Goal: Task Accomplishment & Management: Complete application form

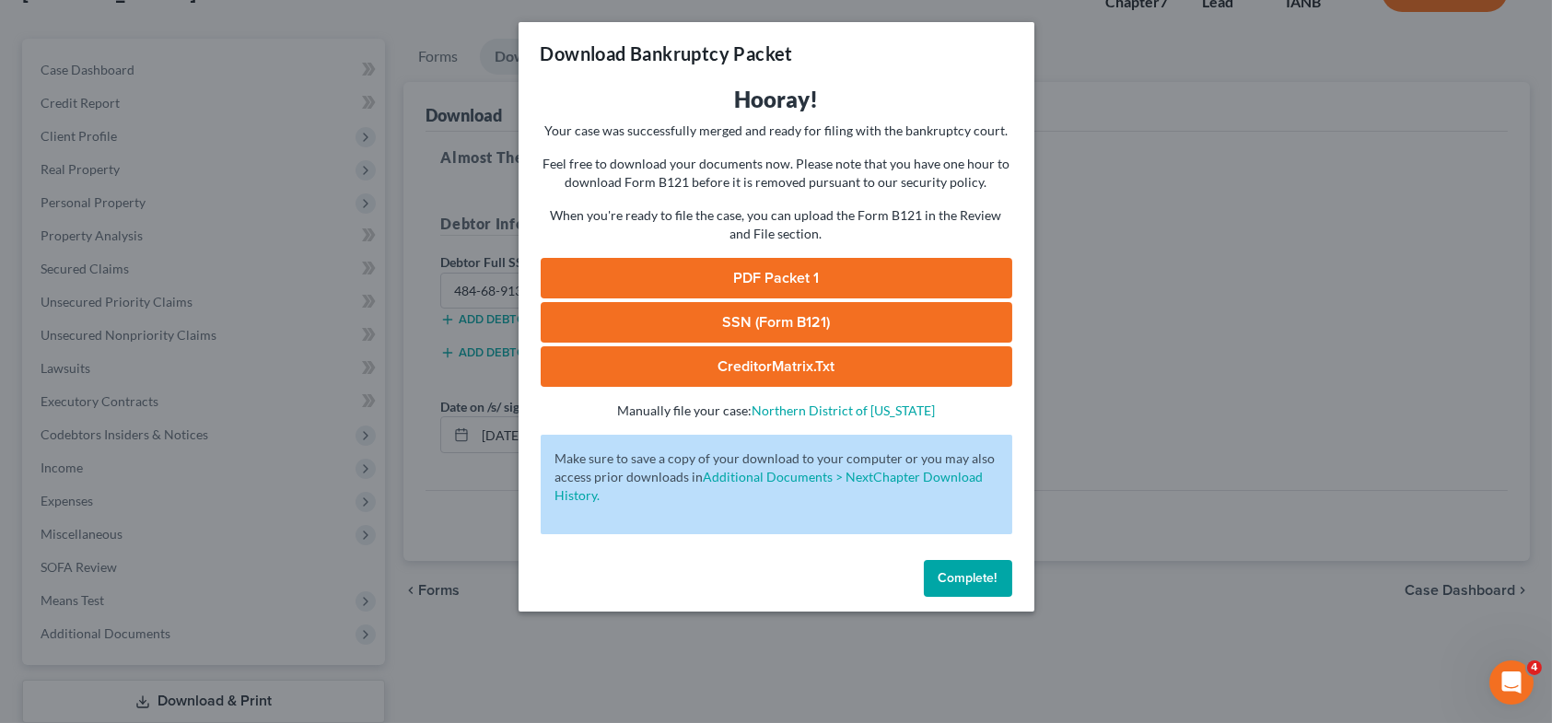
click at [965, 585] on span "Complete!" at bounding box center [968, 578] width 59 height 16
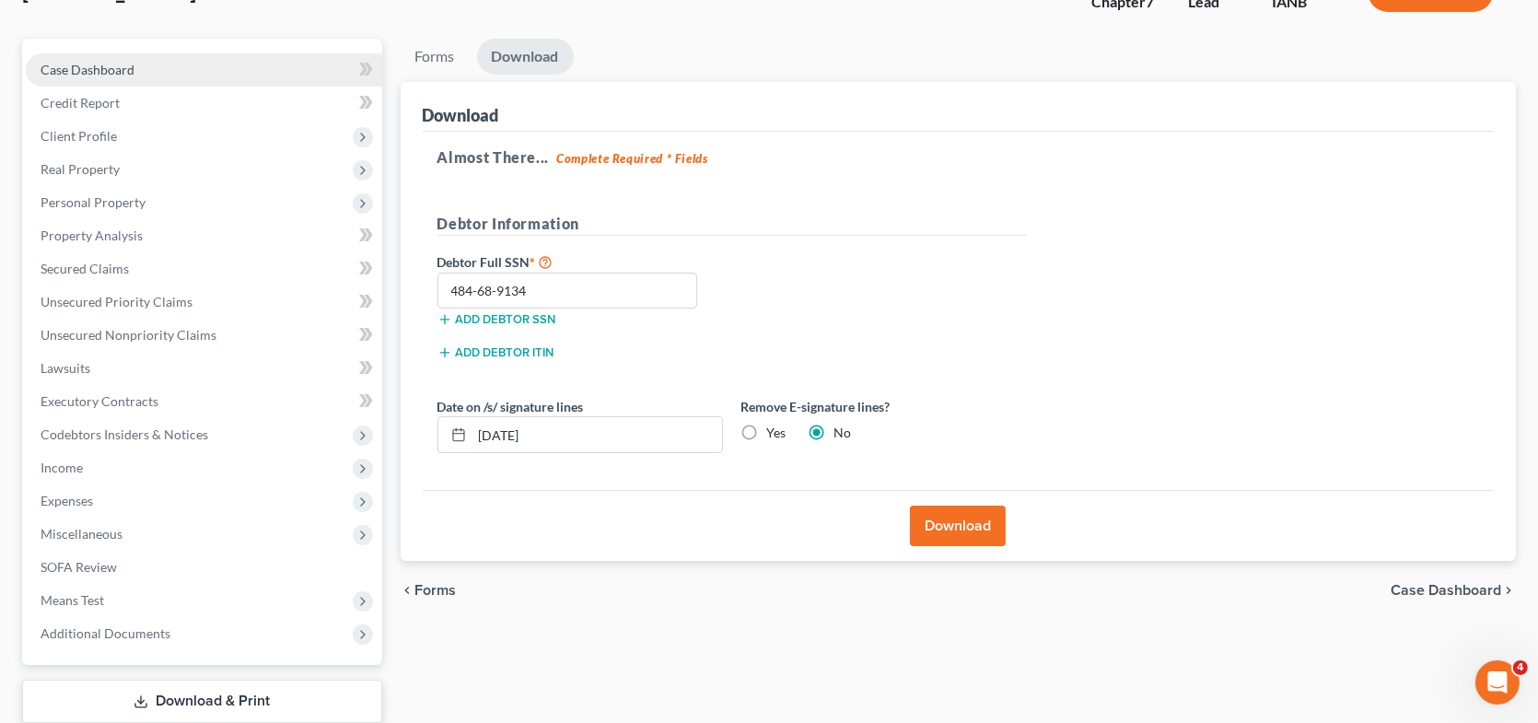
click at [107, 73] on span "Case Dashboard" at bounding box center [88, 70] width 94 height 16
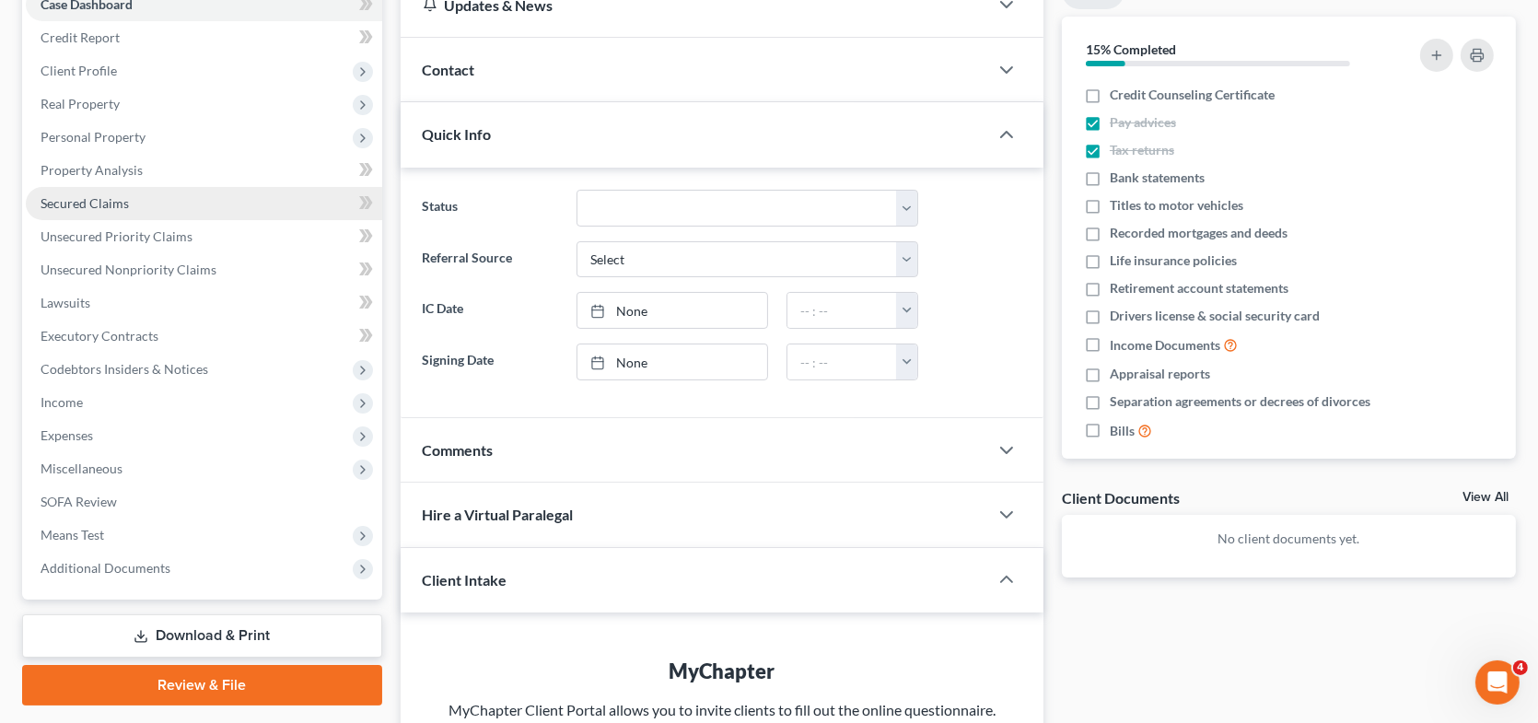
scroll to position [184, 0]
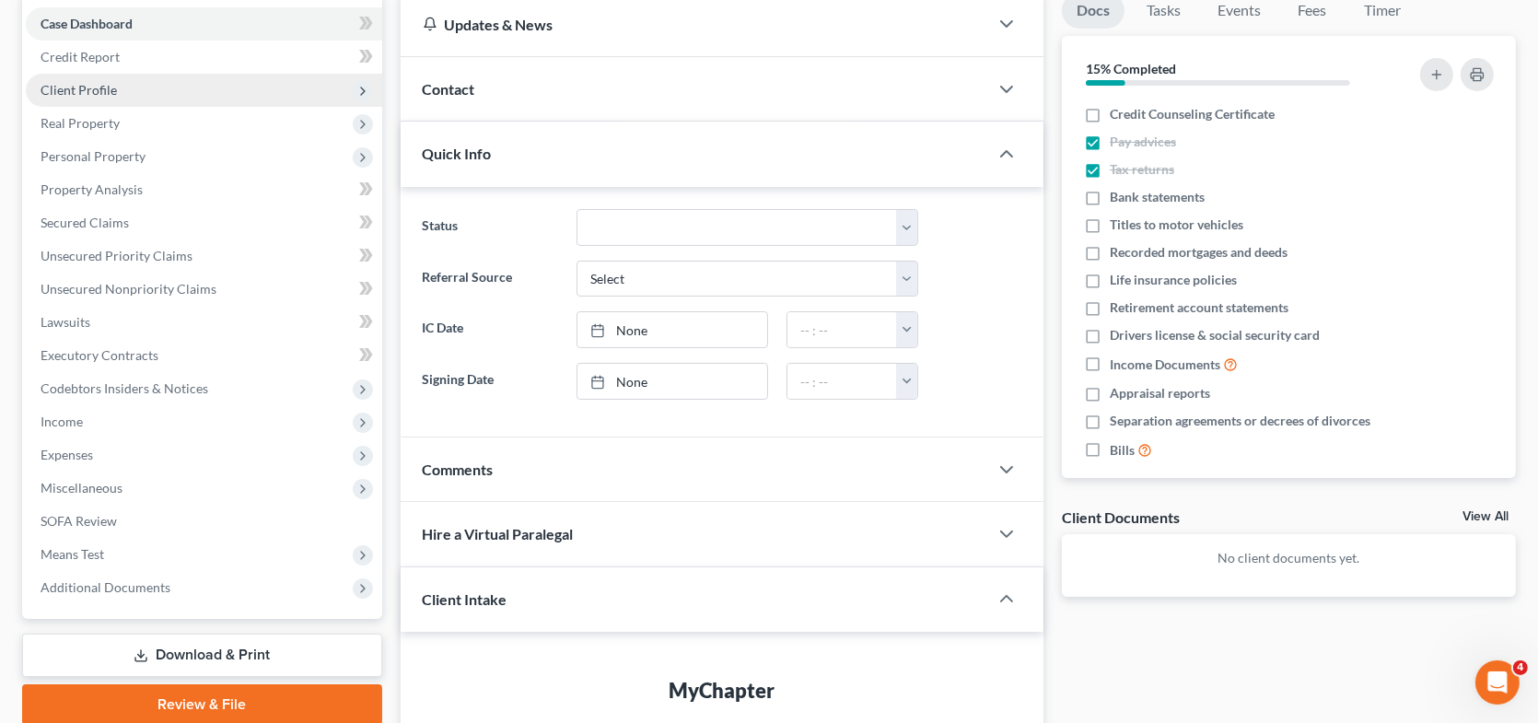
click at [162, 84] on span "Client Profile" at bounding box center [204, 90] width 356 height 33
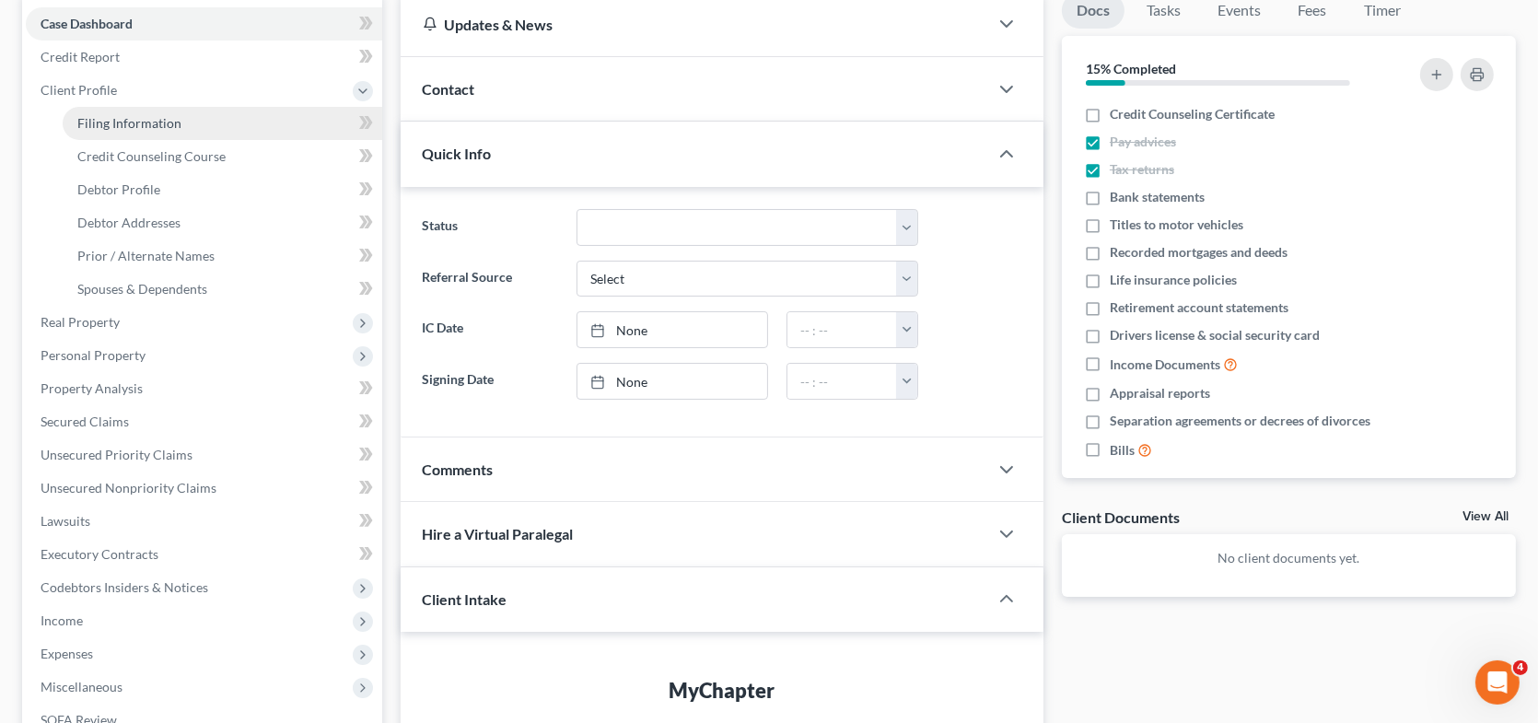
click at [210, 130] on link "Filing Information" at bounding box center [223, 123] width 320 height 33
select select "1"
select select "0"
select select "16"
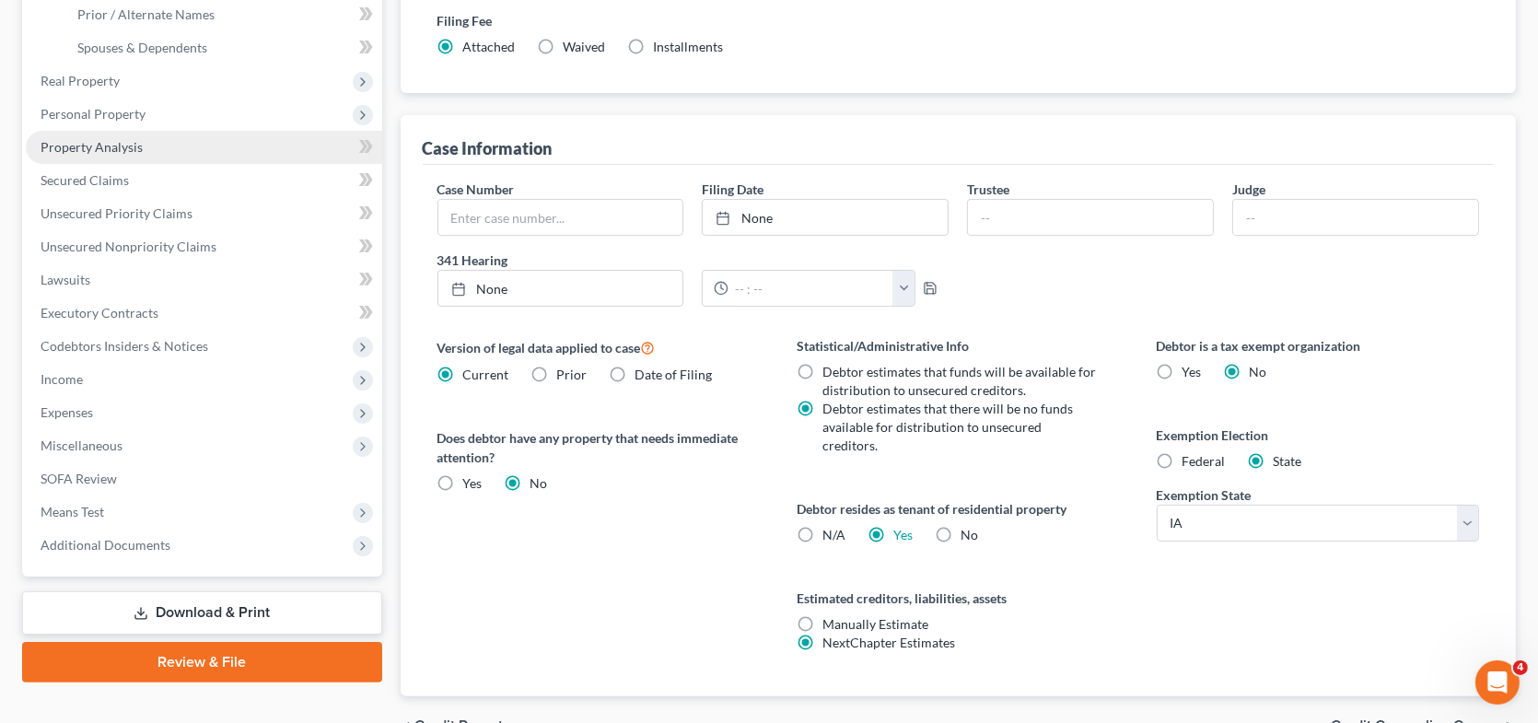
scroll to position [507, 0]
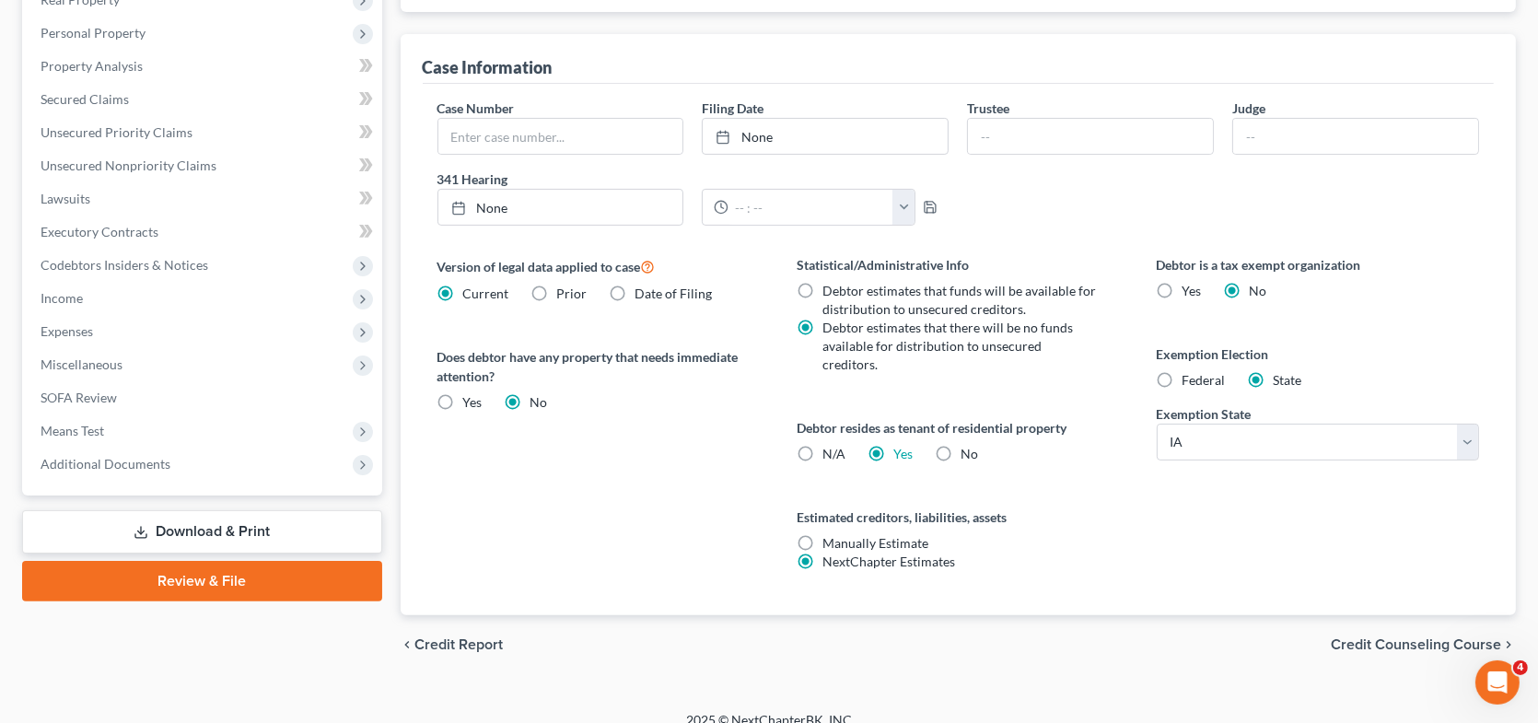
click at [1432, 637] on span "Credit Counseling Course" at bounding box center [1416, 644] width 170 height 15
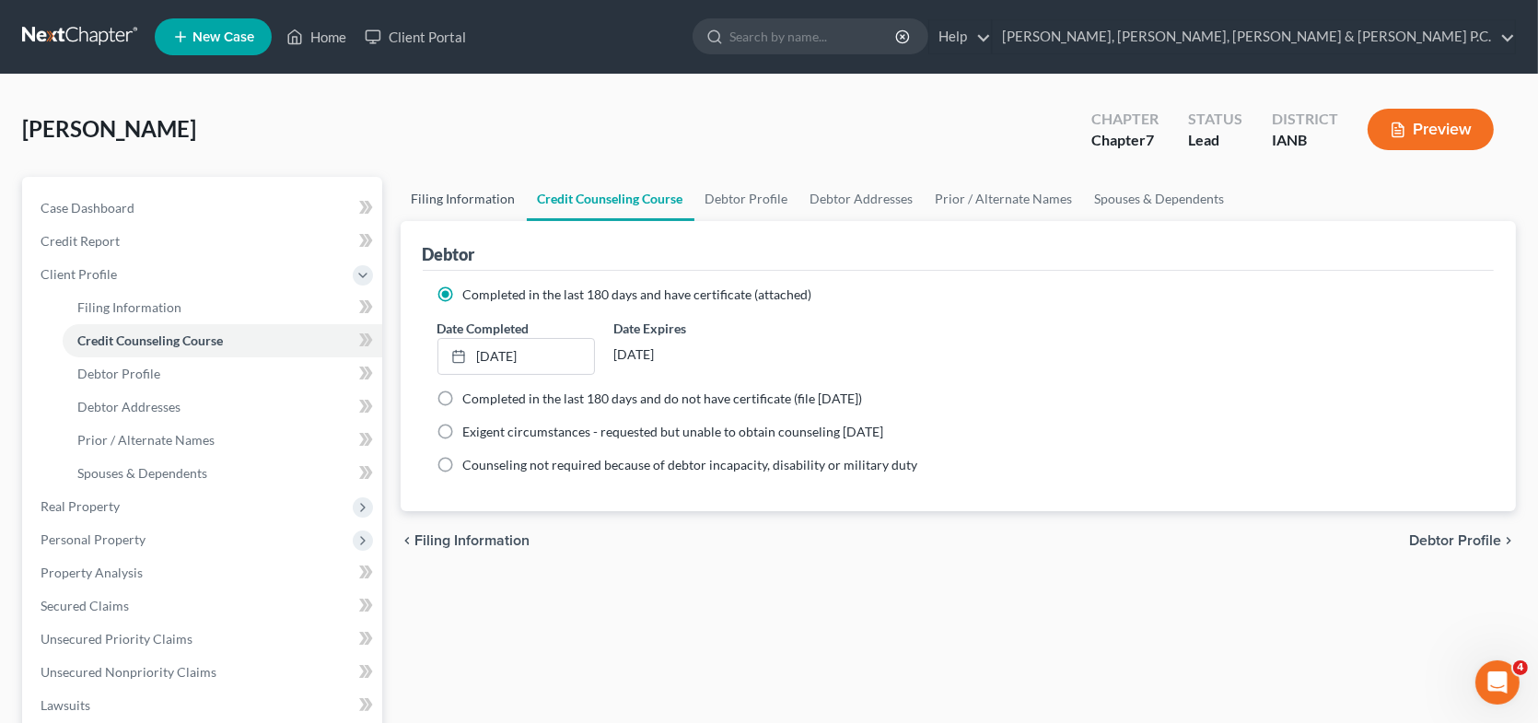
click at [452, 202] on link "Filing Information" at bounding box center [464, 199] width 126 height 44
select select "1"
select select "0"
select select "29"
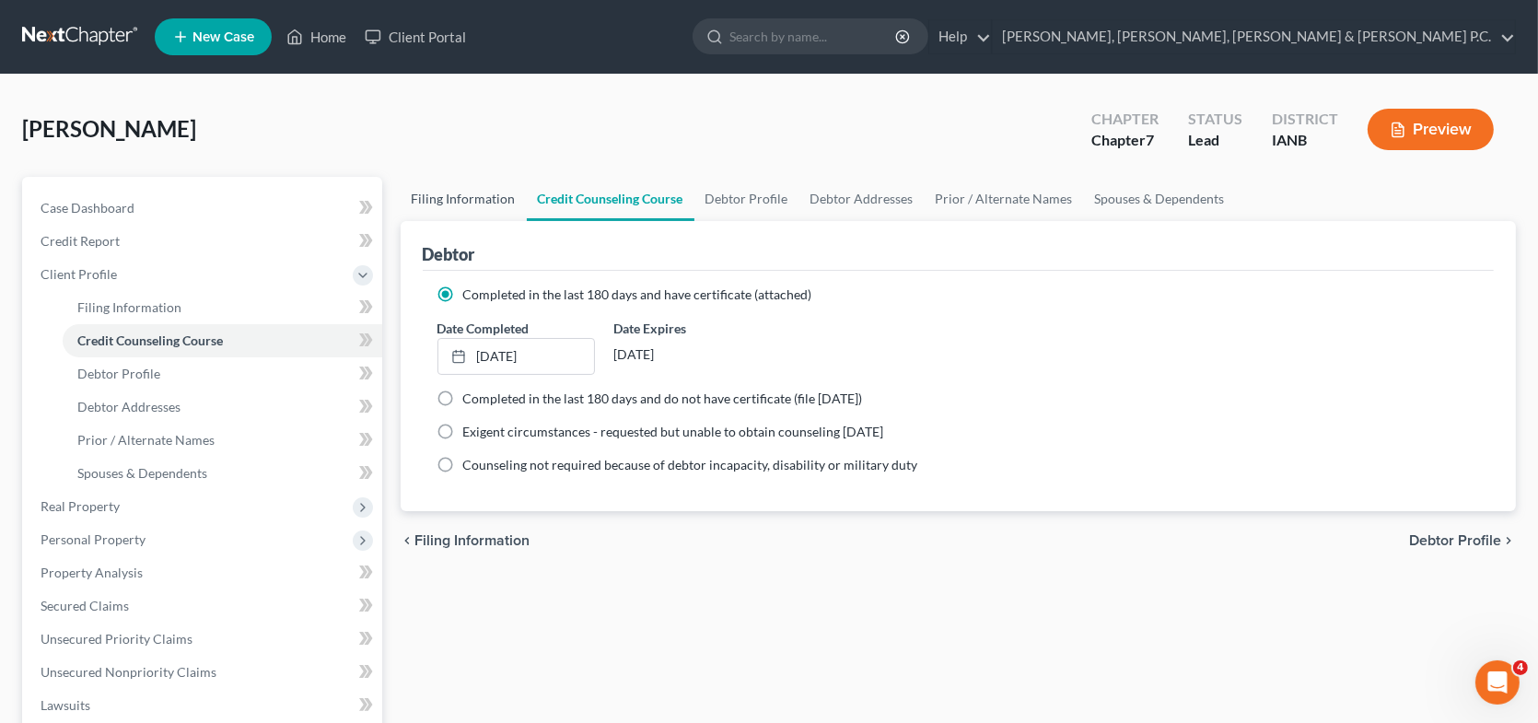
select select "0"
select select "16"
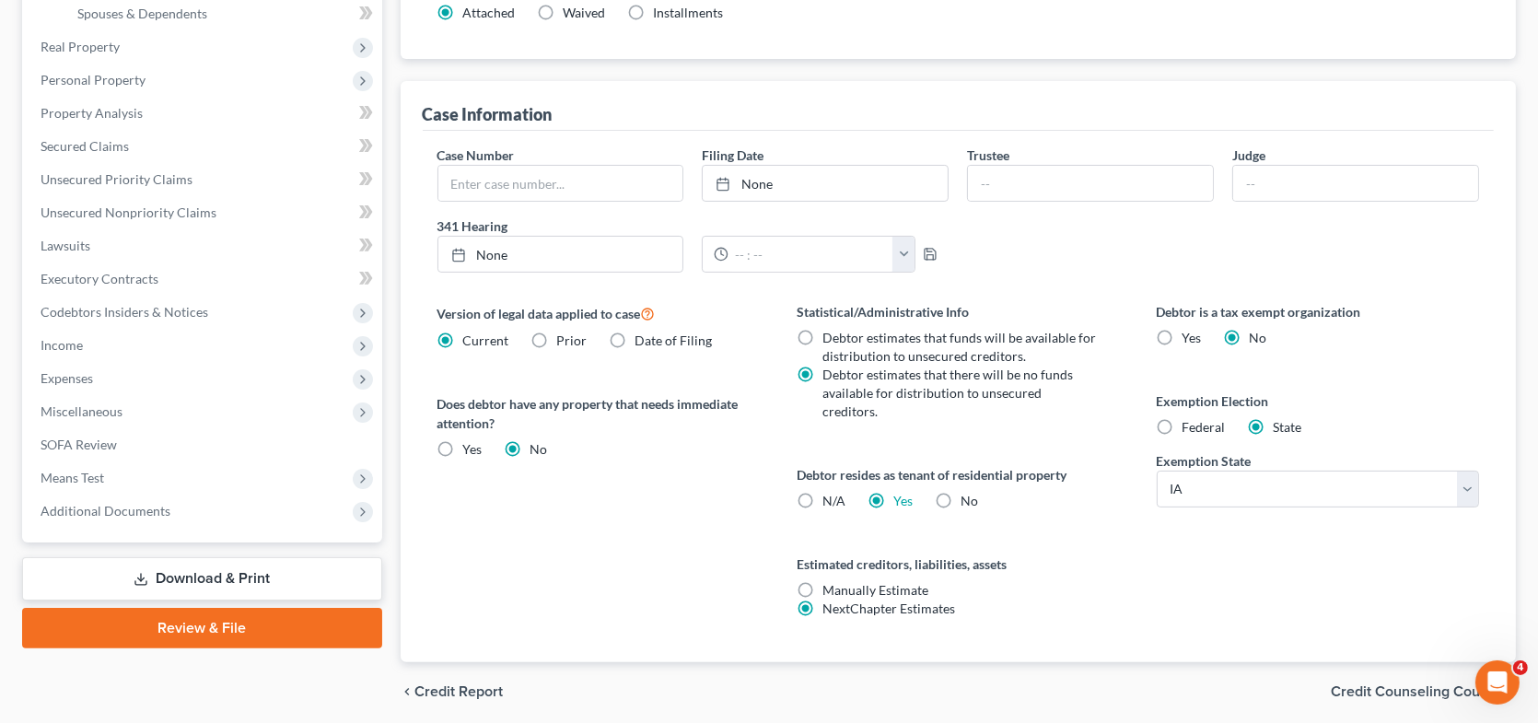
scroll to position [461, 0]
click at [961, 491] on label "No" at bounding box center [969, 500] width 17 height 18
click at [968, 491] on input "No" at bounding box center [974, 497] width 12 height 12
radio input "true"
click at [893, 491] on label "Yes Yes" at bounding box center [902, 500] width 19 height 18
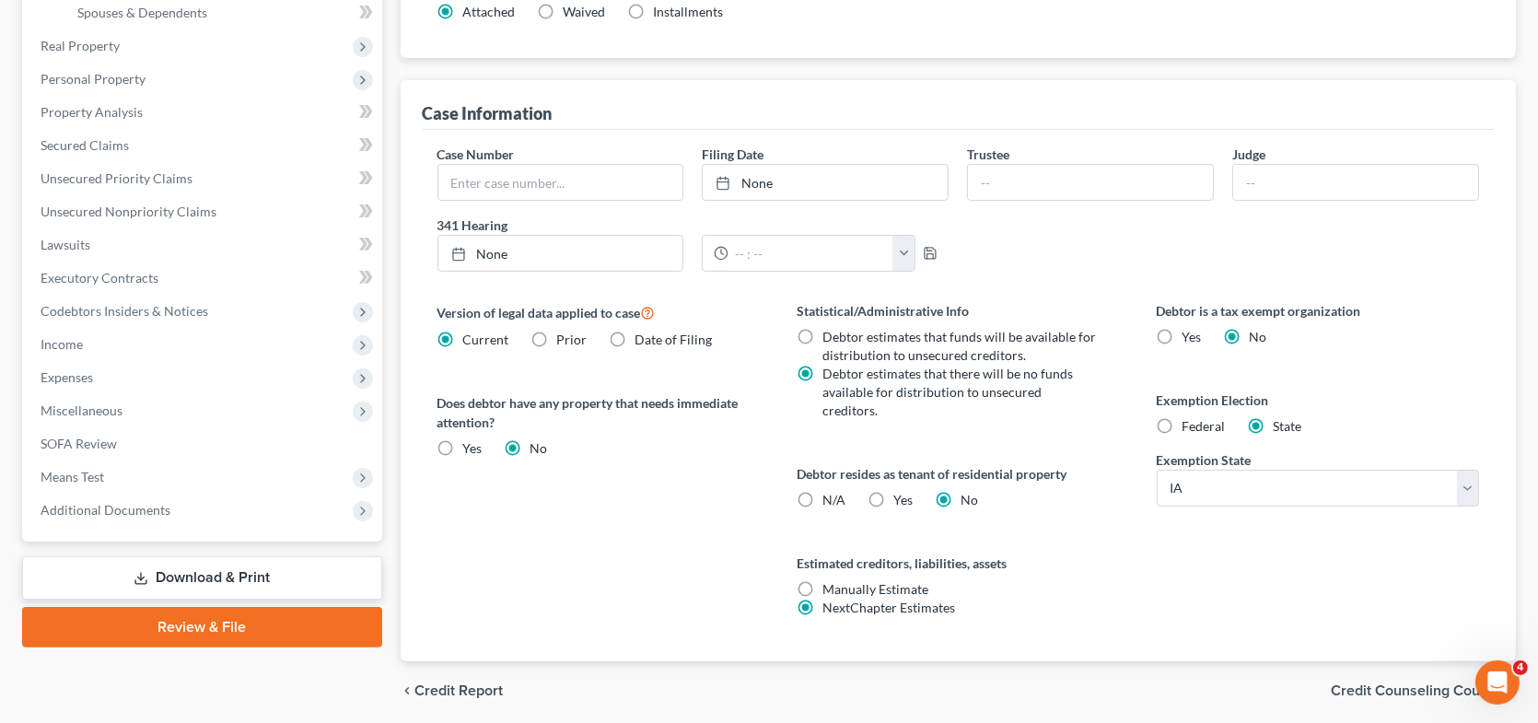
click at [901, 491] on input "Yes Yes" at bounding box center [907, 497] width 12 height 12
radio input "true"
radio input "false"
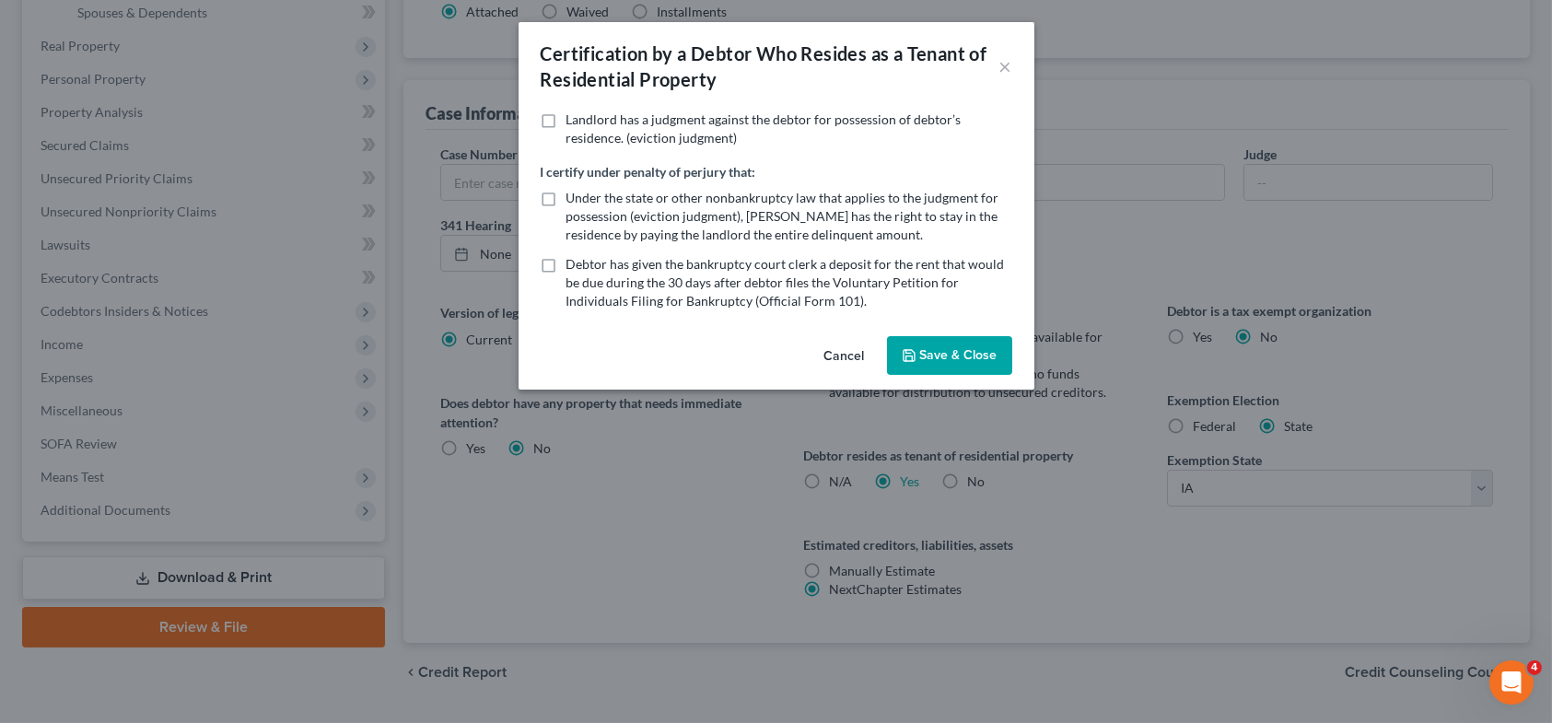
click at [937, 348] on button "Save & Close" at bounding box center [949, 355] width 125 height 39
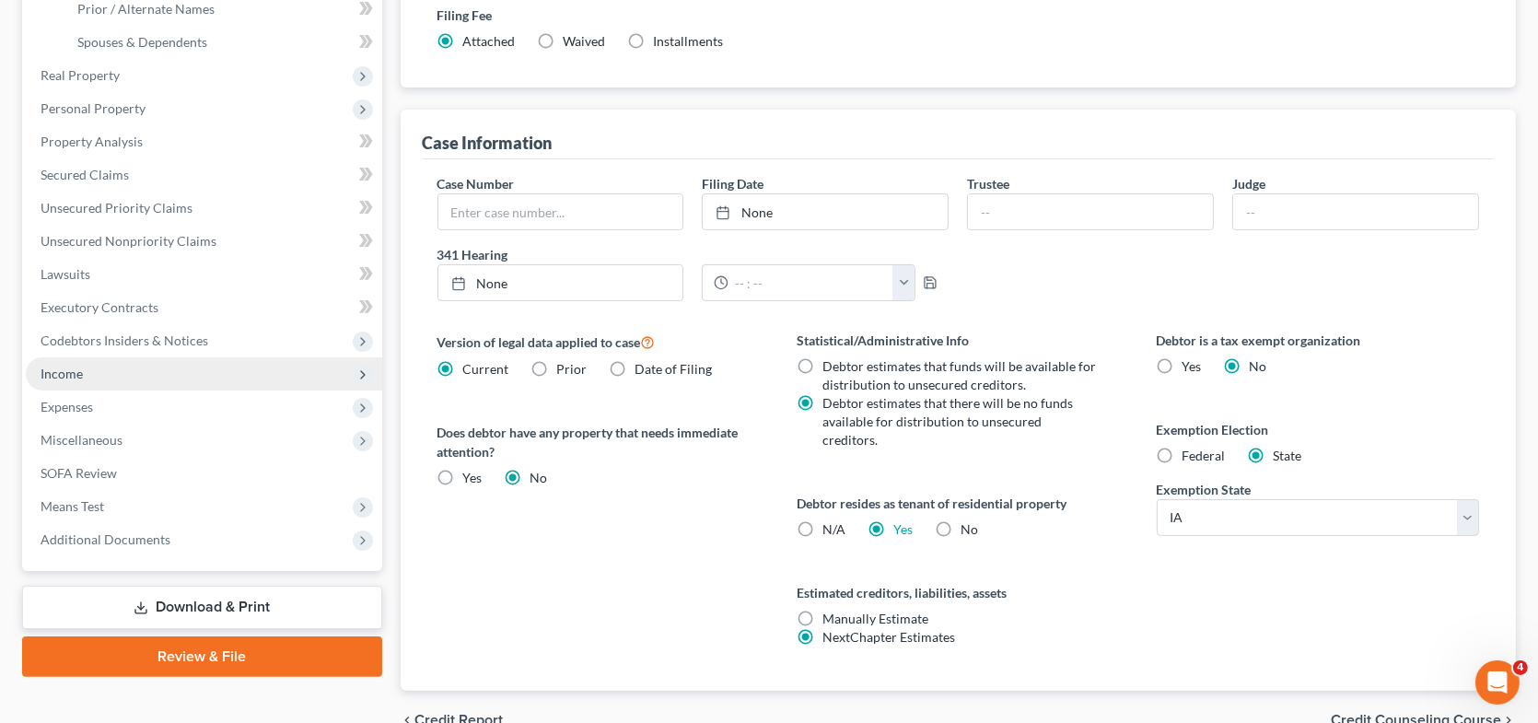
scroll to position [507, 0]
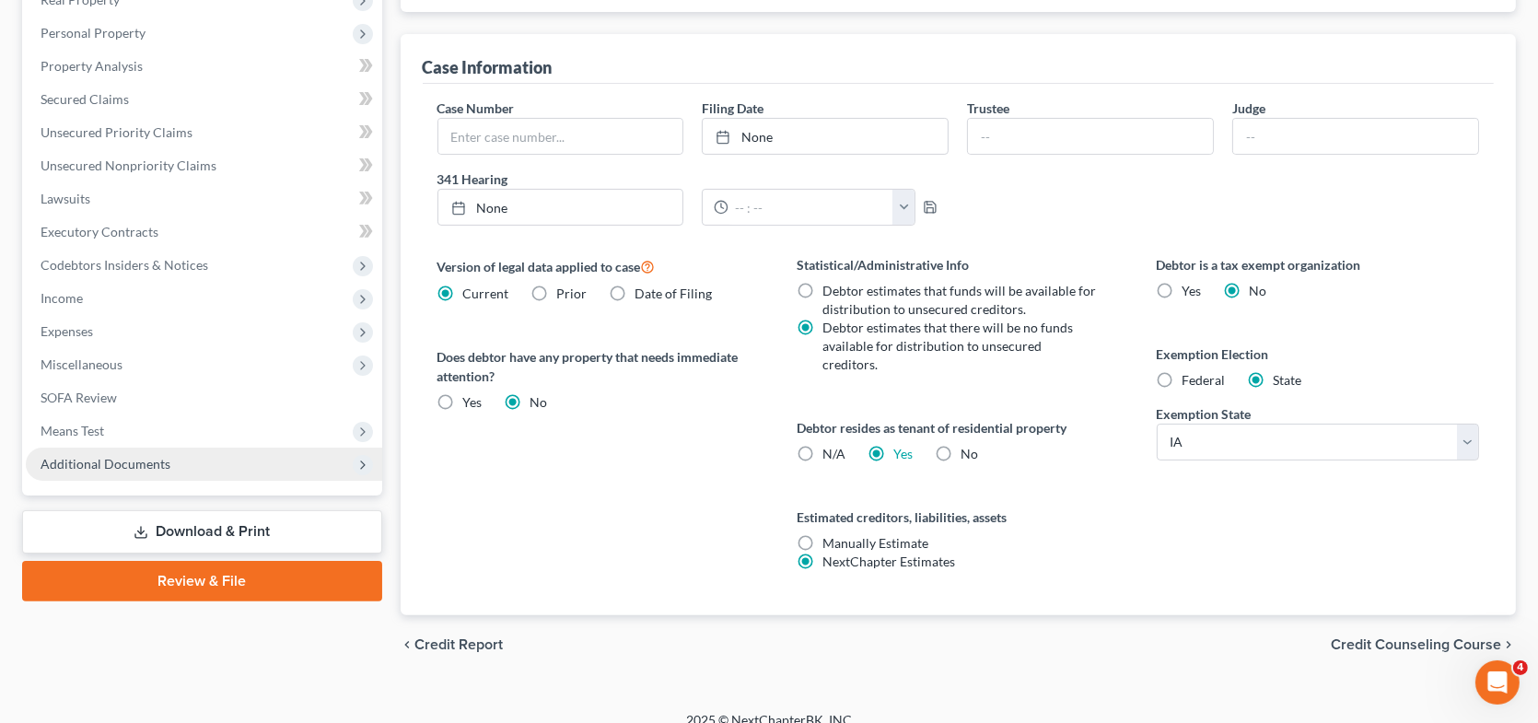
click at [235, 528] on link "Download & Print" at bounding box center [202, 531] width 360 height 43
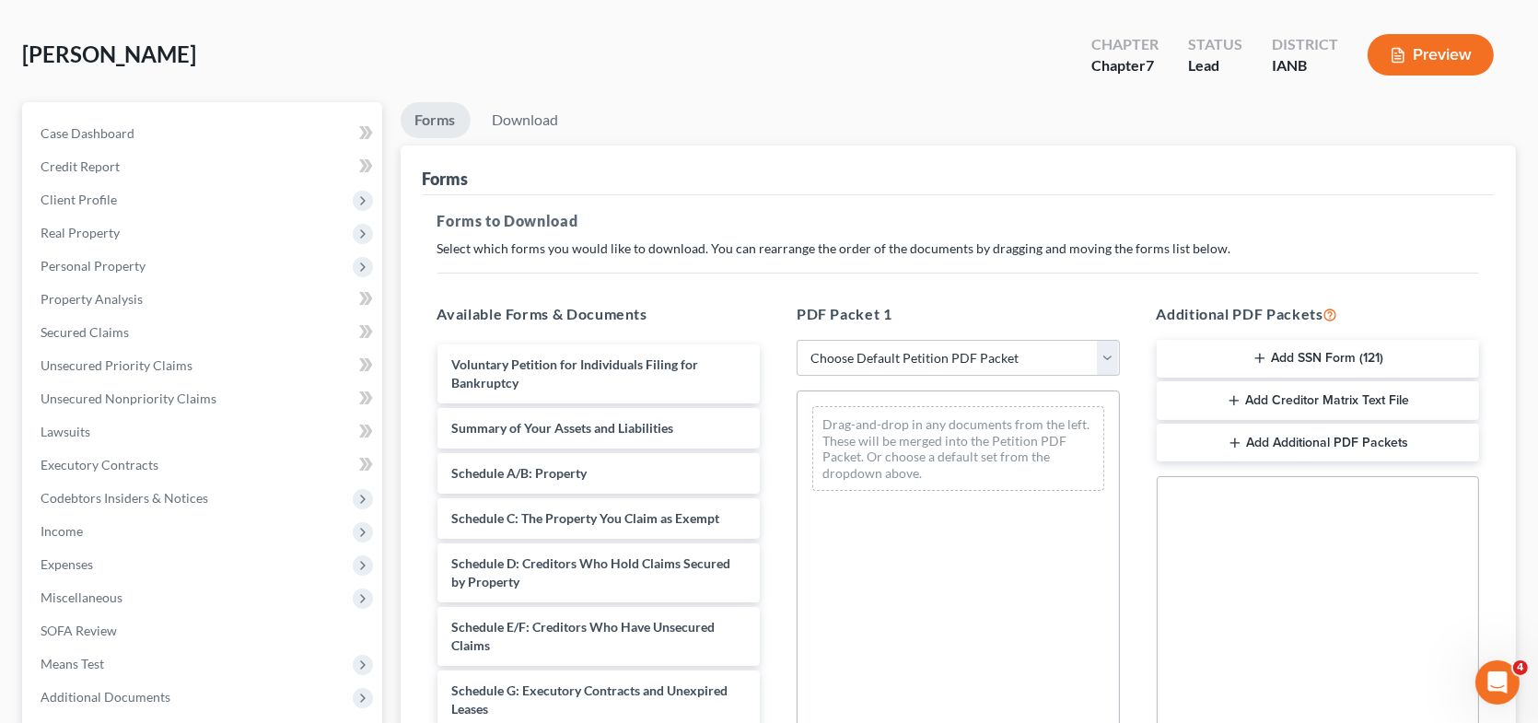
scroll to position [92, 0]
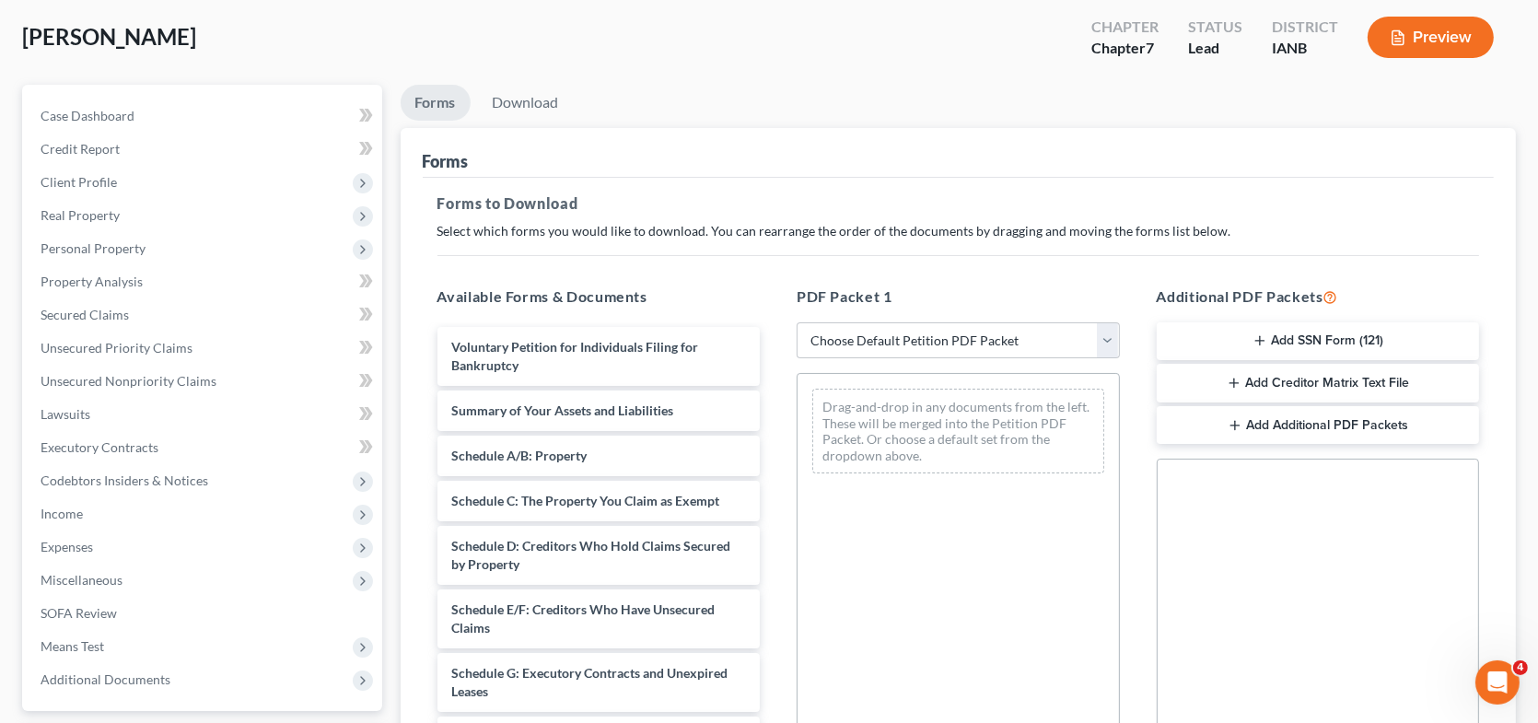
click at [1330, 338] on button "Add SSN Form (121)" at bounding box center [1318, 341] width 323 height 39
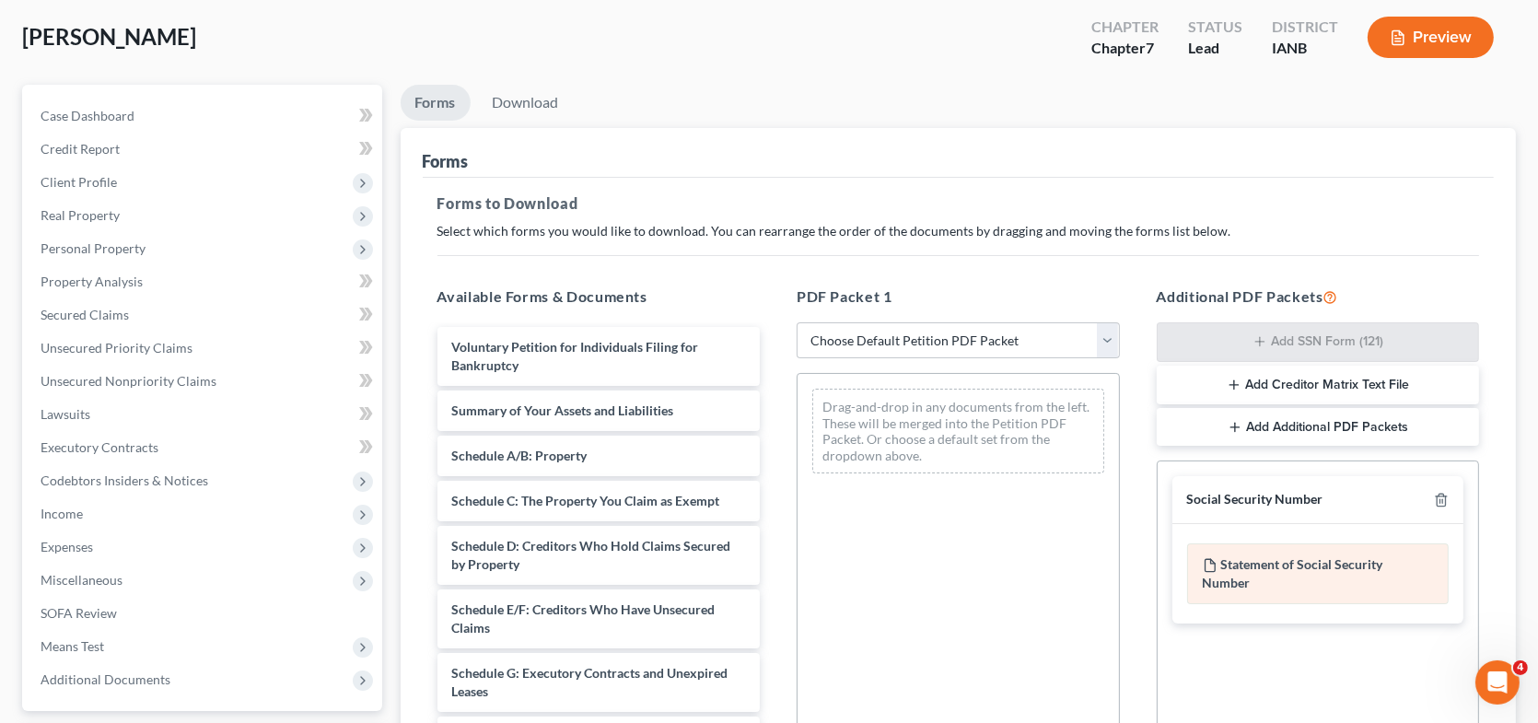
click at [1264, 566] on div "Statement of Social Security Number" at bounding box center [1318, 573] width 262 height 61
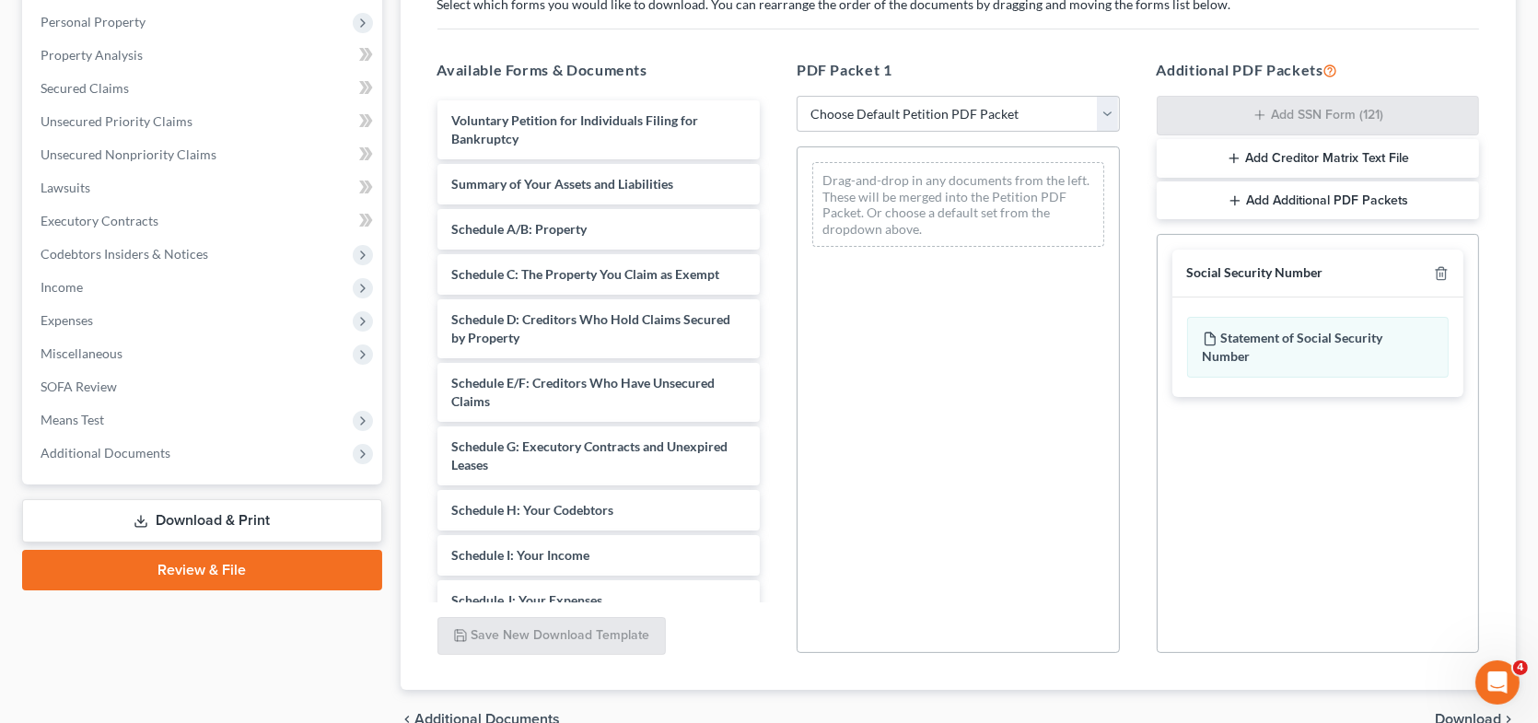
scroll to position [228, 0]
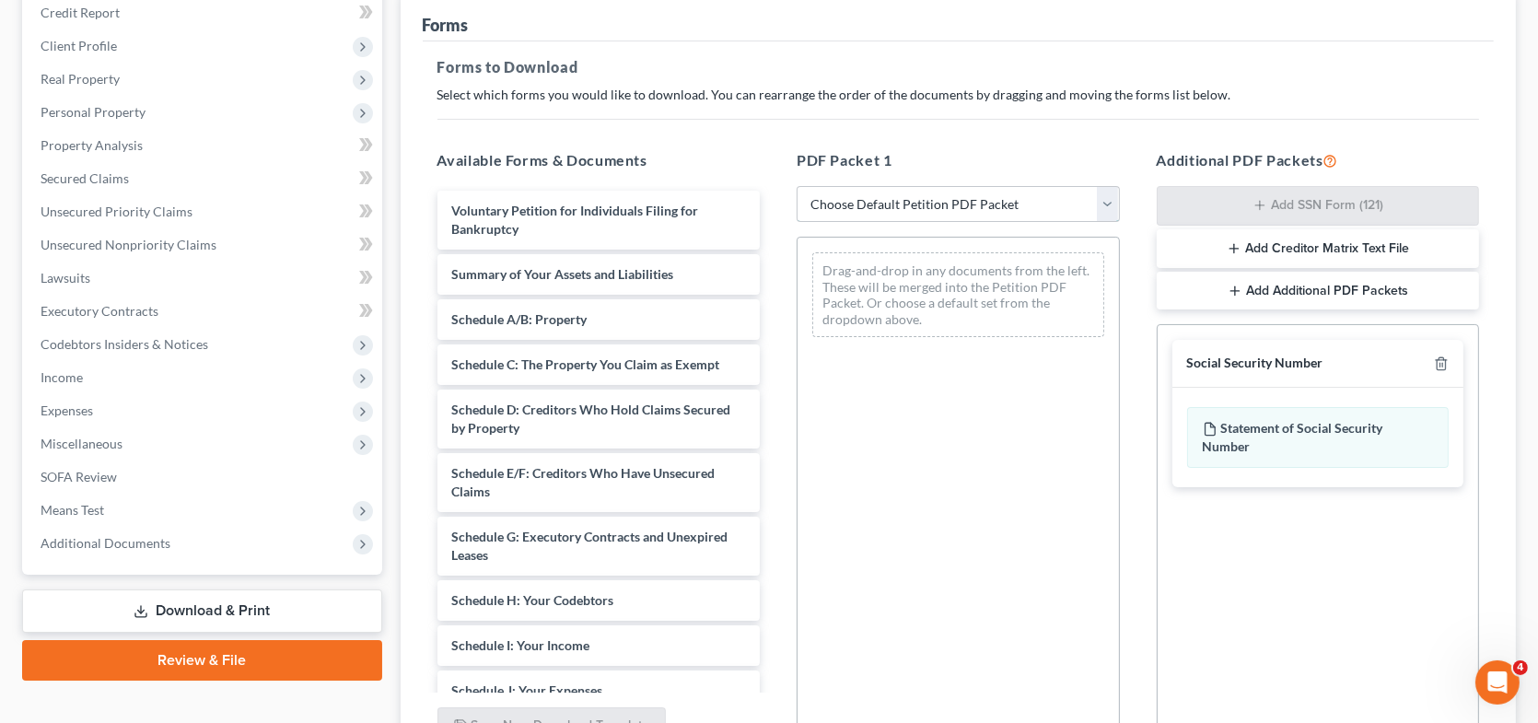
click at [927, 196] on select "Choose Default Petition PDF Packet Complete Bankruptcy Petition (all forms and …" at bounding box center [958, 204] width 323 height 37
select select "0"
click at [797, 186] on select "Choose Default Petition PDF Packet Complete Bankruptcy Petition (all forms and …" at bounding box center [958, 204] width 323 height 37
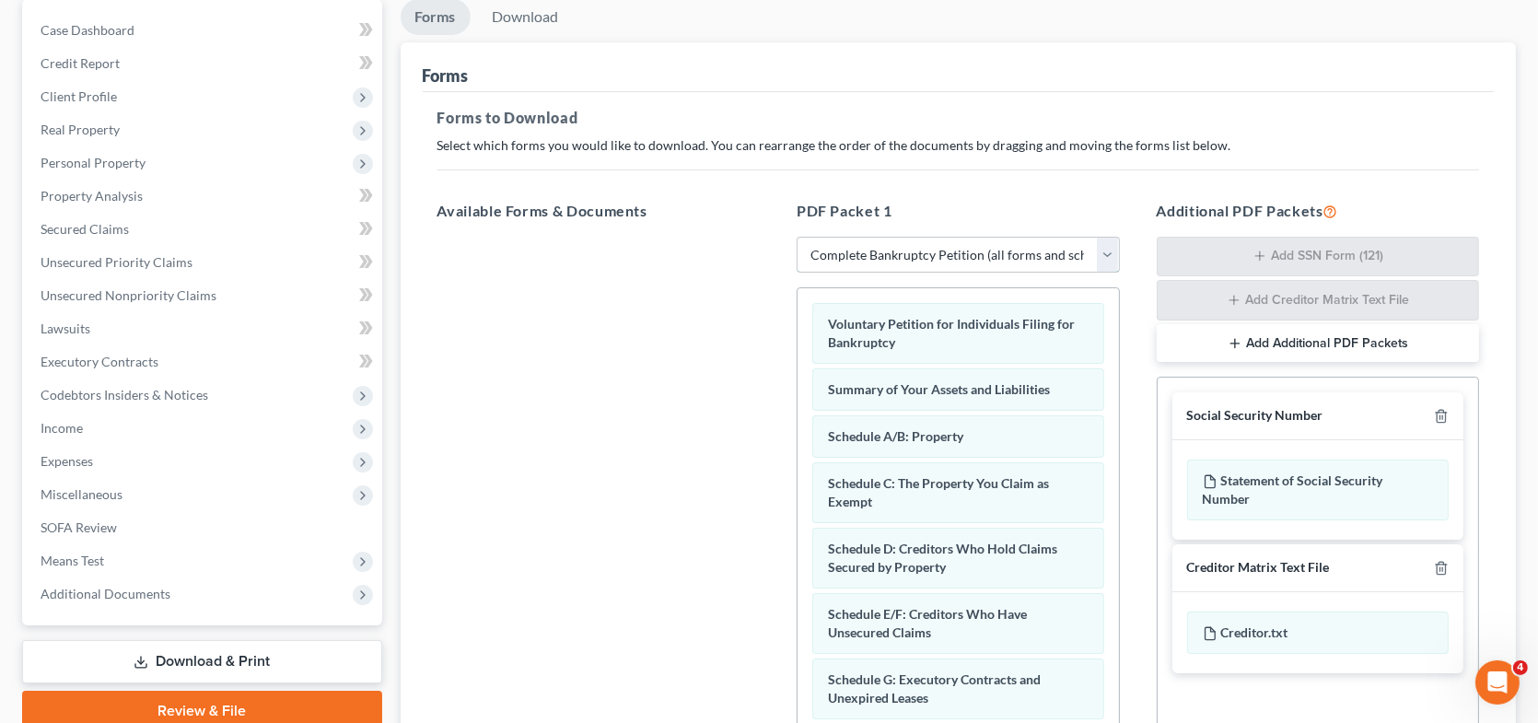
scroll to position [184, 0]
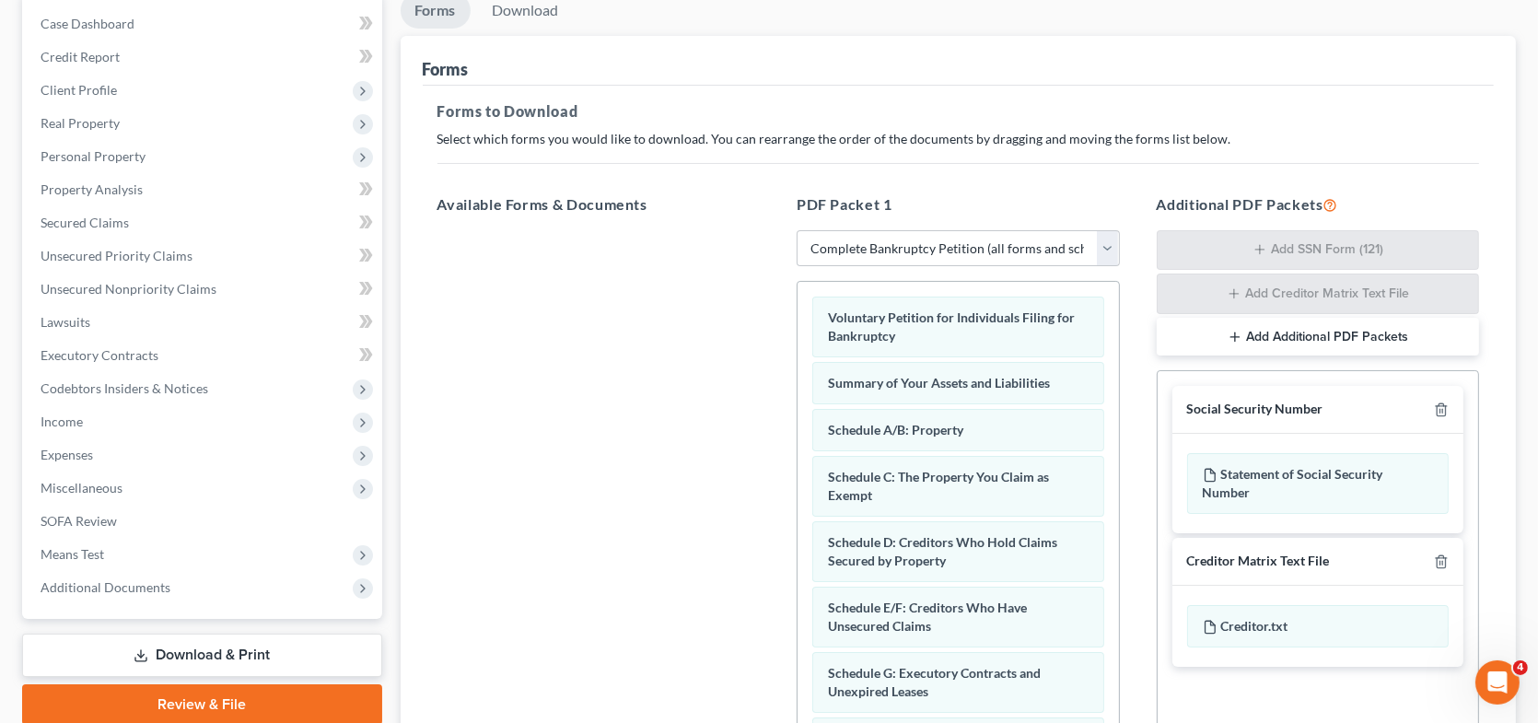
click at [1293, 408] on div "Social Security Number" at bounding box center [1255, 409] width 136 height 17
click at [1315, 471] on div "Statement of Social Security Number" at bounding box center [1318, 483] width 262 height 61
click at [1459, 461] on div "Statement of Social Security Number" at bounding box center [1318, 483] width 292 height 99
click at [1338, 478] on div "Statement of Social Security Number" at bounding box center [1318, 483] width 262 height 61
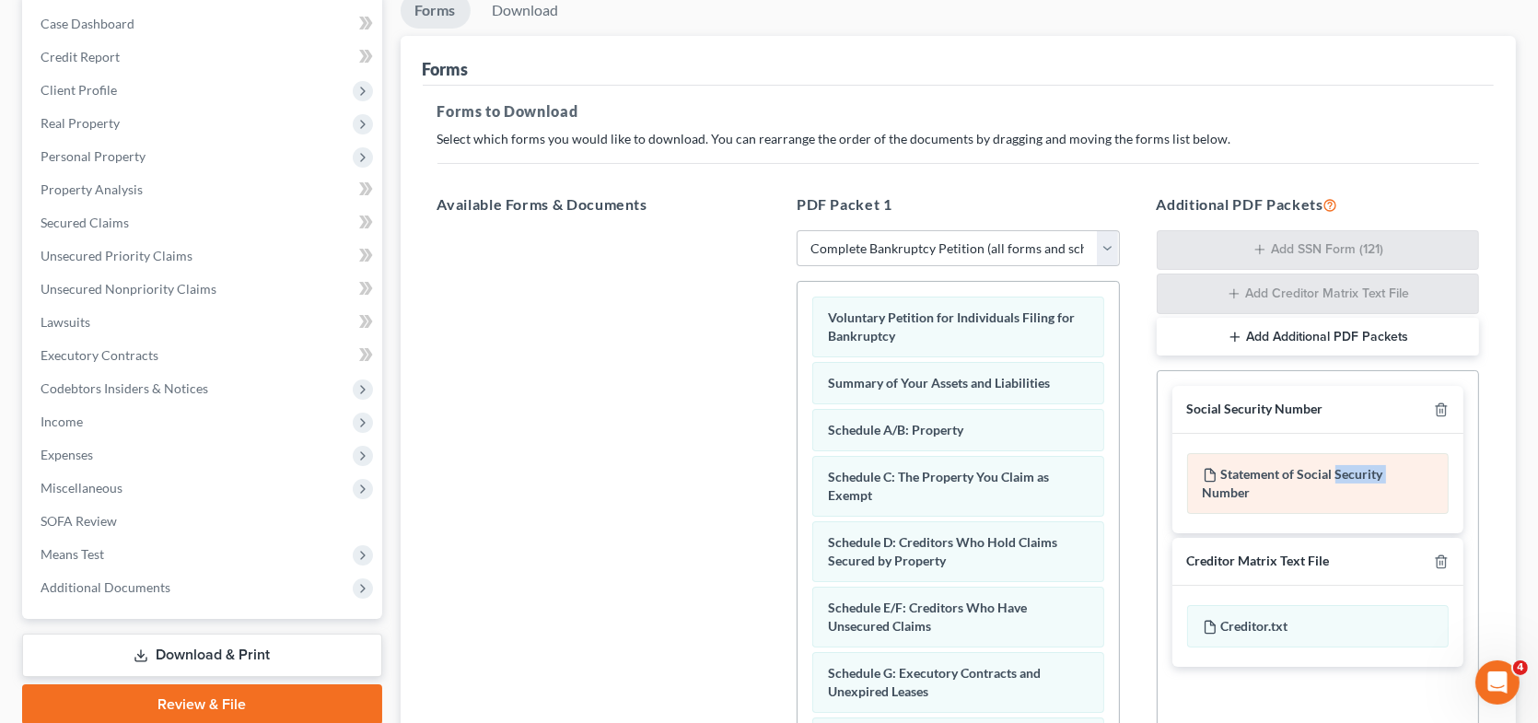
click at [1338, 478] on div "Statement of Social Security Number" at bounding box center [1318, 483] width 262 height 61
click at [1246, 480] on div "Statement of Social Security Number" at bounding box center [1318, 483] width 262 height 61
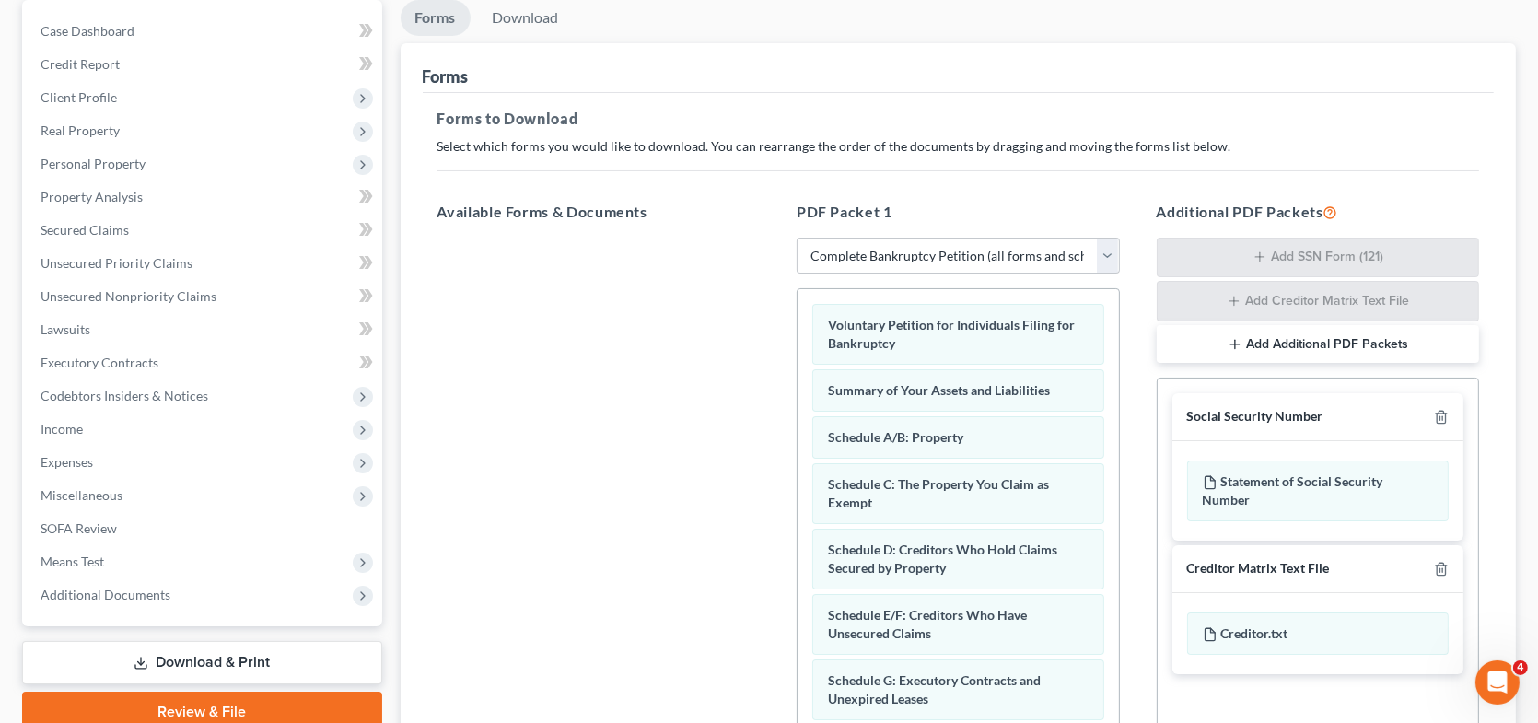
scroll to position [0, 0]
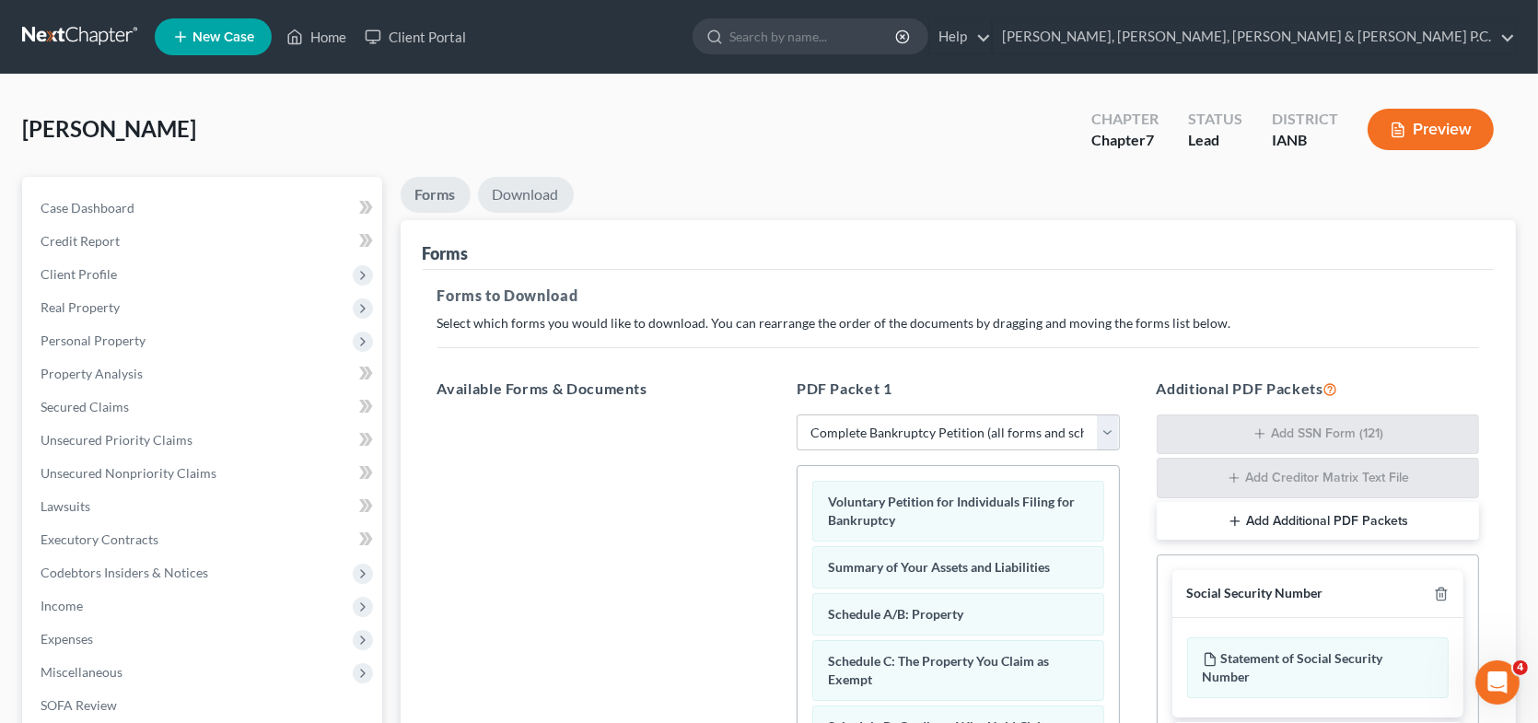
click at [537, 200] on link "Download" at bounding box center [526, 195] width 96 height 36
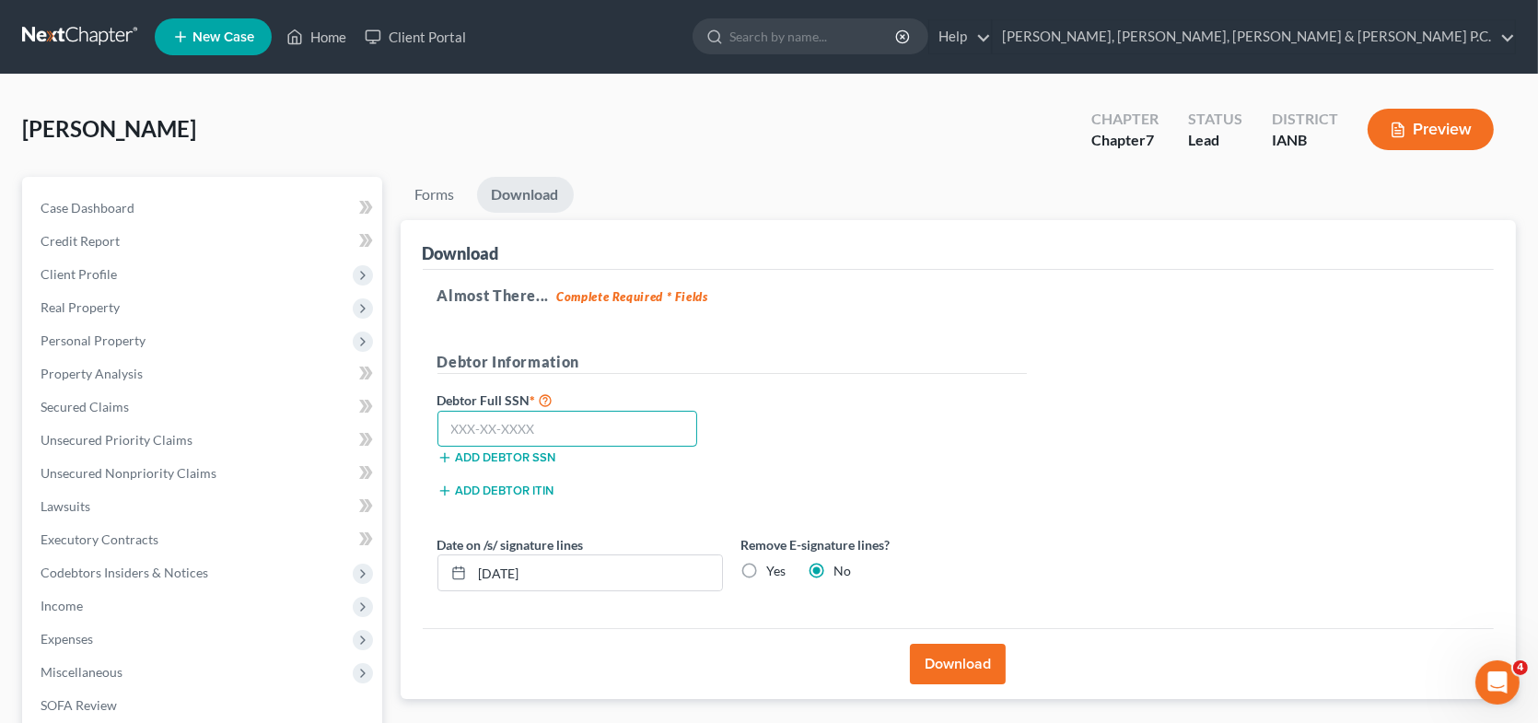
click at [453, 427] on input "text" at bounding box center [567, 429] width 261 height 37
type input "484-68-9134"
click at [960, 662] on button "Download" at bounding box center [958, 664] width 96 height 41
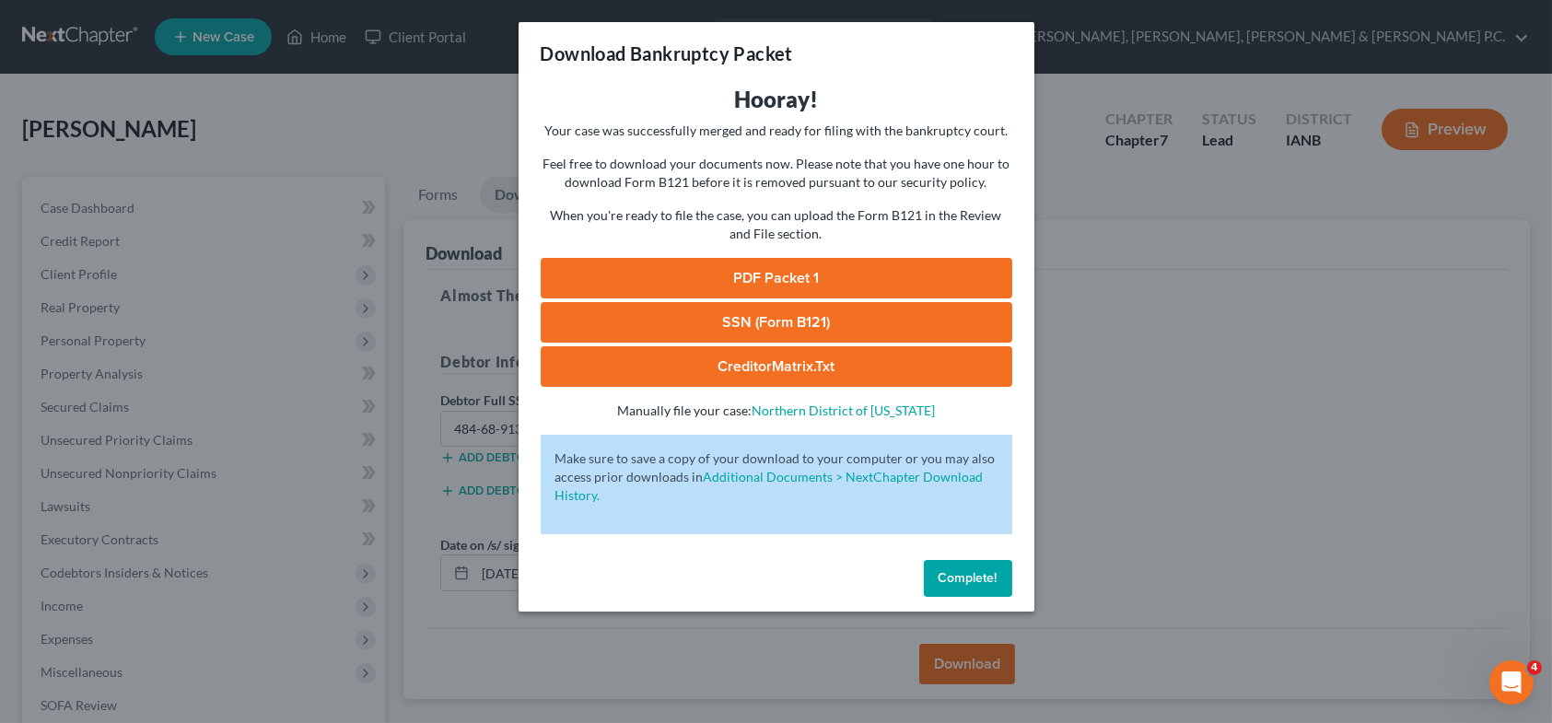
click at [776, 316] on link "SSN (Form B121)" at bounding box center [777, 322] width 472 height 41
click at [988, 574] on span "Complete!" at bounding box center [968, 578] width 59 height 16
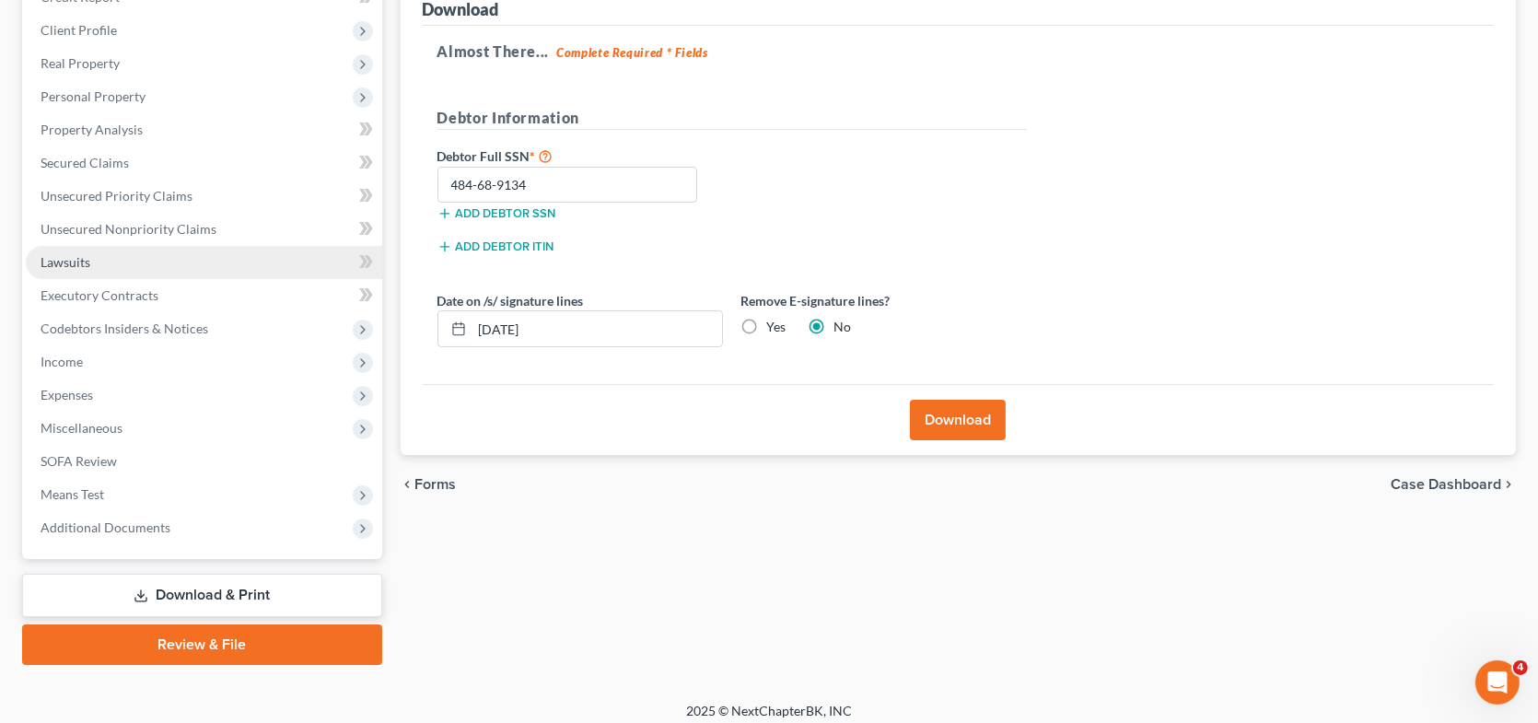
scroll to position [253, 0]
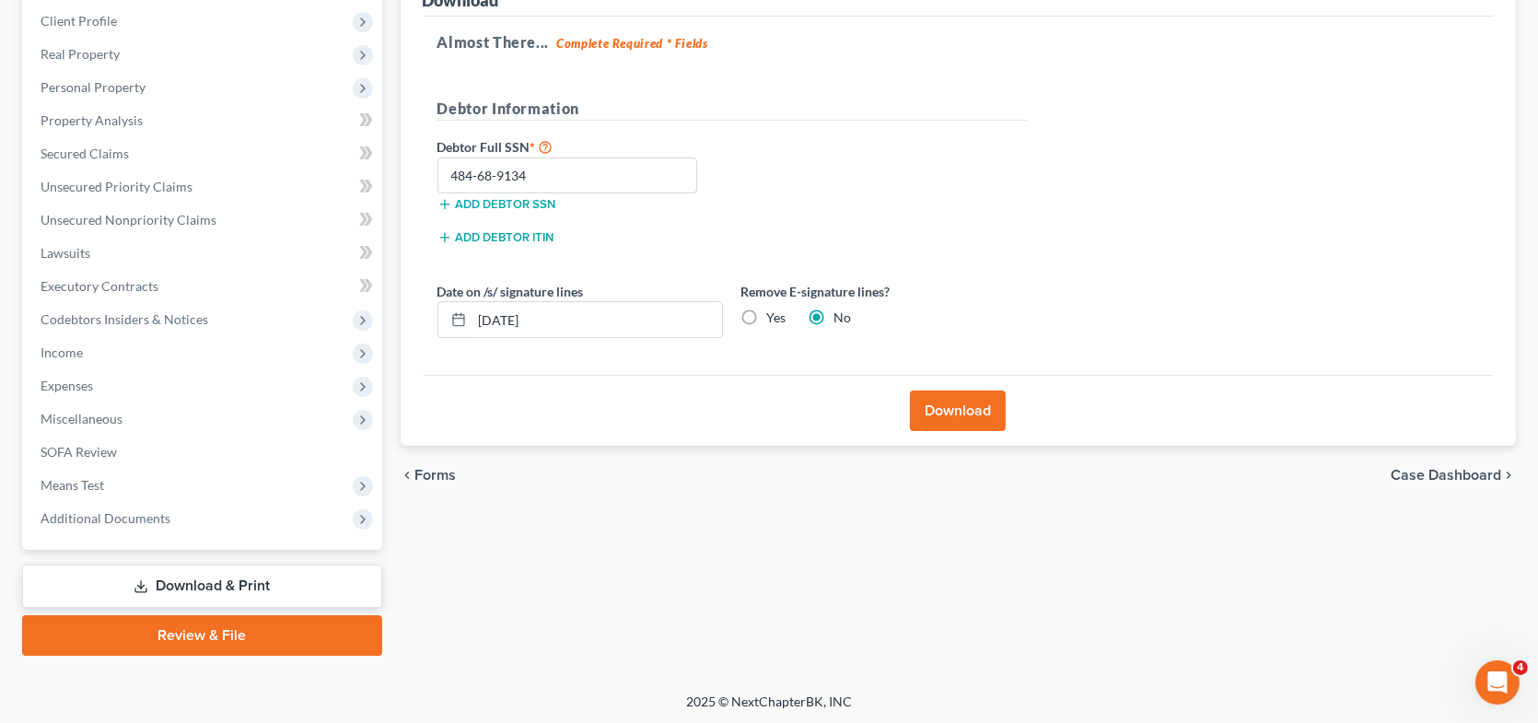
click at [199, 633] on link "Review & File" at bounding box center [202, 635] width 360 height 41
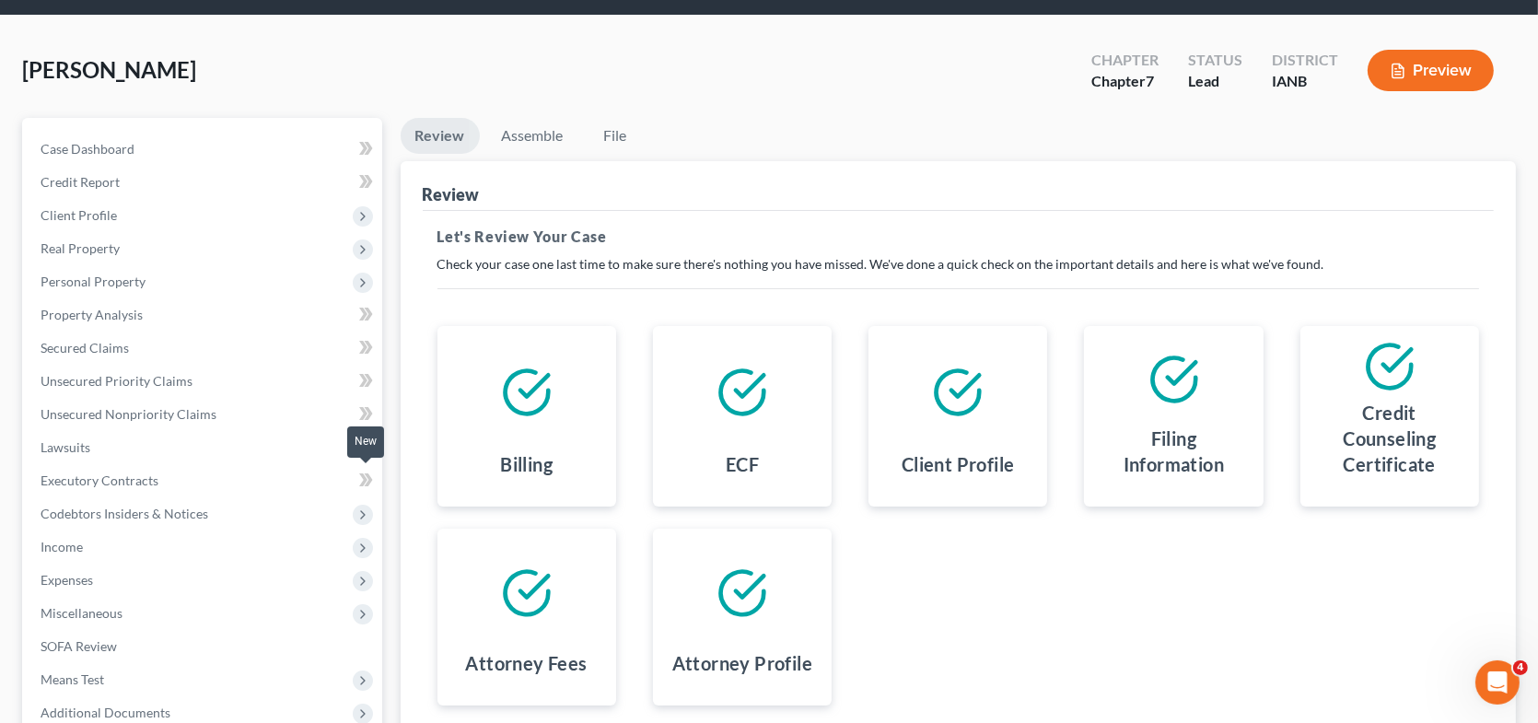
scroll to position [92, 0]
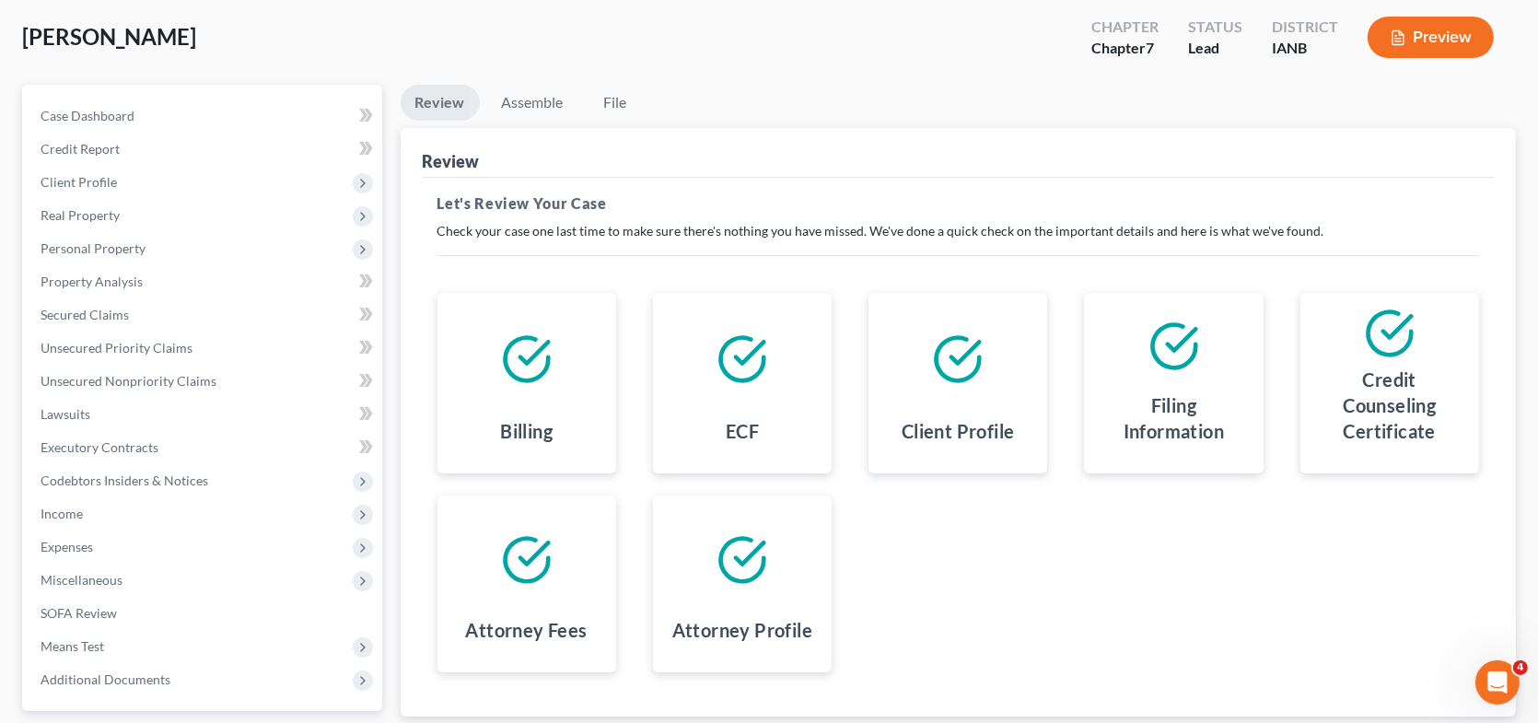
click at [1340, 406] on h4 "Credit Counseling Certificate" at bounding box center [1389, 405] width 149 height 77
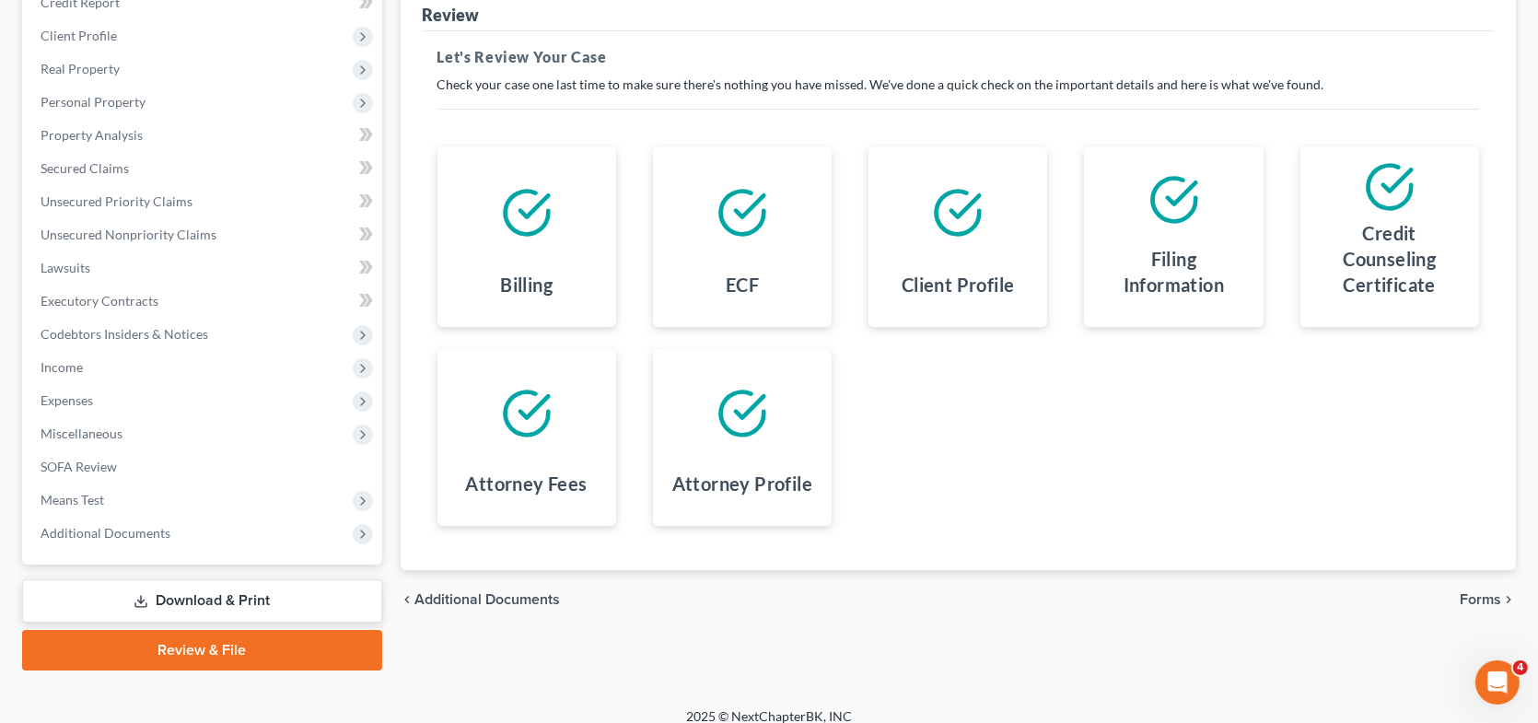
scroll to position [253, 0]
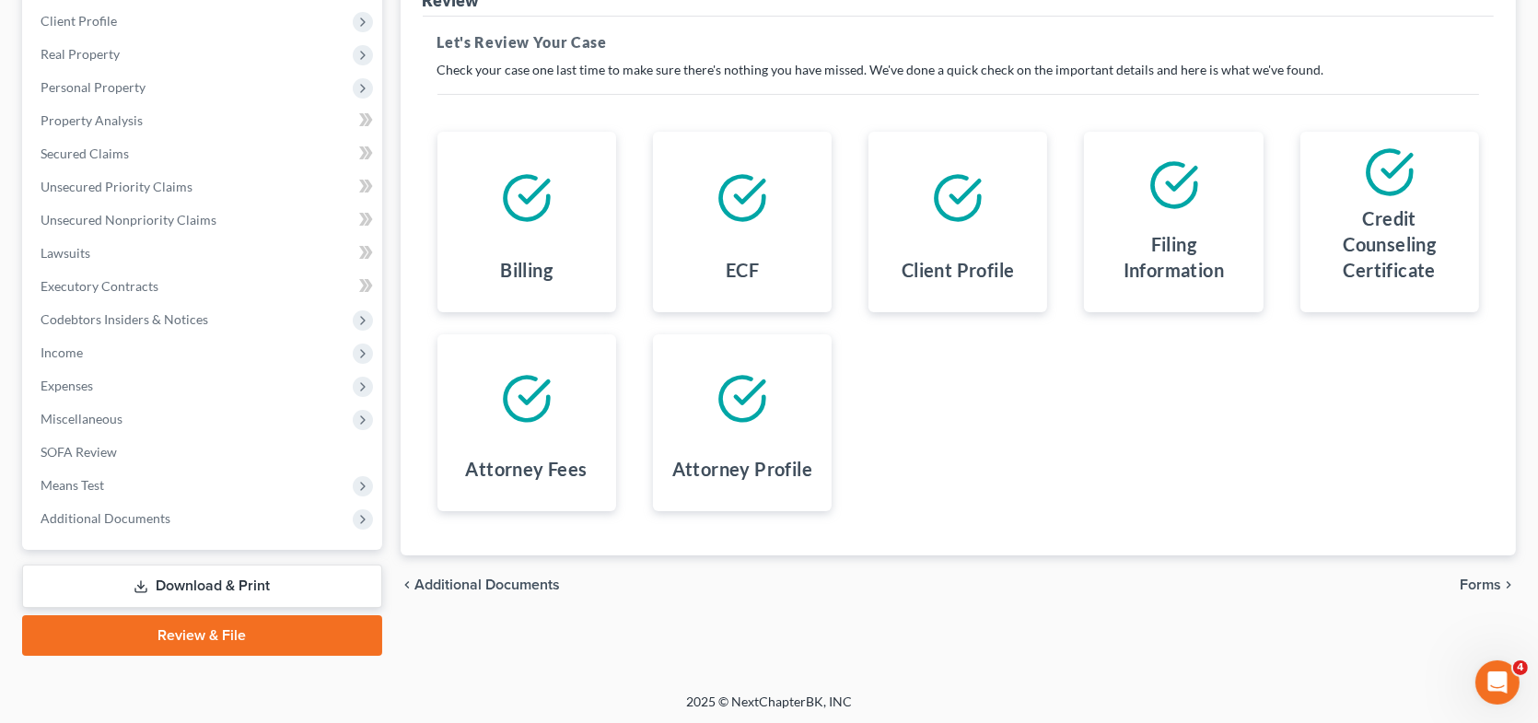
click at [1492, 577] on span "Forms" at bounding box center [1480, 584] width 41 height 15
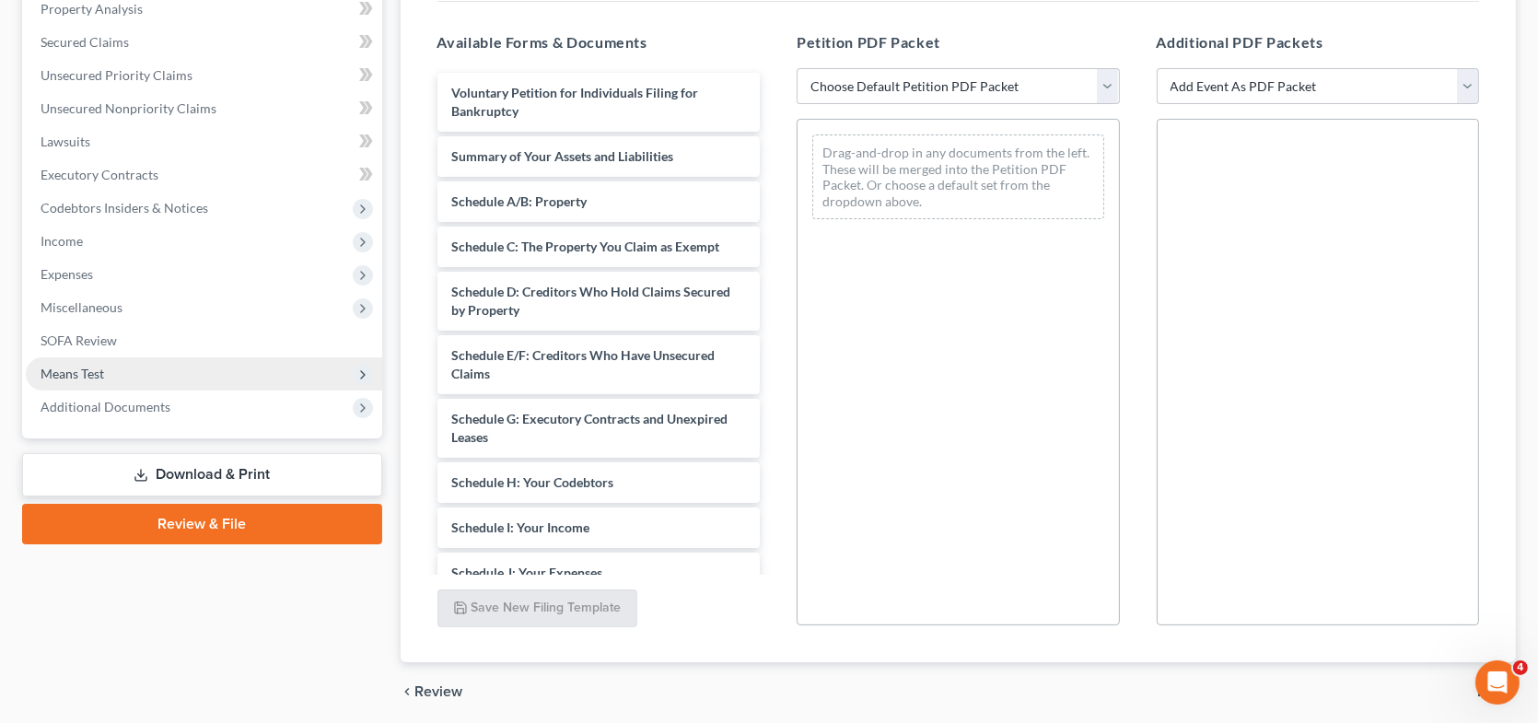
scroll to position [431, 0]
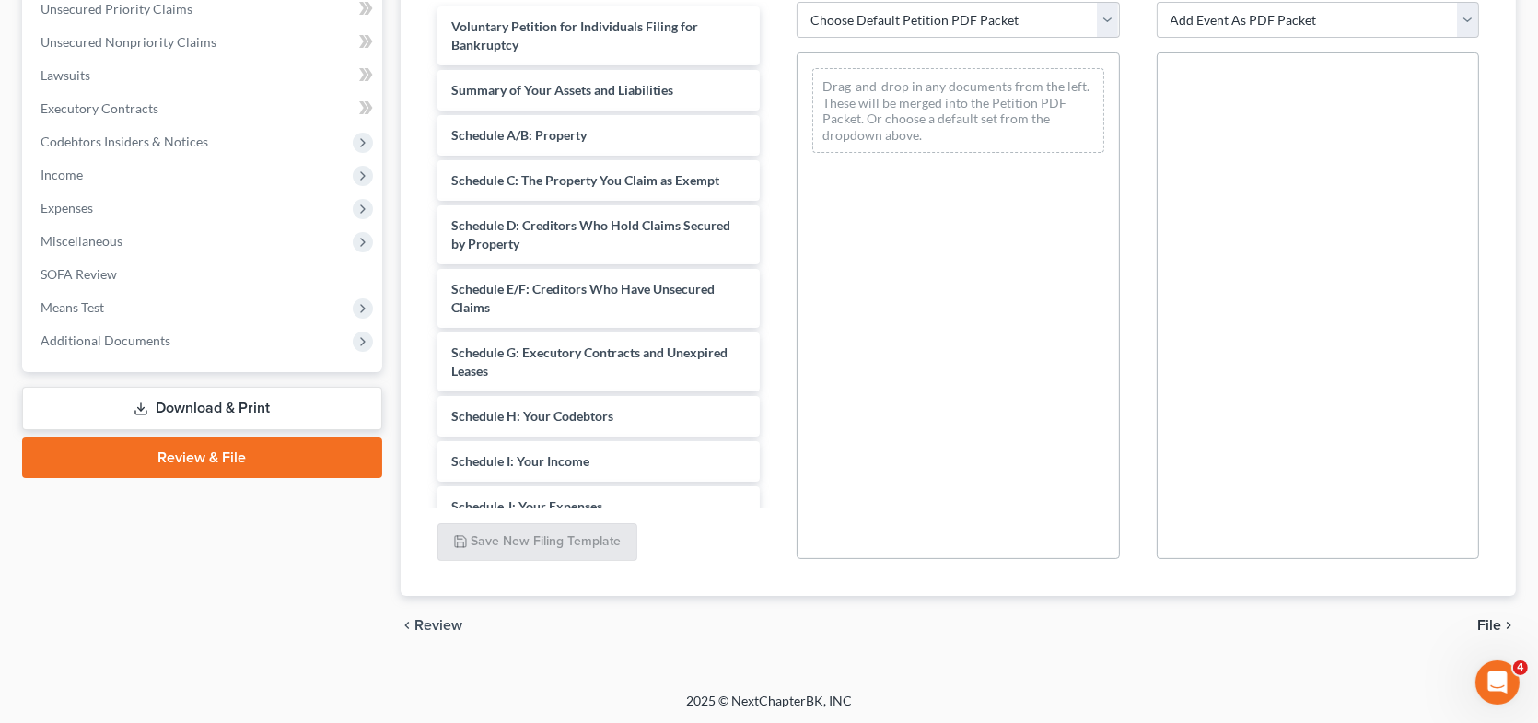
click at [237, 411] on link "Download & Print" at bounding box center [202, 408] width 360 height 43
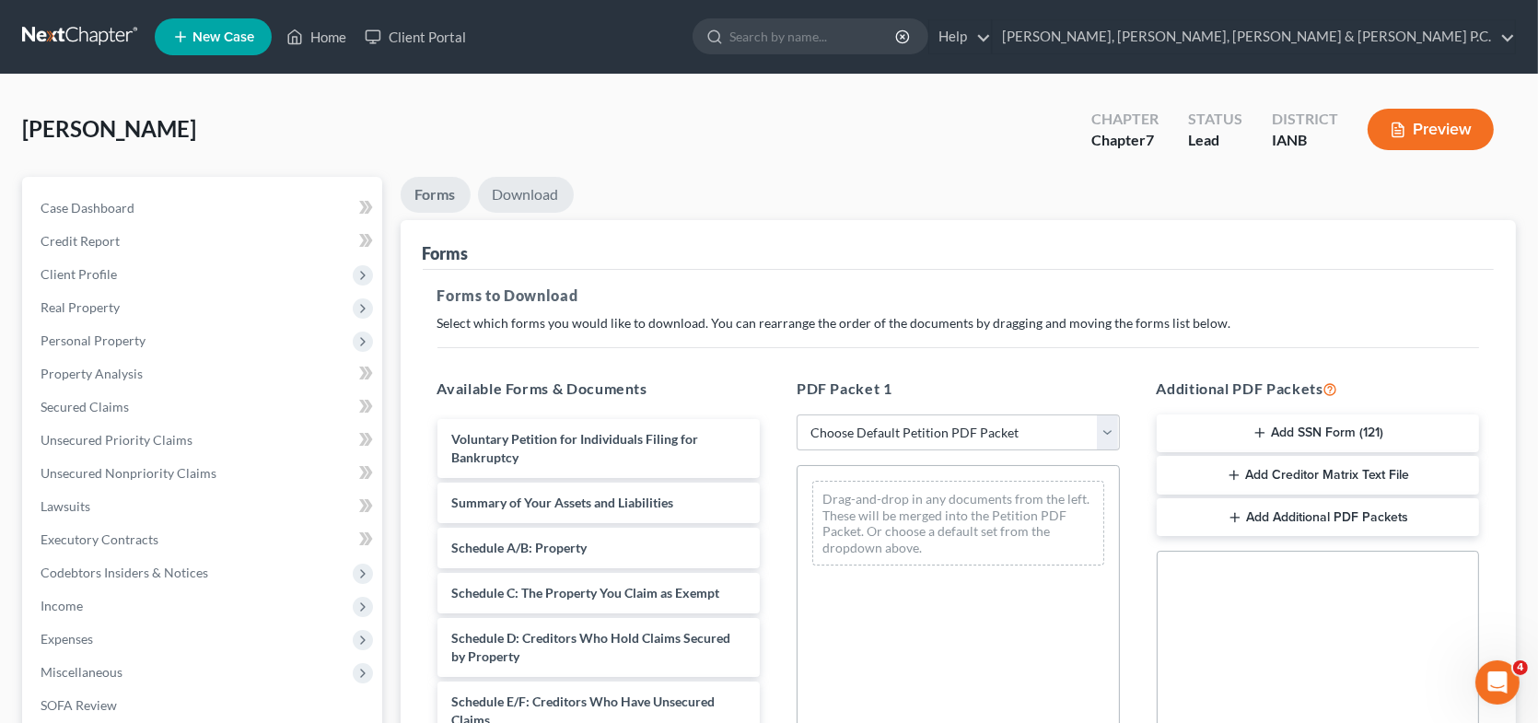
click at [529, 194] on link "Download" at bounding box center [526, 195] width 96 height 36
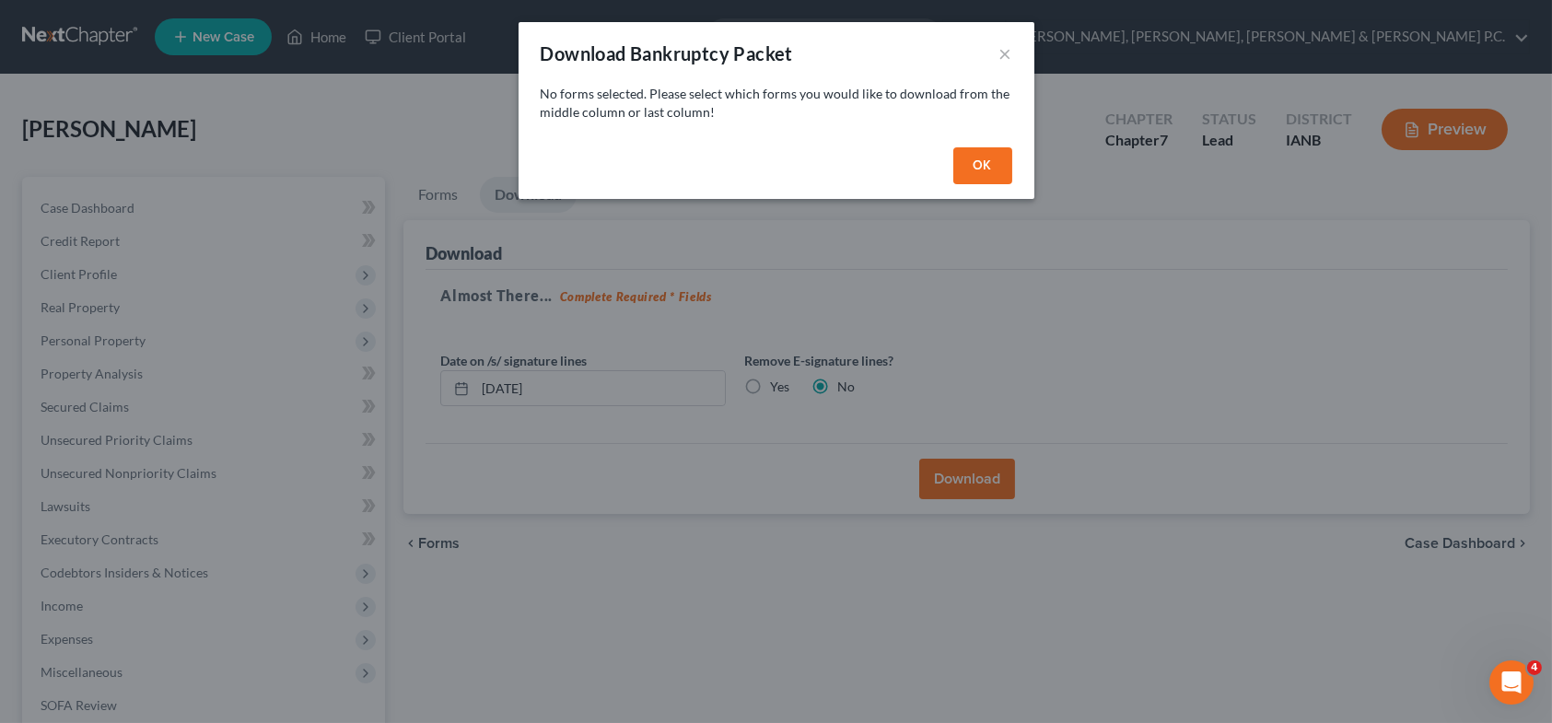
click at [990, 165] on button "OK" at bounding box center [982, 165] width 59 height 37
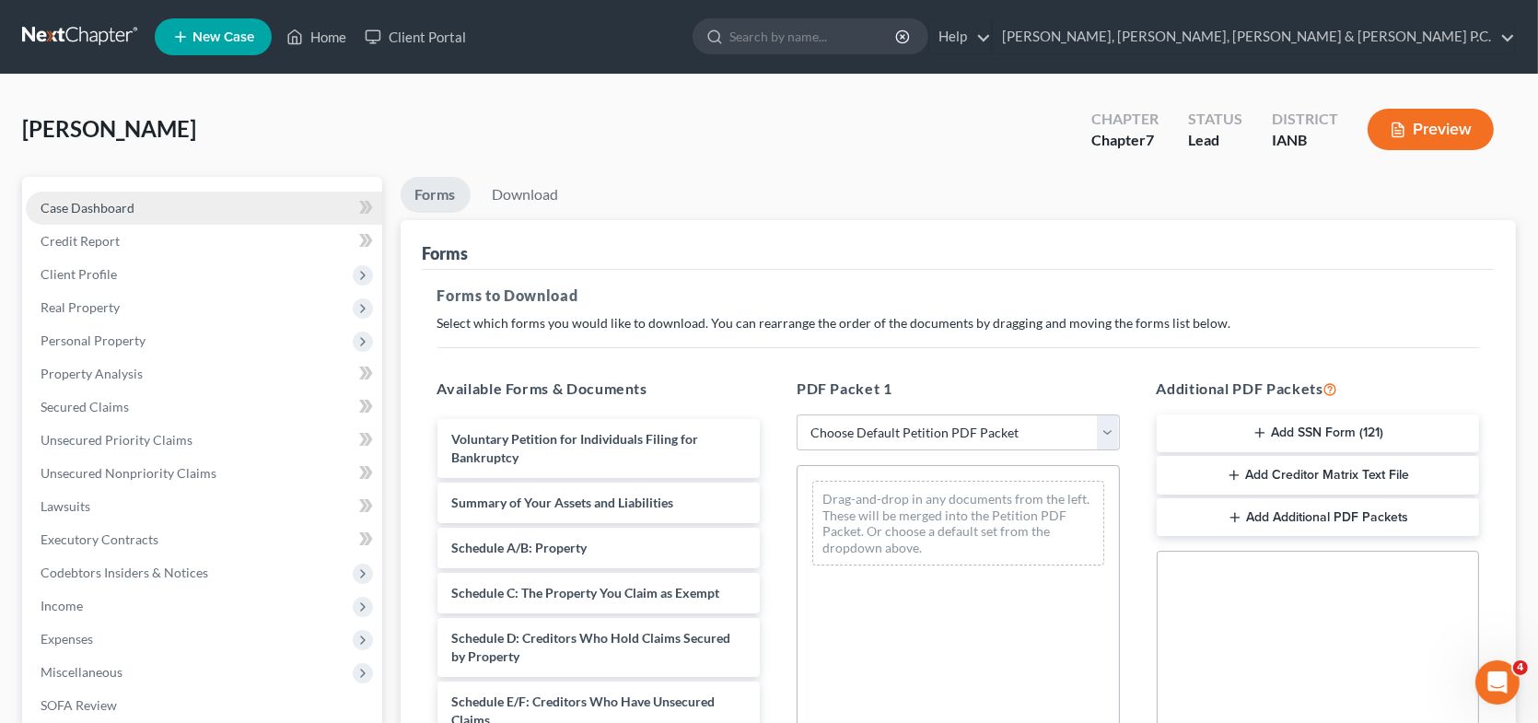
click at [113, 204] on span "Case Dashboard" at bounding box center [88, 208] width 94 height 16
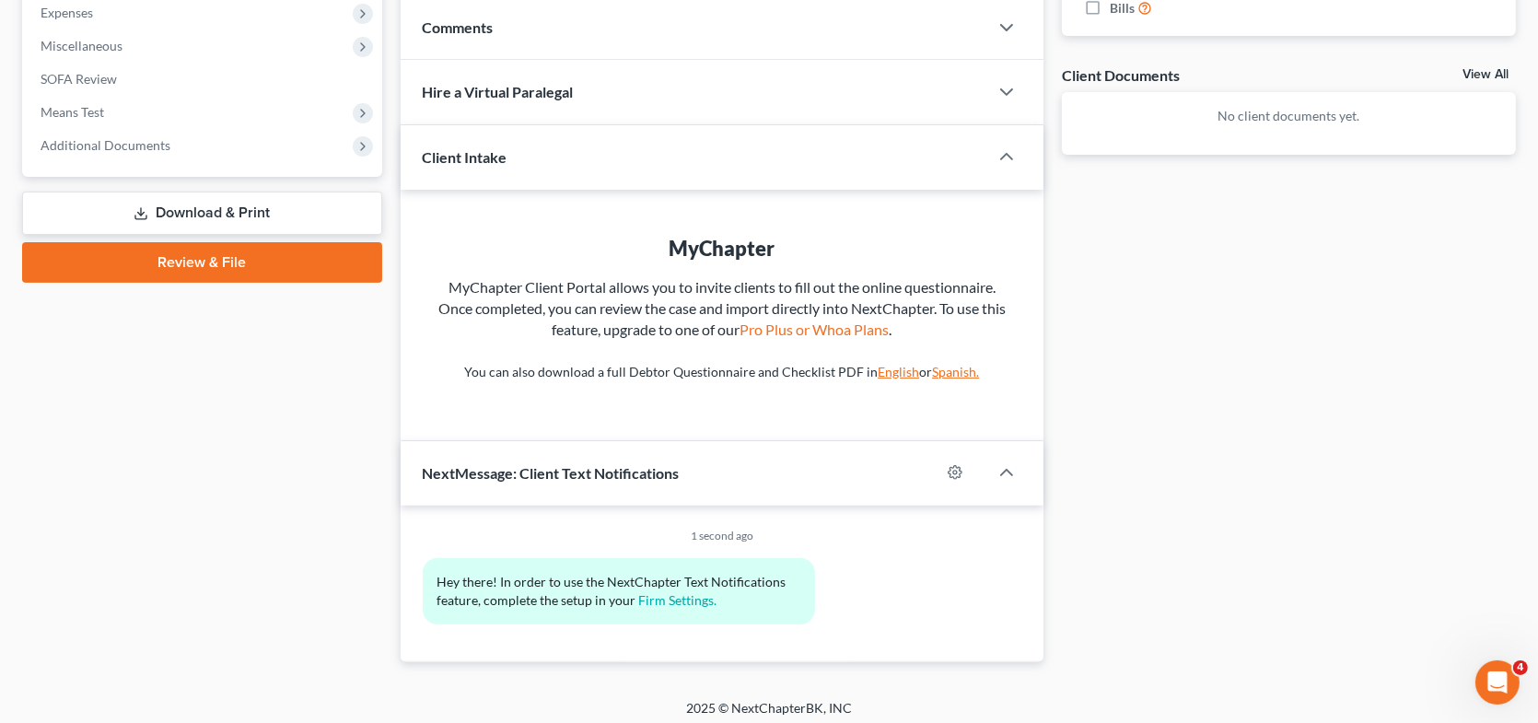
scroll to position [632, 0]
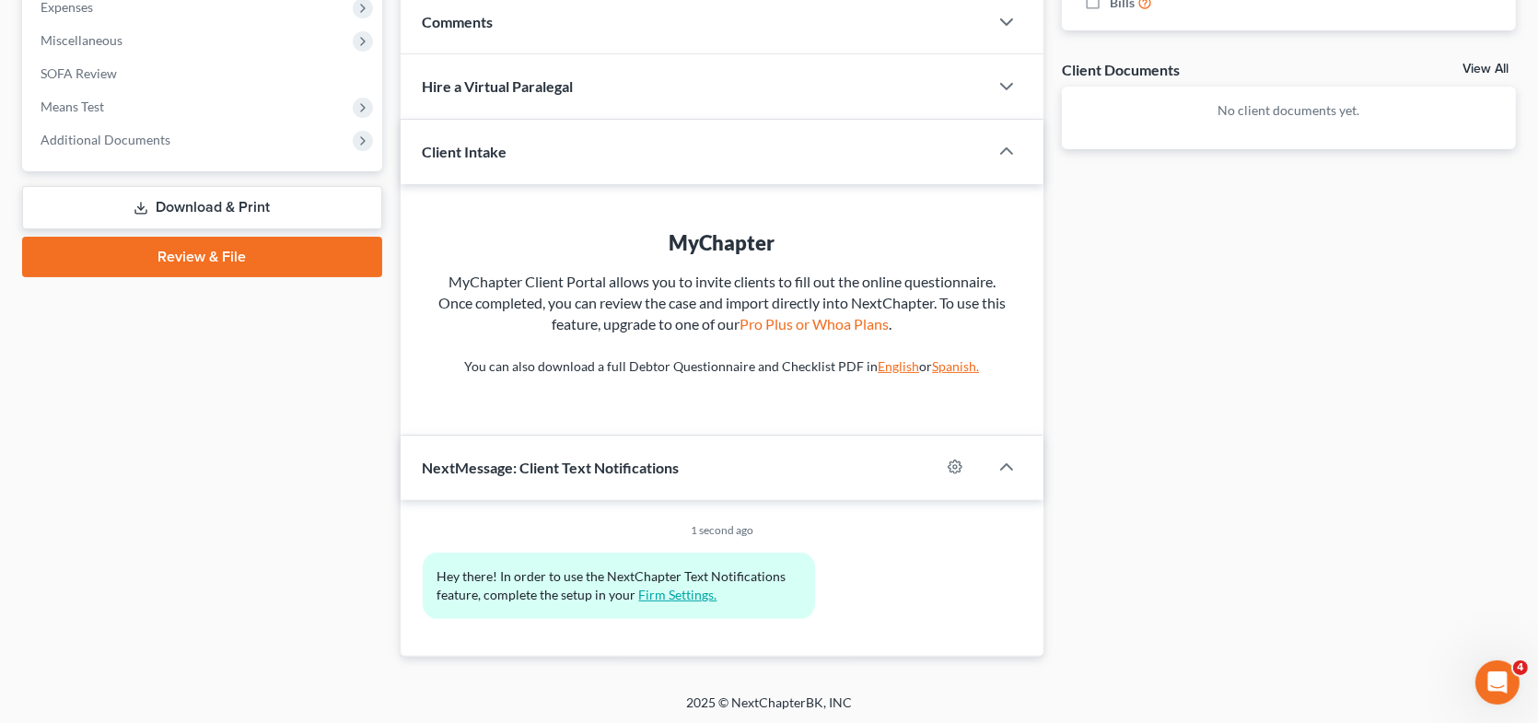
click at [688, 589] on link "Firm Settings." at bounding box center [678, 595] width 78 height 16
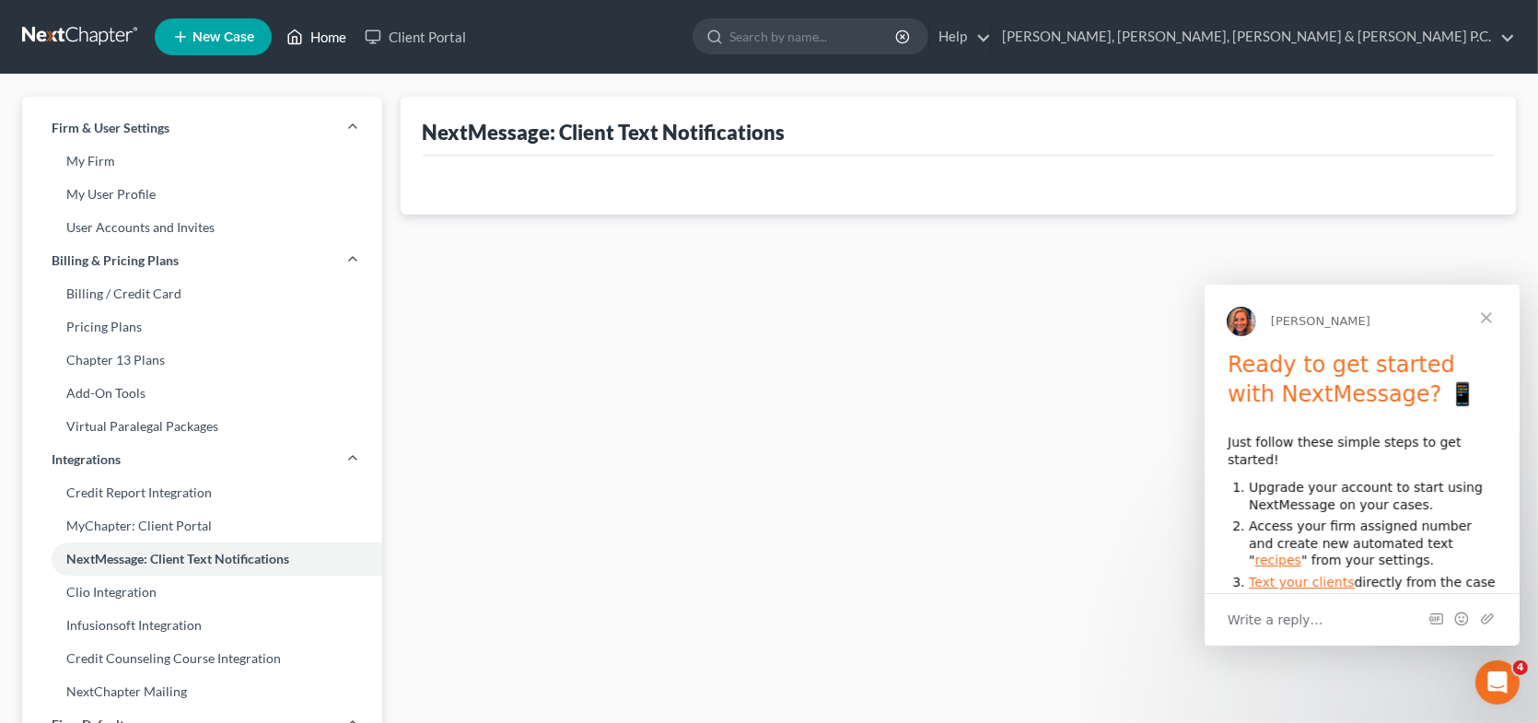
click at [333, 30] on link "Home" at bounding box center [316, 36] width 78 height 33
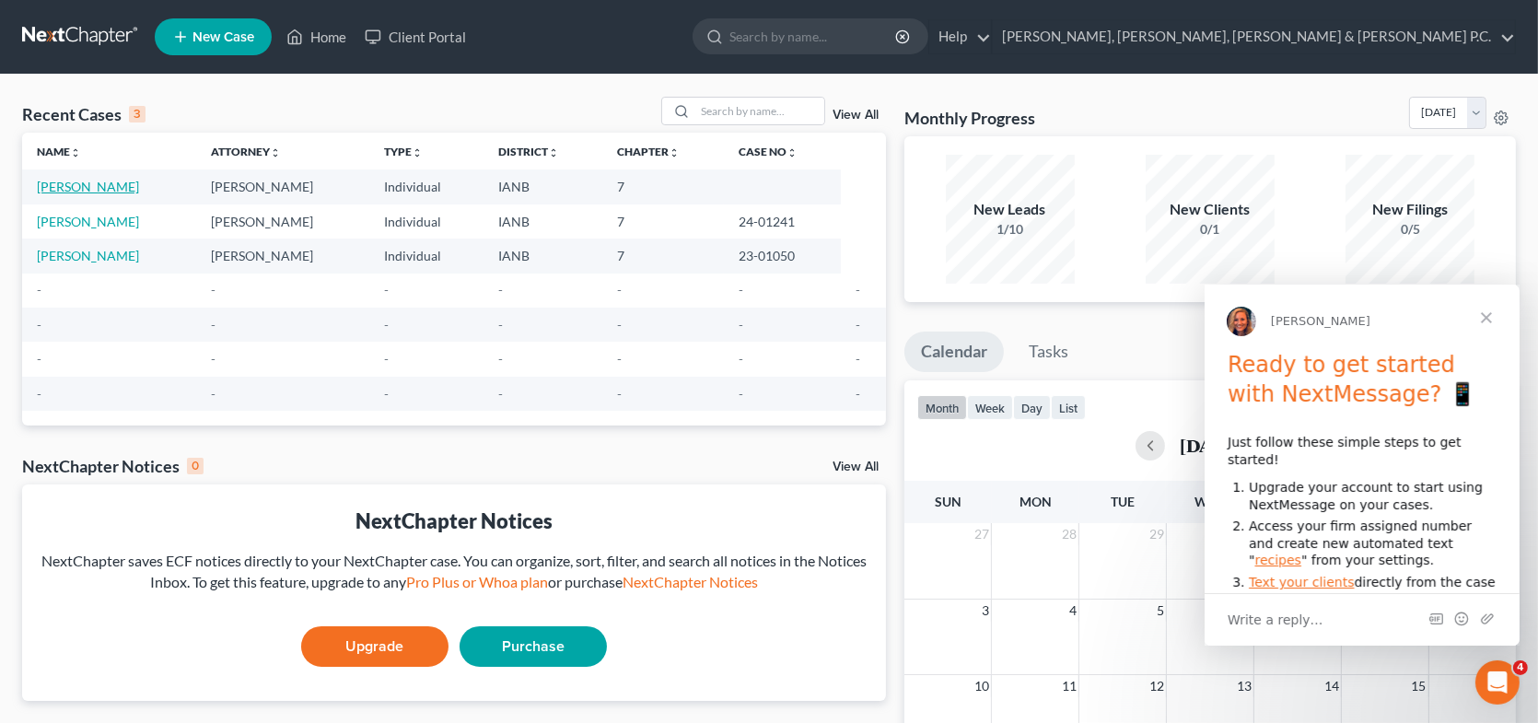
click at [107, 181] on link "[PERSON_NAME]" at bounding box center [88, 187] width 102 height 16
select select "10"
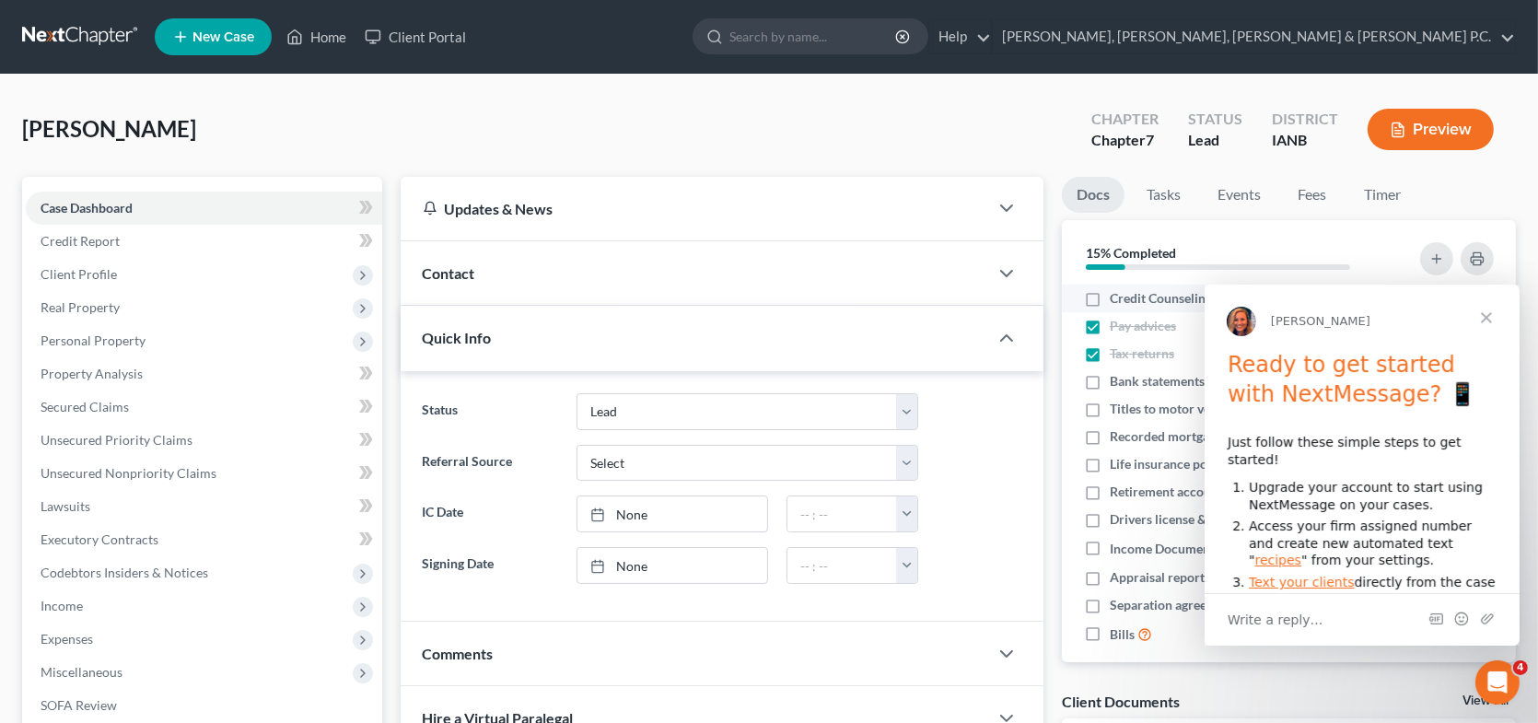
click at [1110, 298] on label "Credit Counseling Certificate" at bounding box center [1192, 298] width 165 height 18
click at [1117, 298] on input "Credit Counseling Certificate" at bounding box center [1123, 295] width 12 height 12
checkbox input "true"
click at [1482, 314] on span "Close" at bounding box center [1485, 318] width 66 height 66
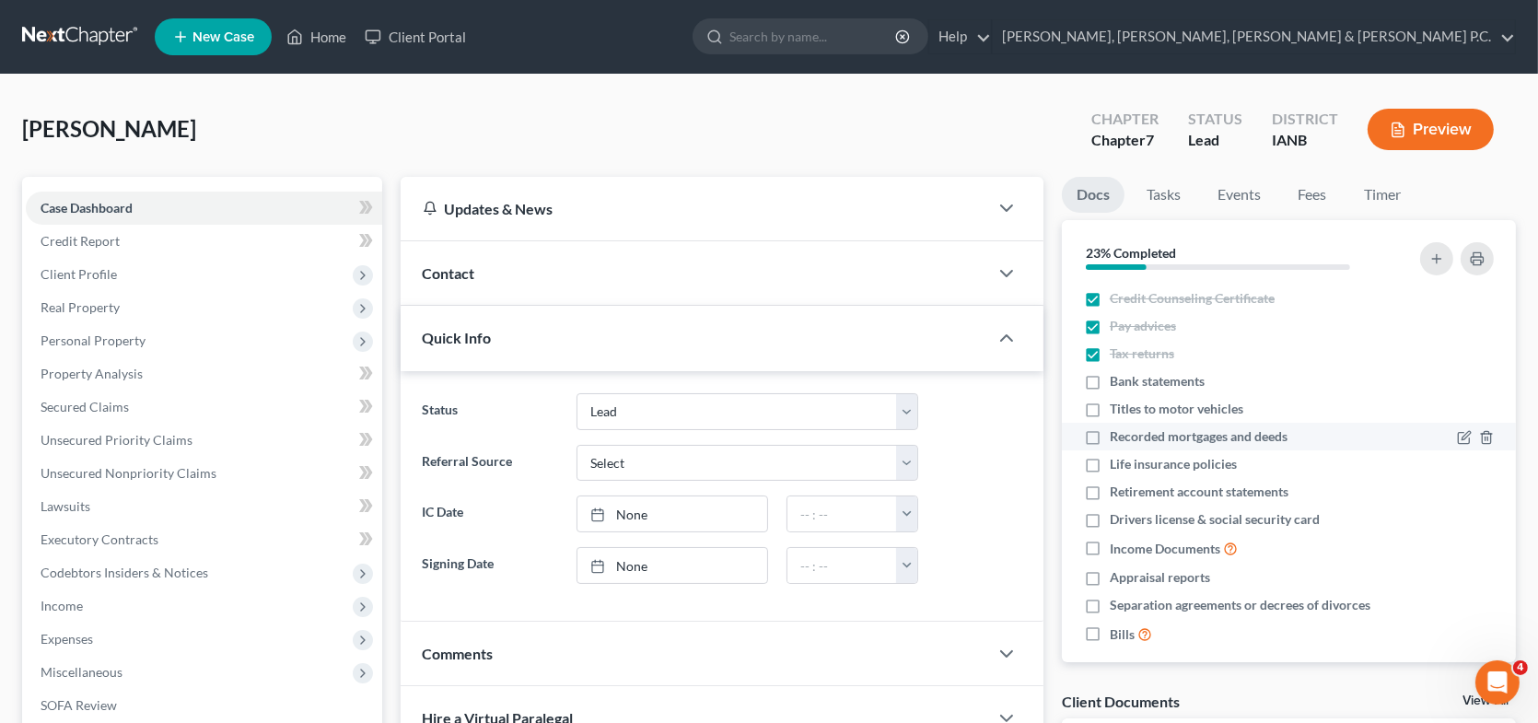
click at [1110, 441] on label "Recorded mortgages and deeds" at bounding box center [1199, 436] width 178 height 18
click at [1117, 439] on input "Recorded mortgages and deeds" at bounding box center [1123, 433] width 12 height 12
checkbox input "true"
click at [1110, 464] on label "Life insurance policies" at bounding box center [1173, 464] width 127 height 18
click at [1117, 464] on input "Life insurance policies" at bounding box center [1123, 461] width 12 height 12
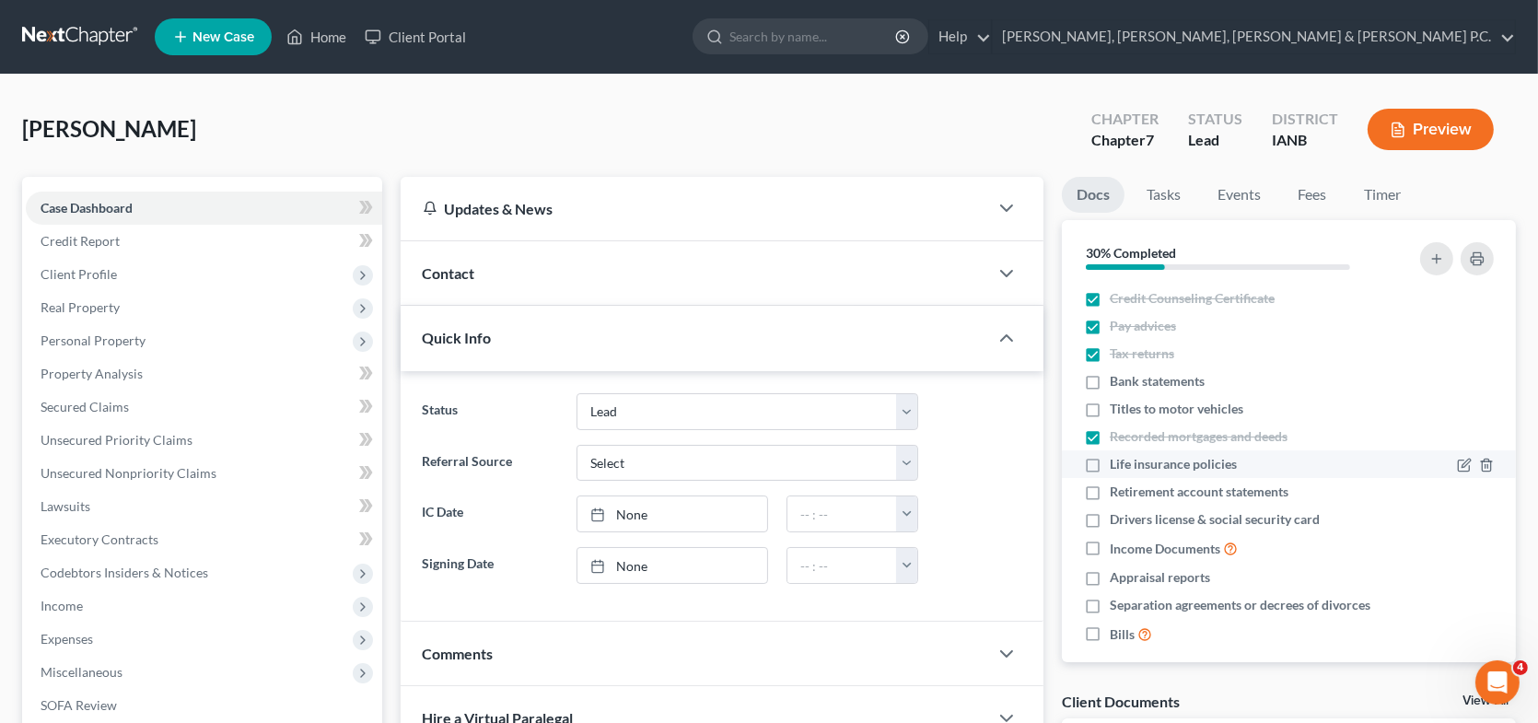
checkbox input "true"
click at [1110, 487] on label "Retirement account statements" at bounding box center [1199, 492] width 179 height 18
click at [1117, 487] on input "Retirement account statements" at bounding box center [1123, 489] width 12 height 12
checkbox input "true"
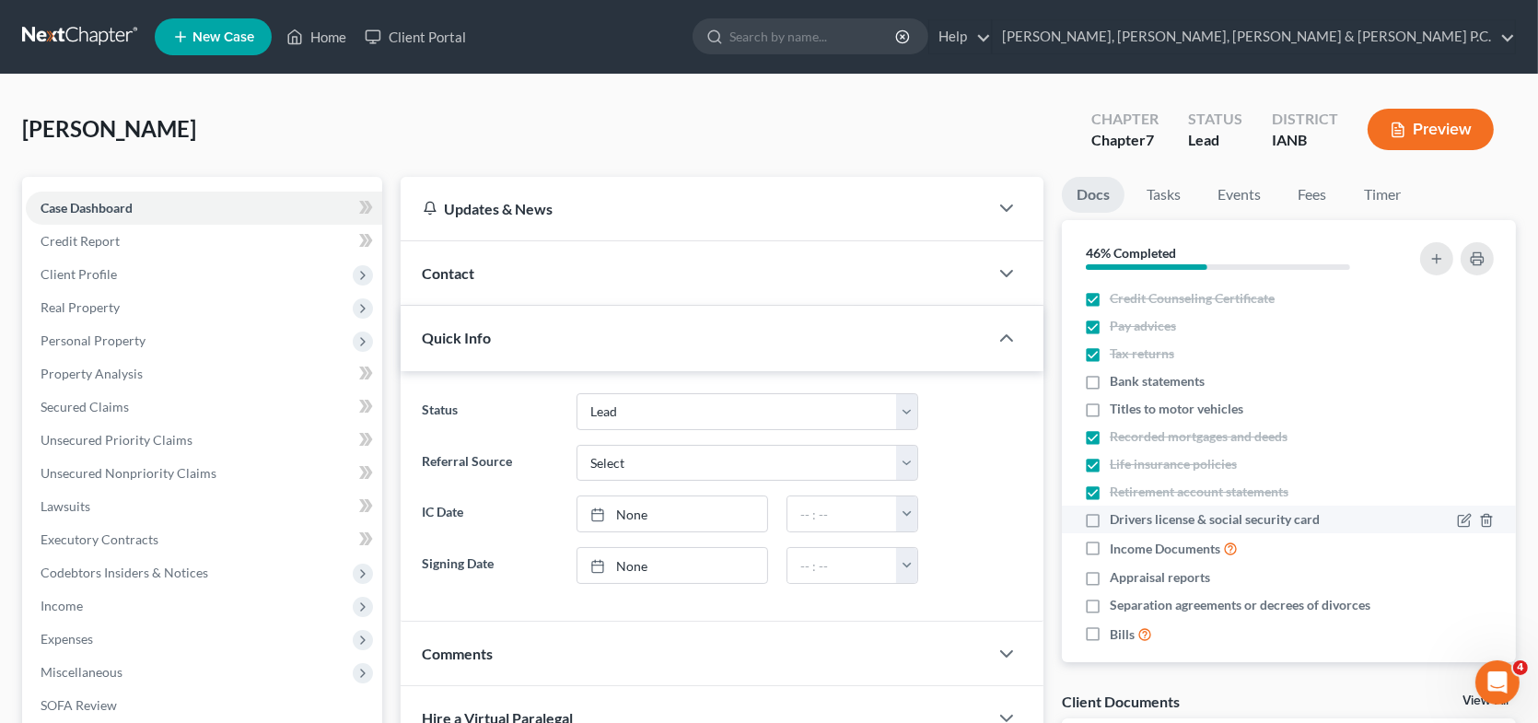
click at [1110, 519] on label "Drivers license & social security card" at bounding box center [1215, 519] width 210 height 18
click at [1117, 519] on input "Drivers license & social security card" at bounding box center [1123, 516] width 12 height 12
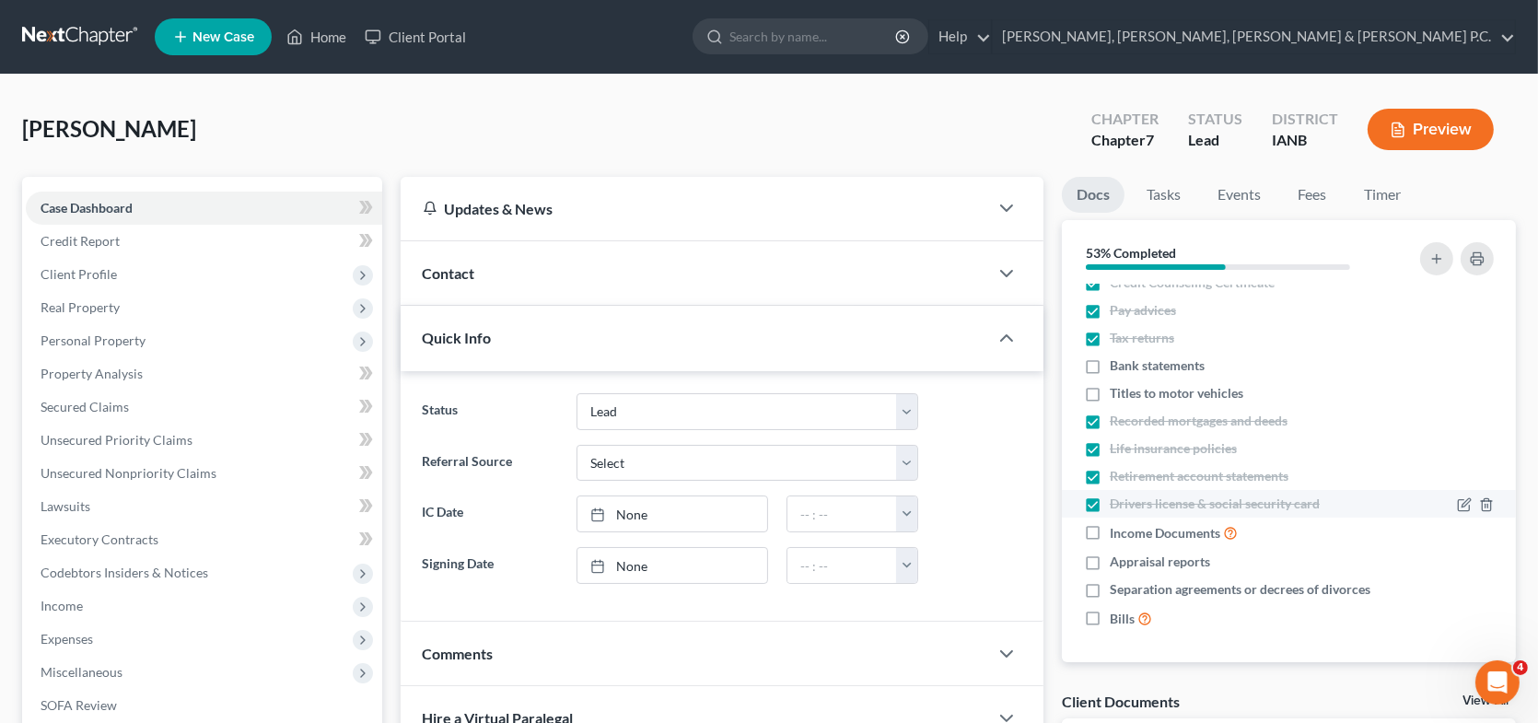
click at [1110, 500] on label "Drivers license & social security card" at bounding box center [1215, 504] width 210 height 18
click at [1117, 500] on input "Drivers license & social security card" at bounding box center [1123, 501] width 12 height 12
checkbox input "false"
click at [1110, 533] on label "Income Documents" at bounding box center [1174, 532] width 128 height 21
click at [1117, 533] on input "Income Documents" at bounding box center [1123, 528] width 12 height 12
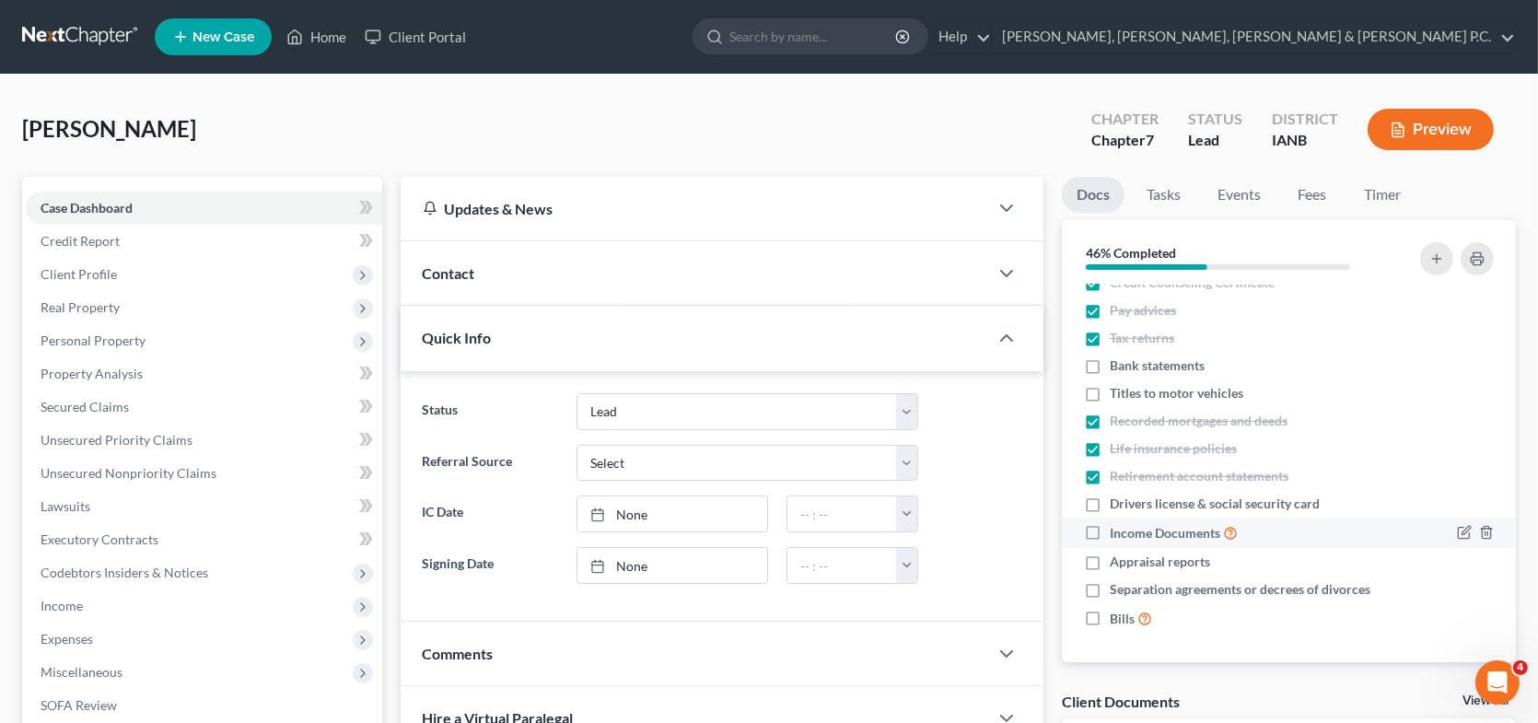
checkbox input "true"
click at [1110, 562] on label "Appraisal reports" at bounding box center [1160, 562] width 100 height 18
click at [1117, 562] on input "Appraisal reports" at bounding box center [1123, 559] width 12 height 12
checkbox input "true"
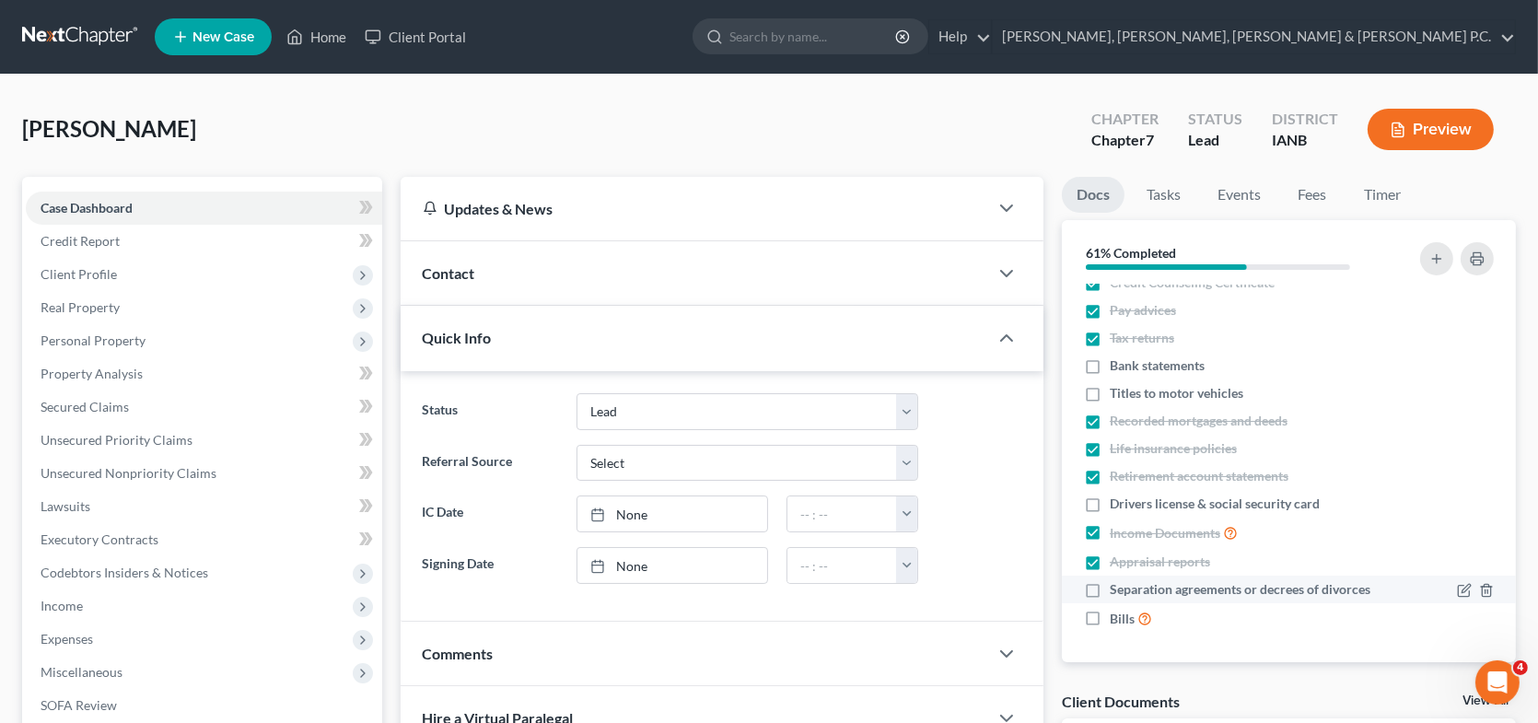
click at [1110, 586] on label "Separation agreements or decrees of divorces" at bounding box center [1240, 589] width 261 height 18
click at [1117, 586] on input "Separation agreements or decrees of divorces" at bounding box center [1123, 586] width 12 height 12
checkbox input "true"
click at [1110, 613] on label "Bills" at bounding box center [1131, 618] width 42 height 21
click at [1117, 613] on input "Bills" at bounding box center [1123, 614] width 12 height 12
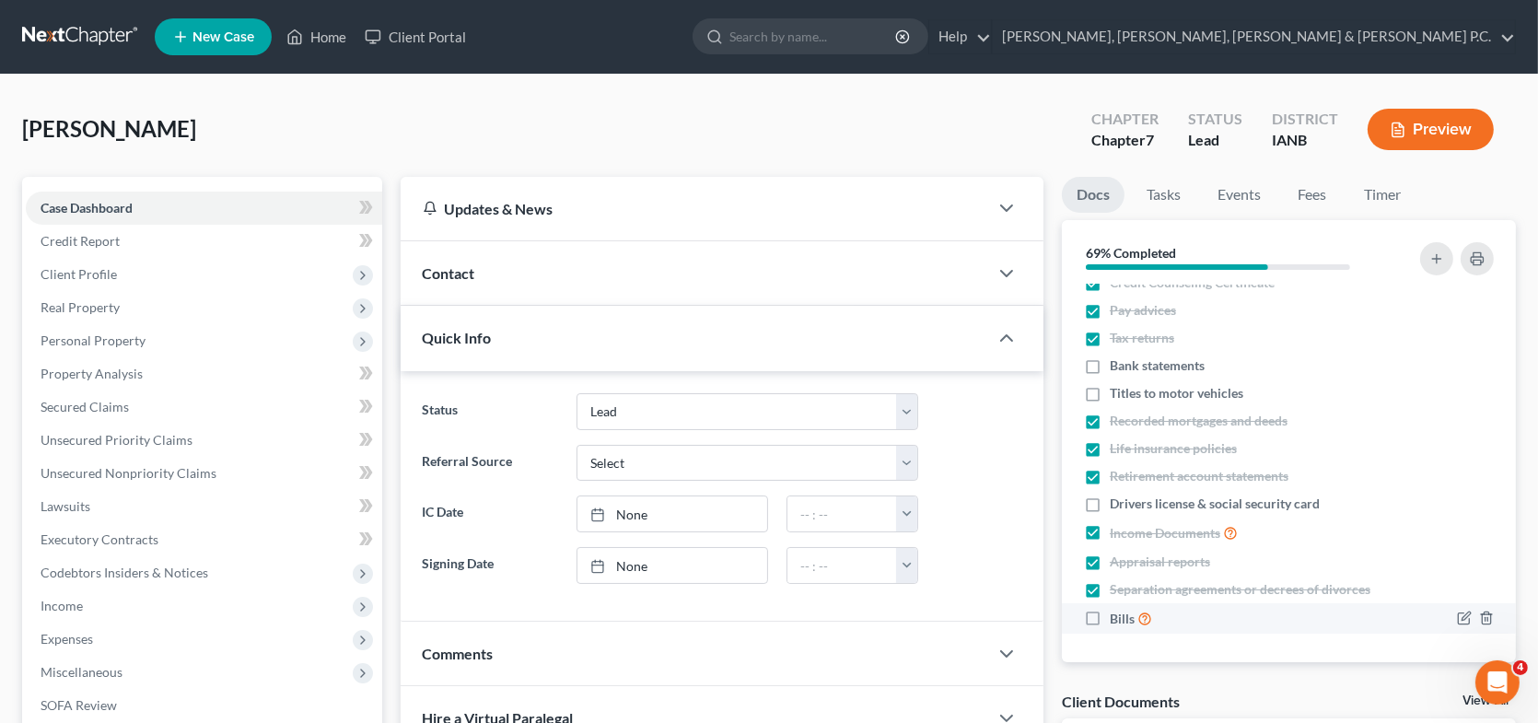
checkbox input "true"
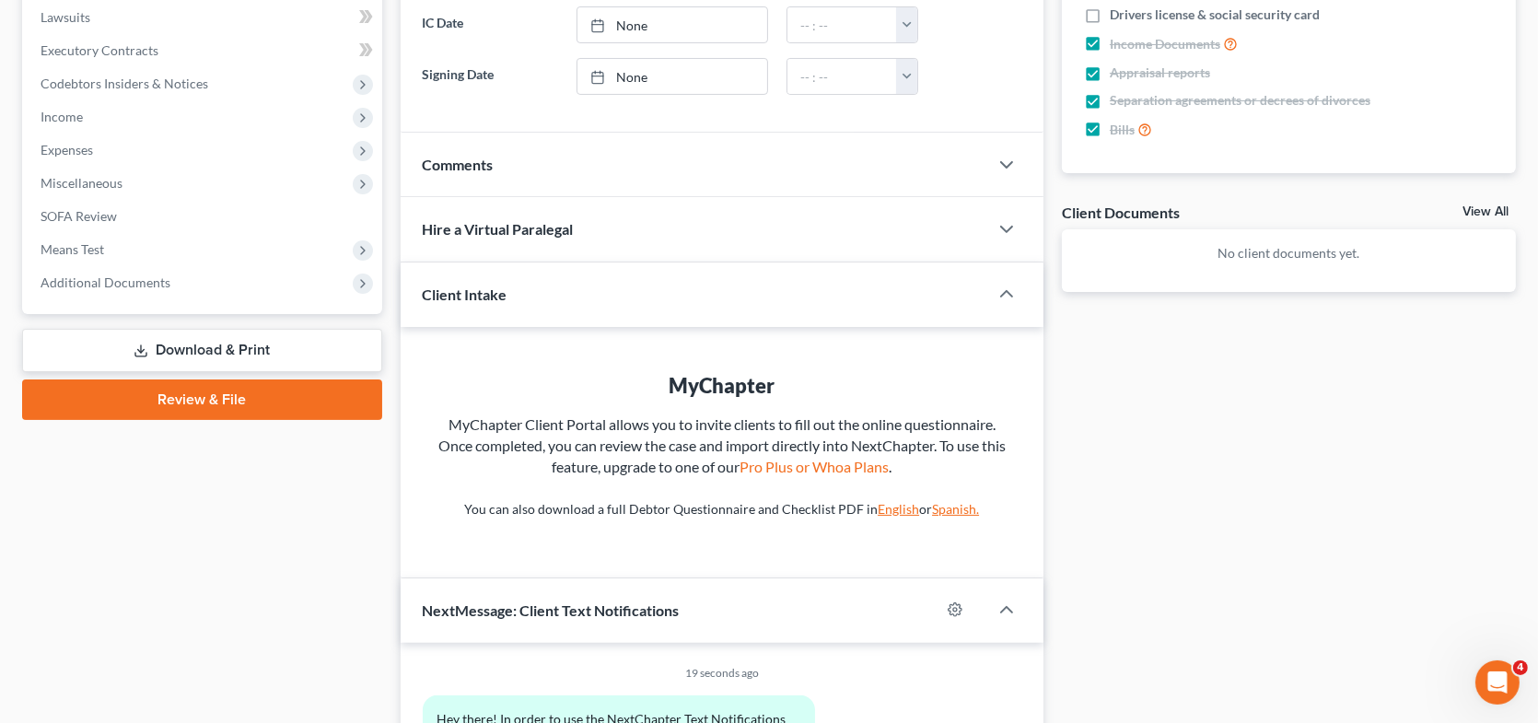
scroll to position [461, 0]
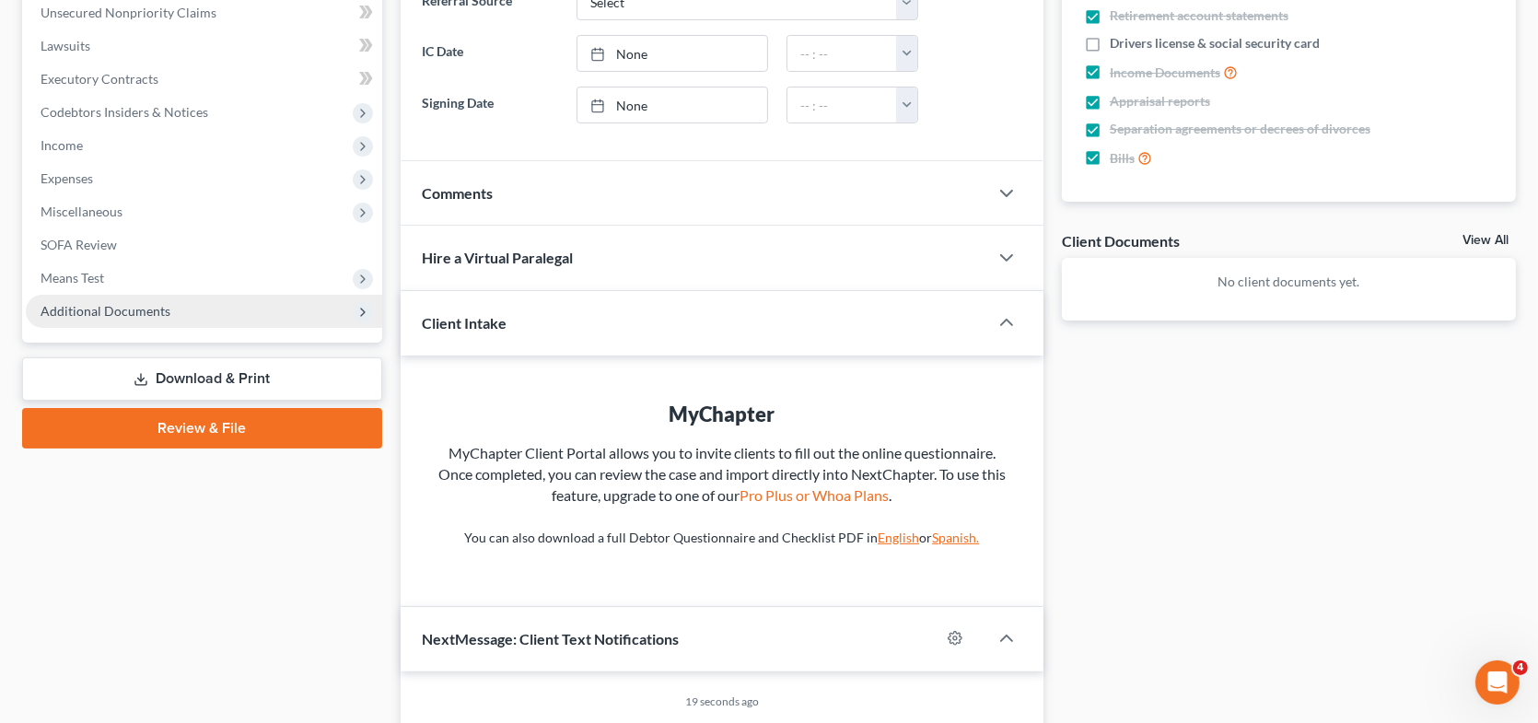
click at [216, 295] on span "Additional Documents" at bounding box center [204, 311] width 356 height 33
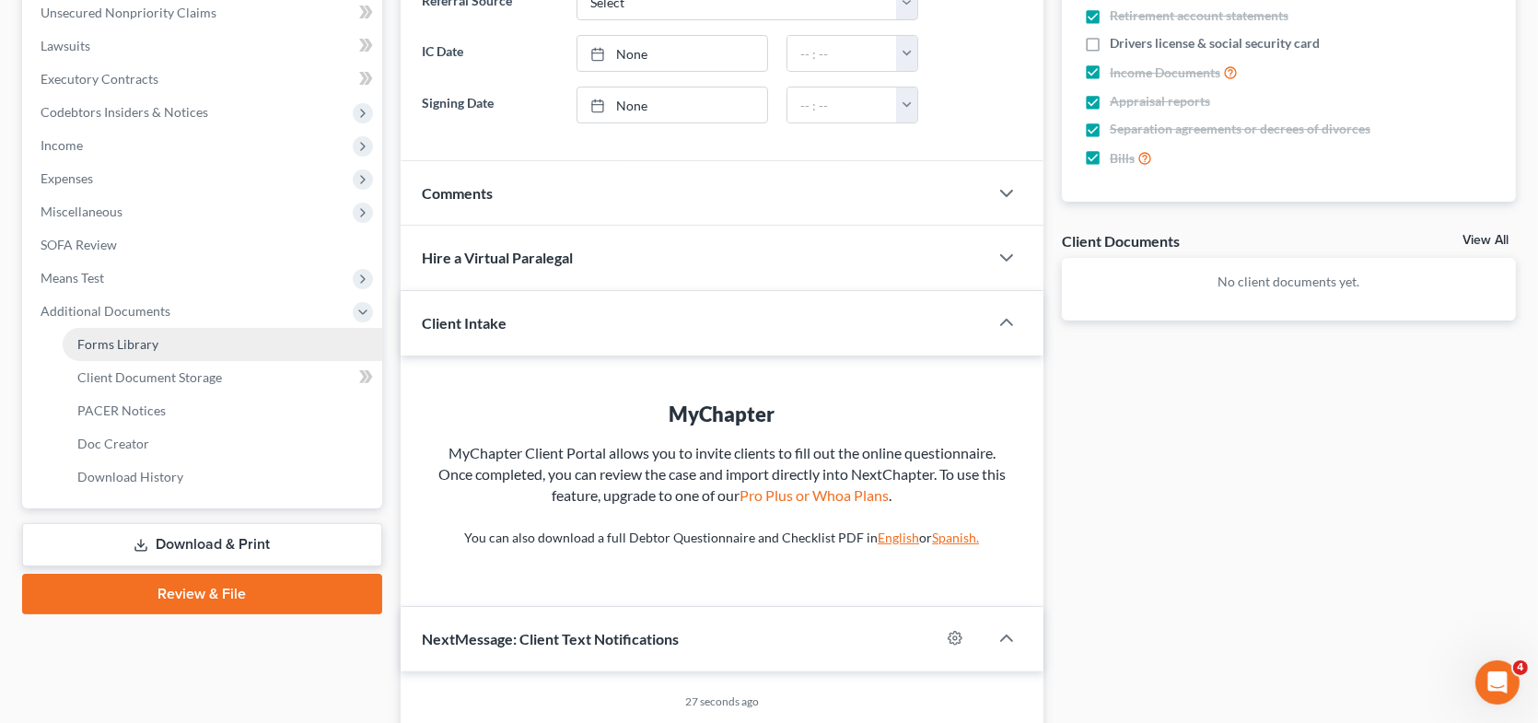
click at [162, 340] on link "Forms Library" at bounding box center [223, 344] width 320 height 33
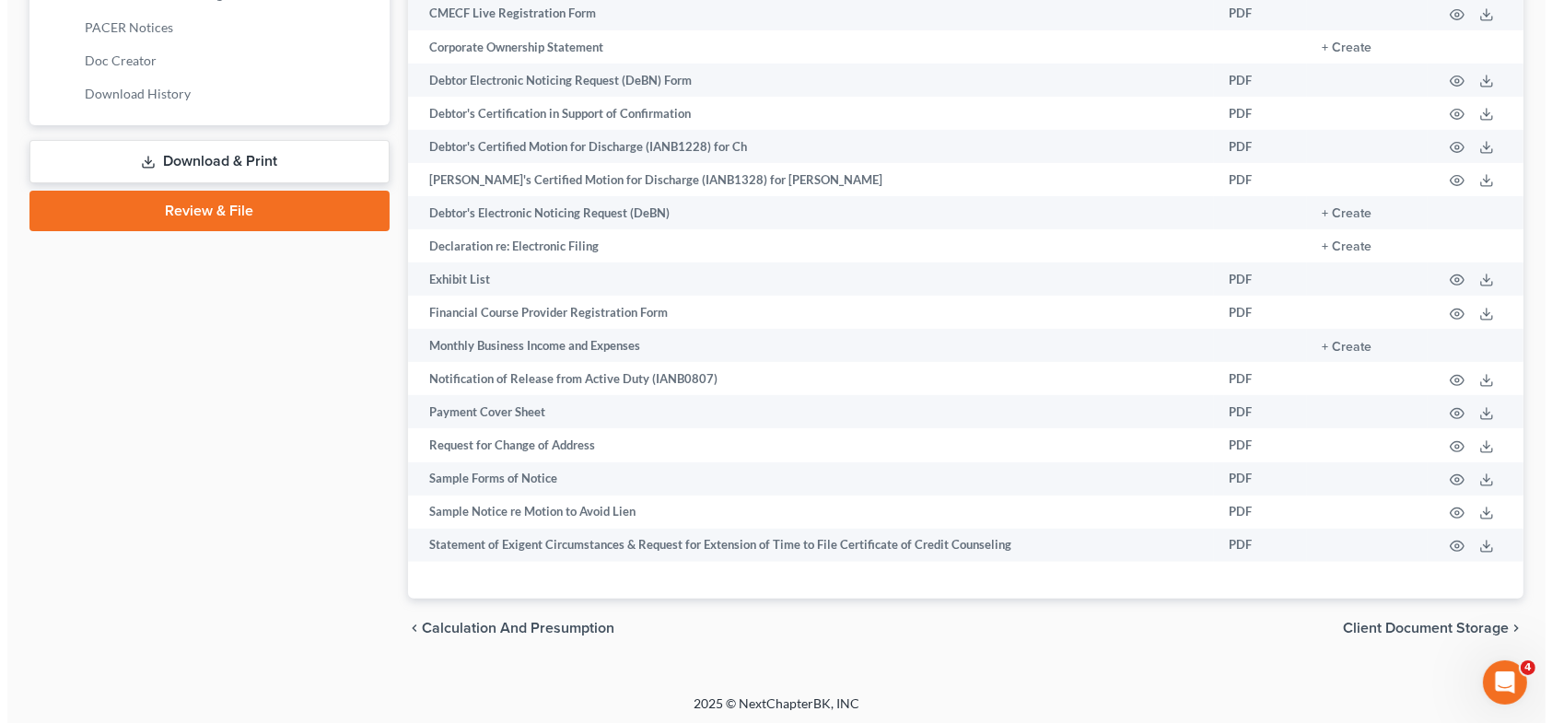
scroll to position [847, 0]
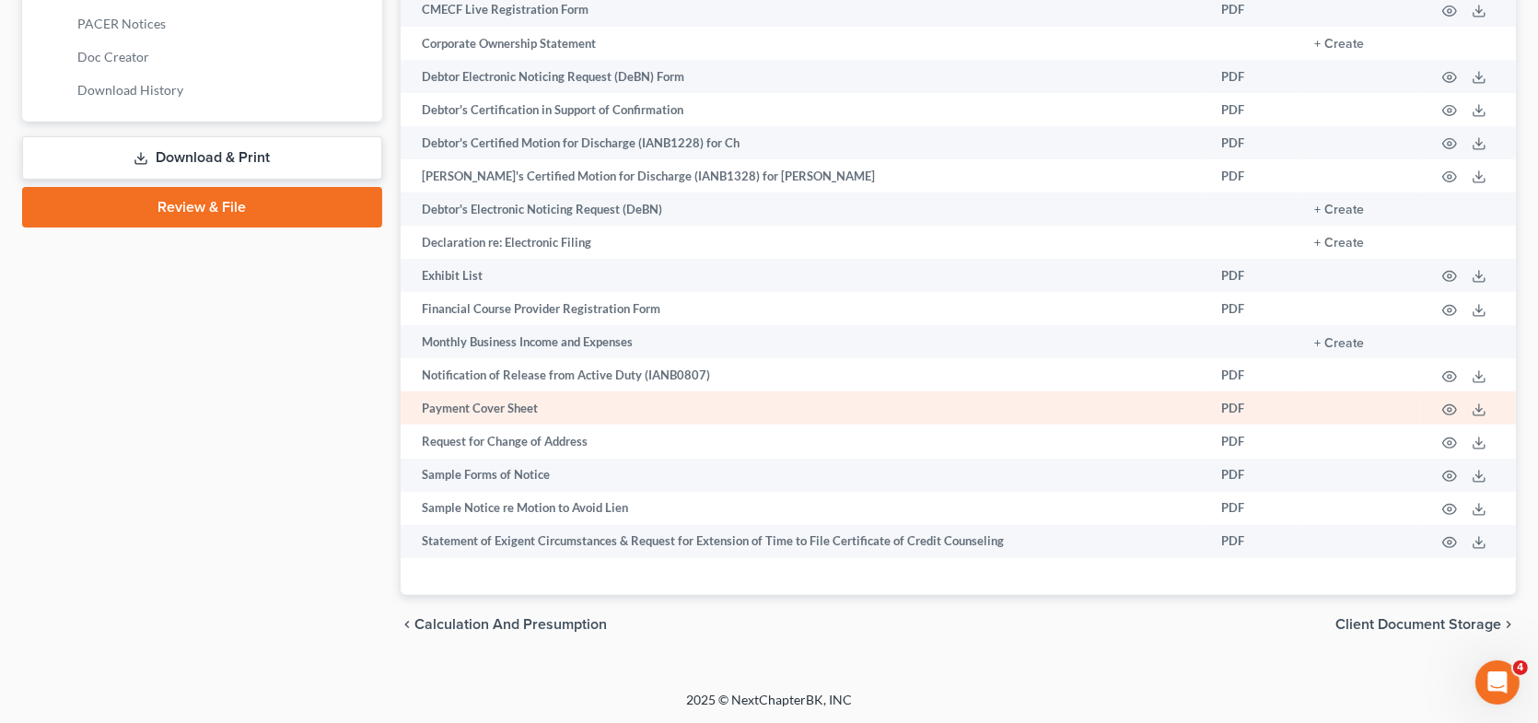
click at [511, 412] on td "Payment Cover Sheet" at bounding box center [804, 407] width 807 height 33
click at [1451, 410] on circle "button" at bounding box center [1450, 410] width 4 height 4
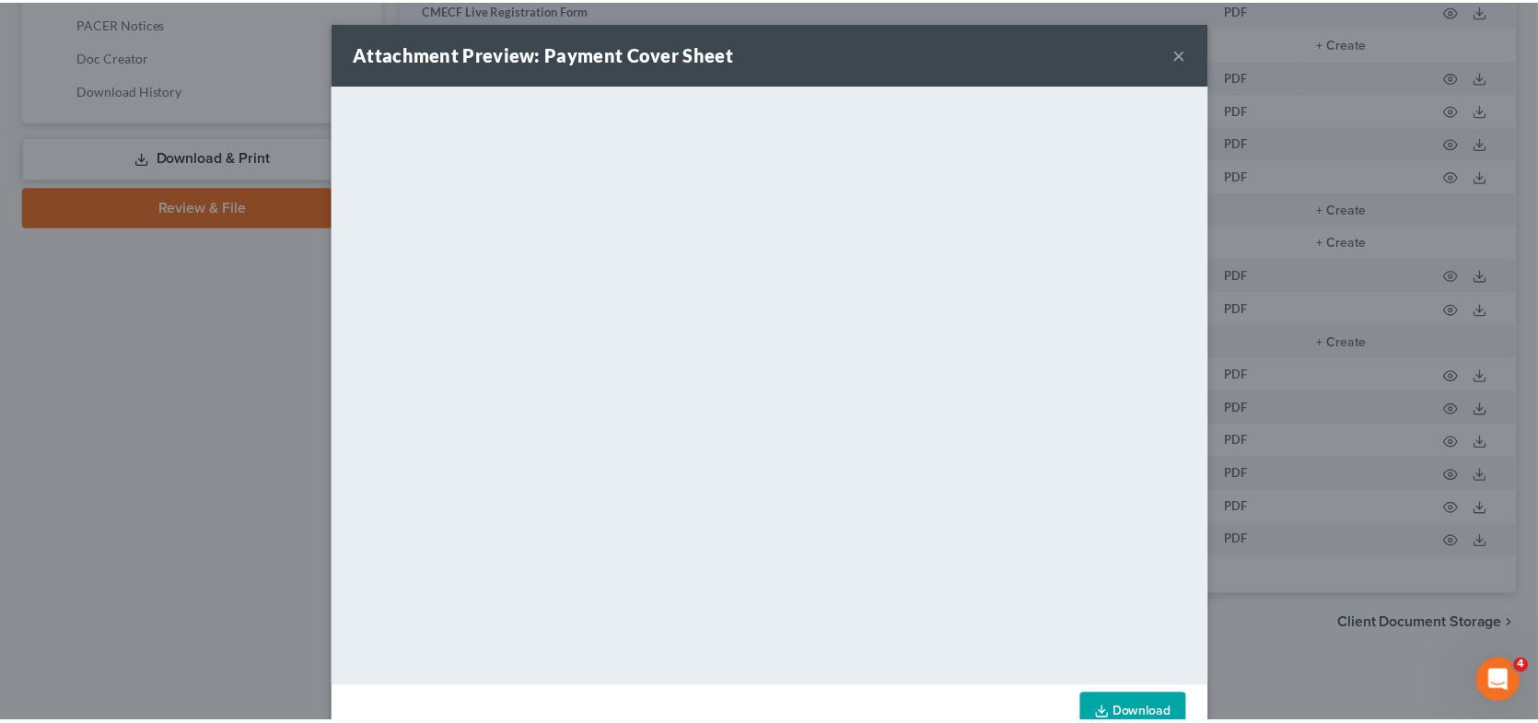
scroll to position [47, 0]
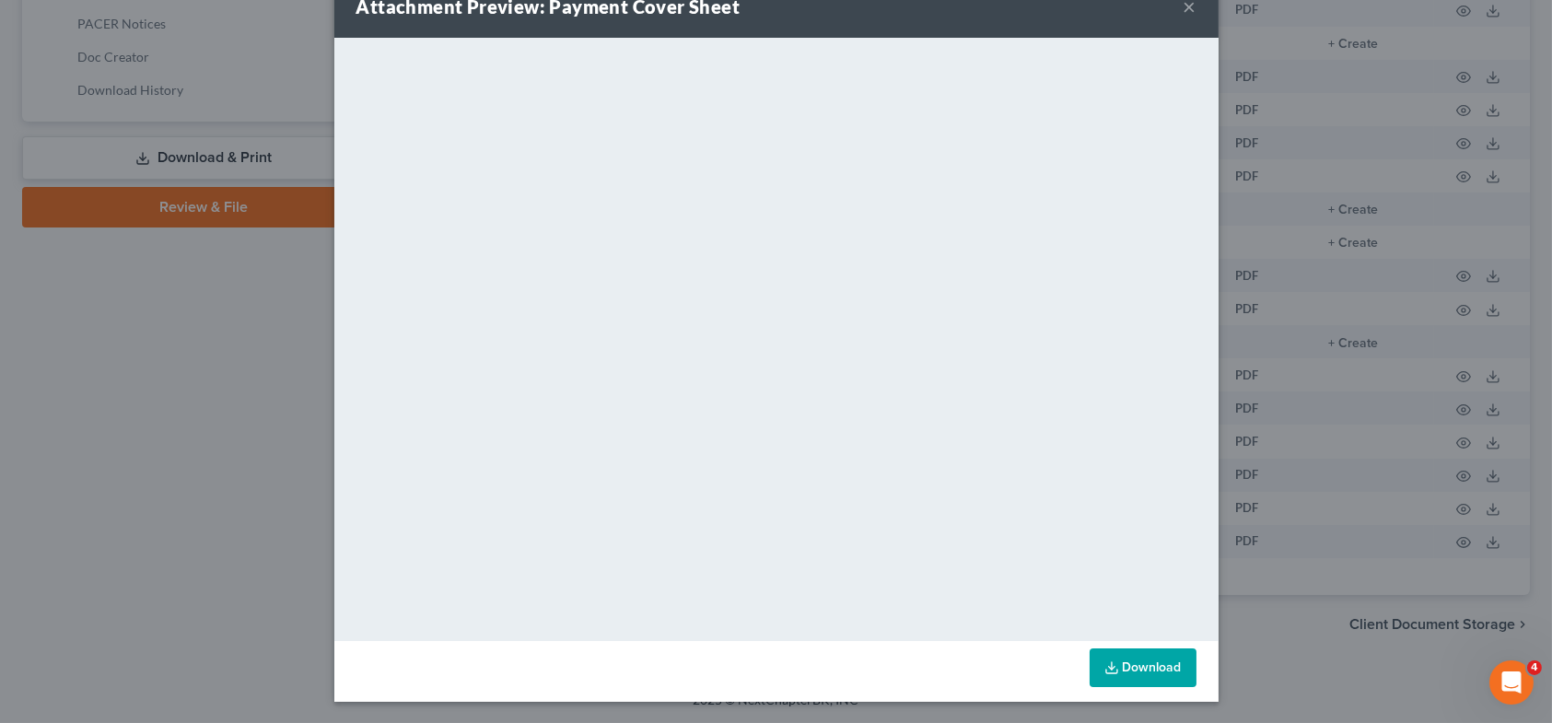
click at [1159, 674] on link "Download" at bounding box center [1143, 667] width 107 height 39
click at [1184, 6] on button "×" at bounding box center [1190, 6] width 13 height 22
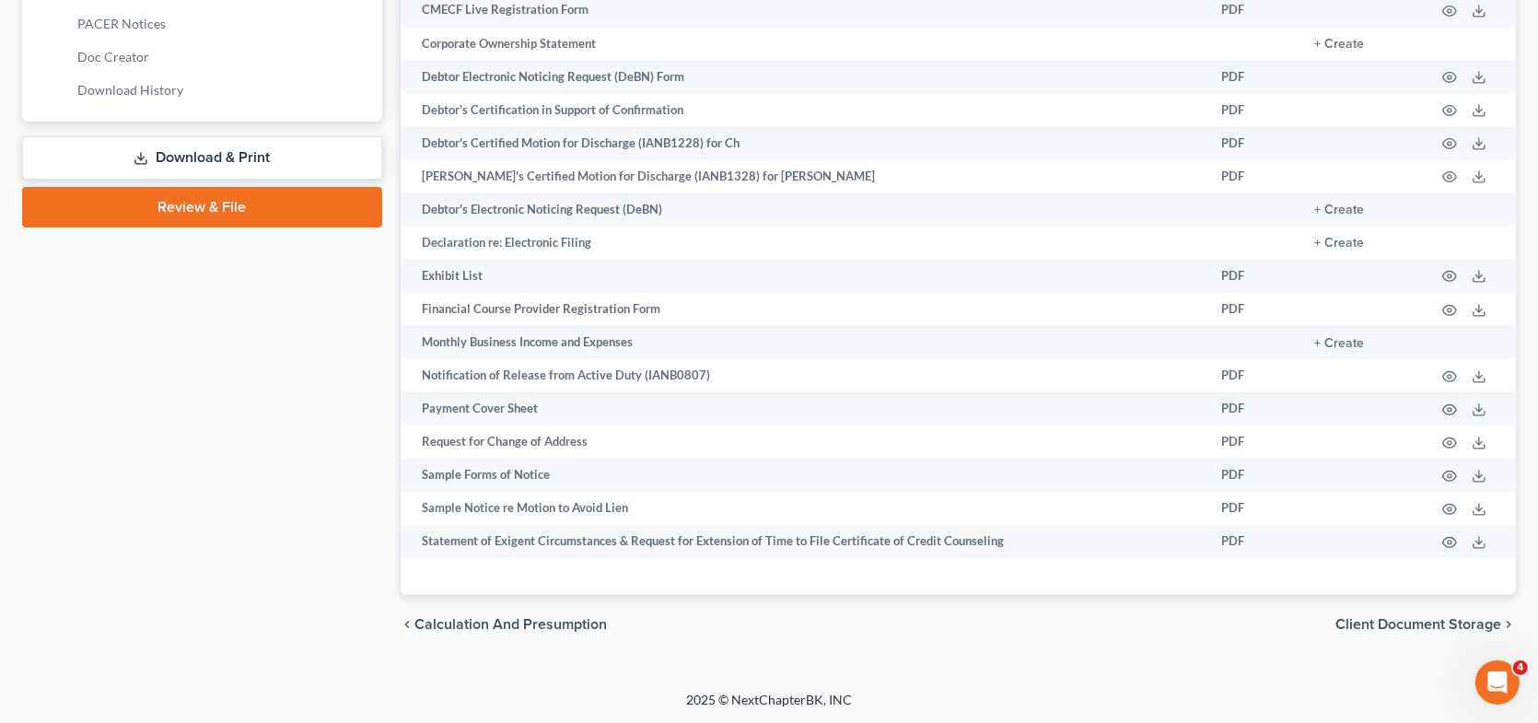
click at [164, 204] on link "Review & File" at bounding box center [202, 207] width 360 height 41
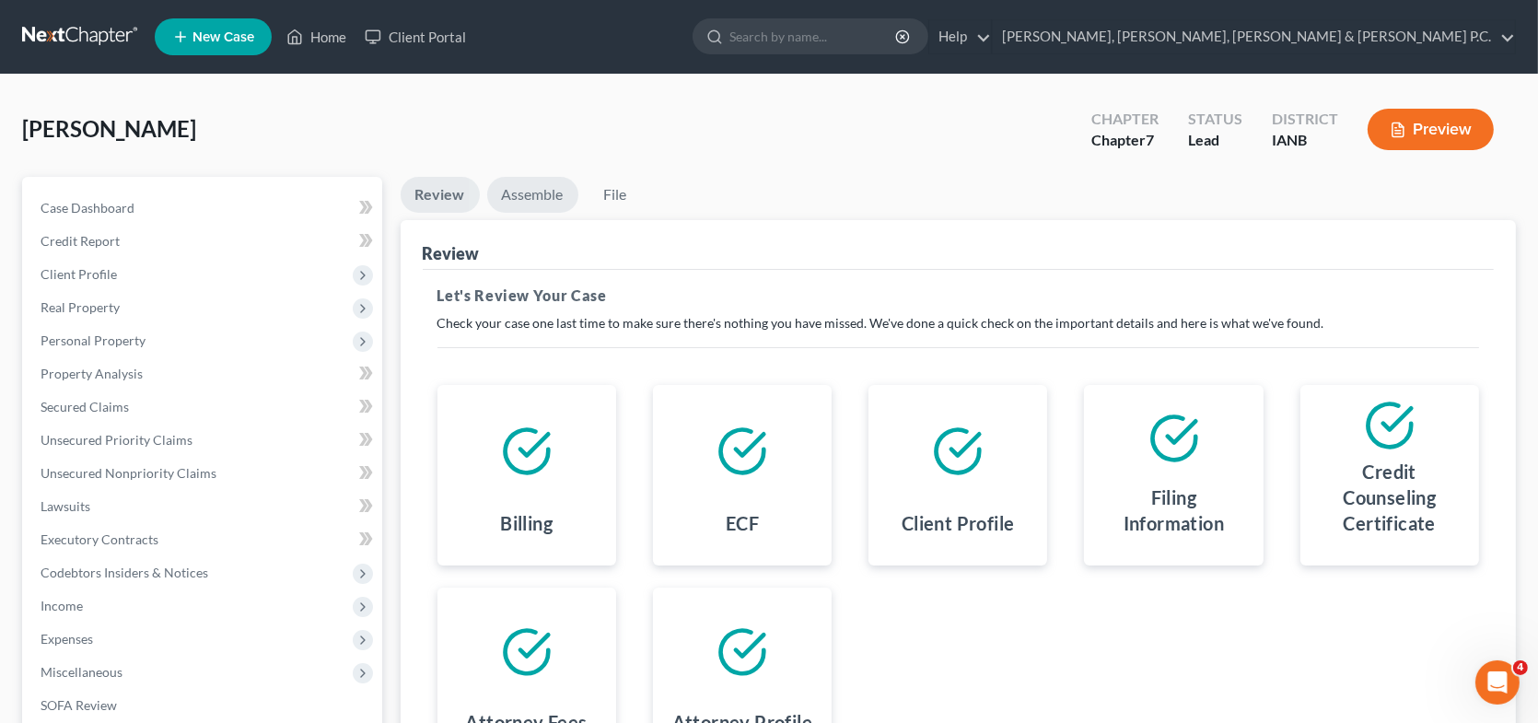
click at [518, 197] on link "Assemble" at bounding box center [532, 195] width 91 height 36
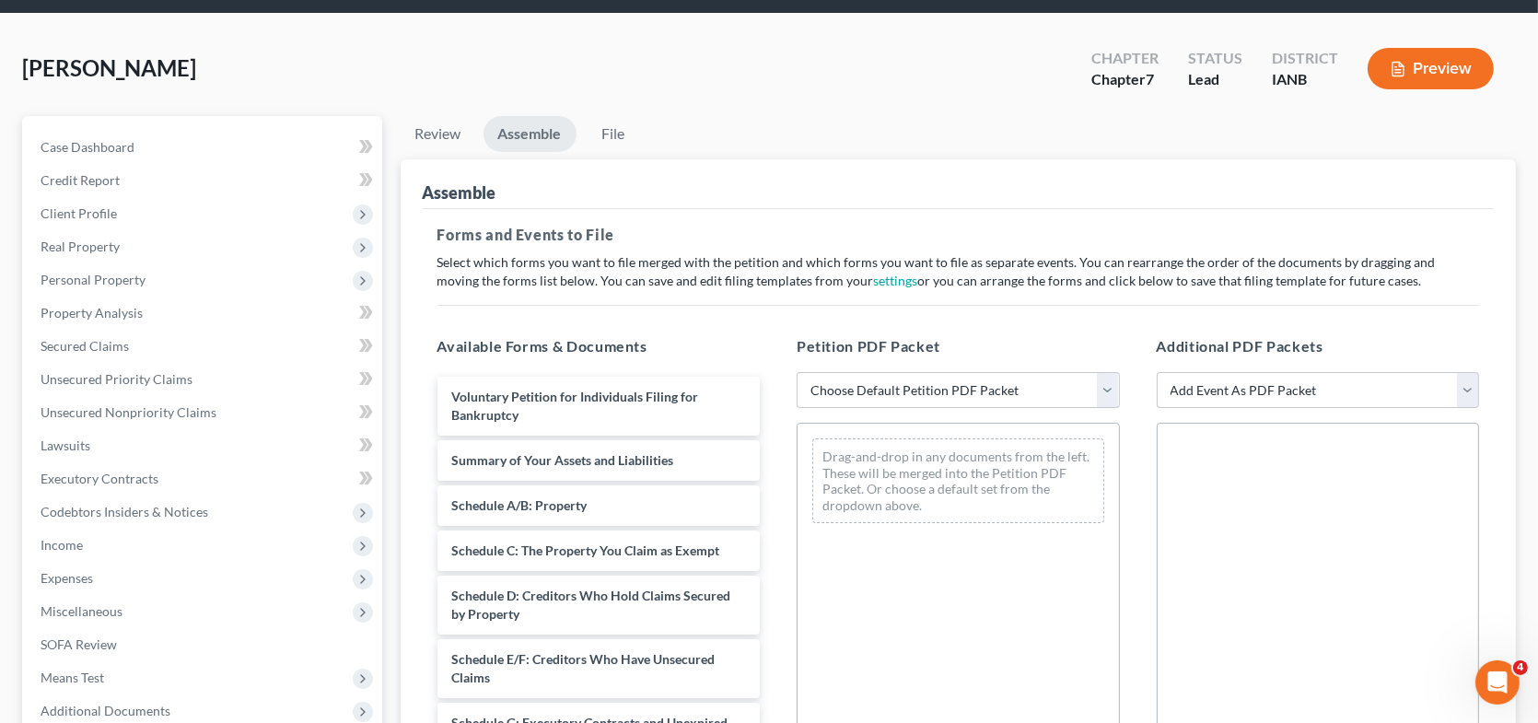
scroll to position [92, 0]
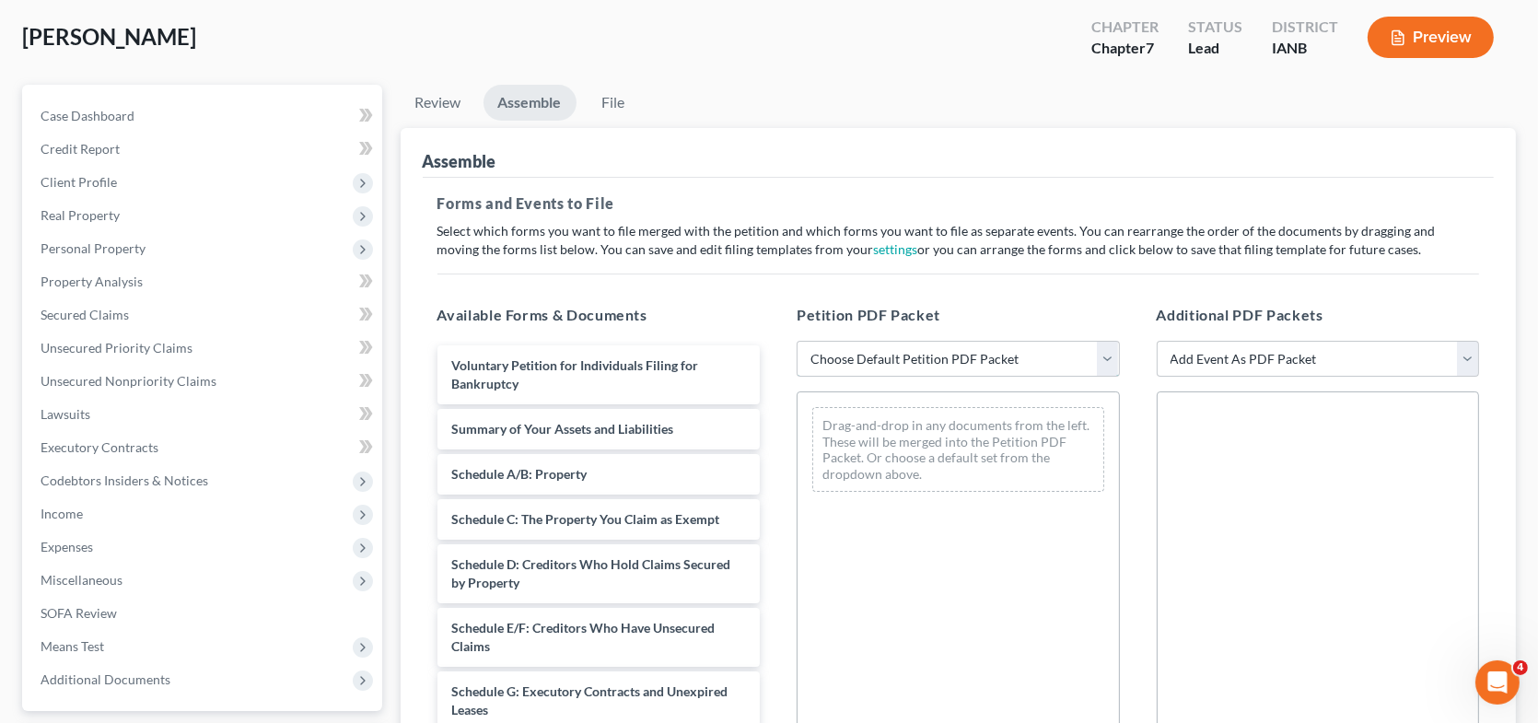
click at [885, 359] on select "Choose Default Petition PDF Packet Complete Bankruptcy Petition (all forms and …" at bounding box center [958, 359] width 323 height 37
select select "0"
click at [797, 341] on select "Choose Default Petition PDF Packet Complete Bankruptcy Petition (all forms and …" at bounding box center [958, 359] width 323 height 37
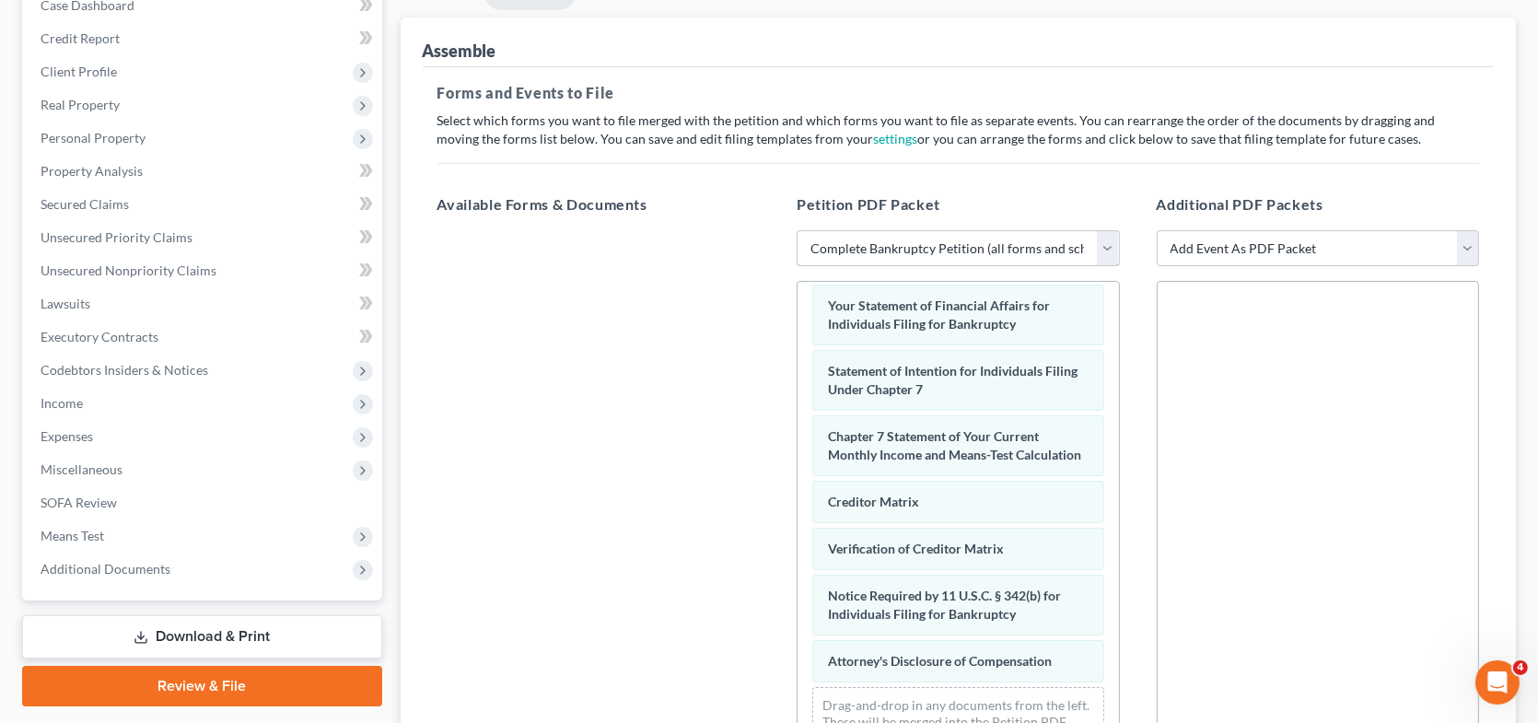
scroll to position [0, 0]
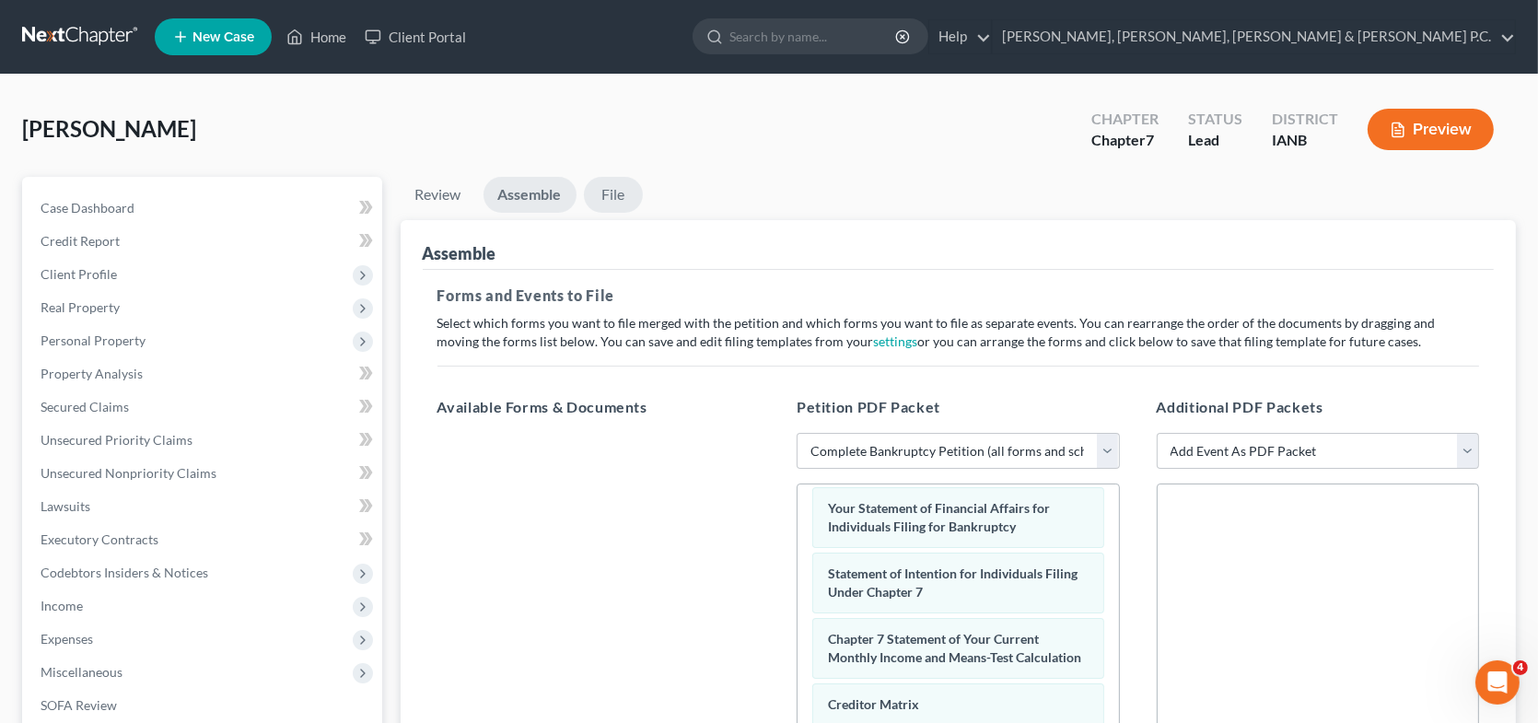
click at [608, 194] on link "File" at bounding box center [613, 195] width 59 height 36
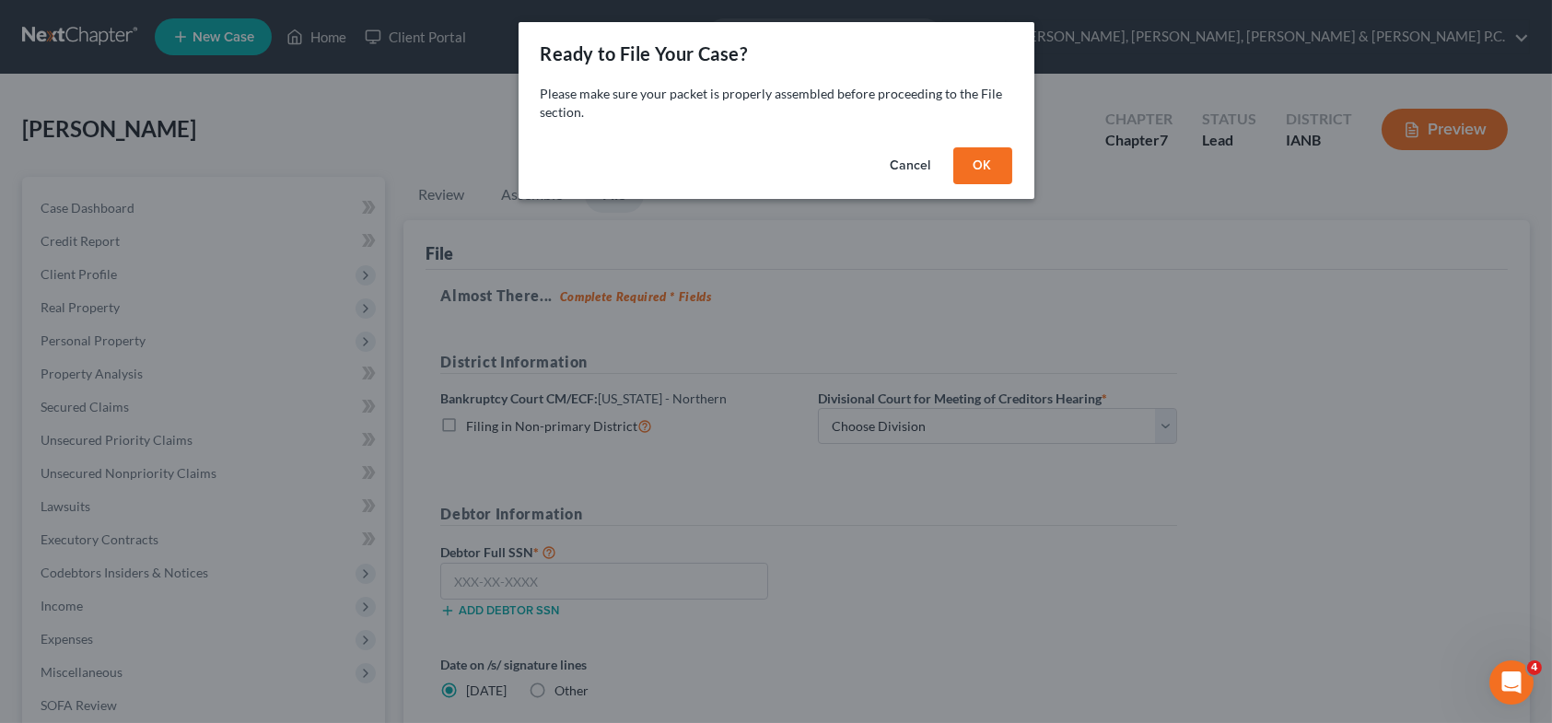
click at [974, 165] on button "OK" at bounding box center [982, 165] width 59 height 37
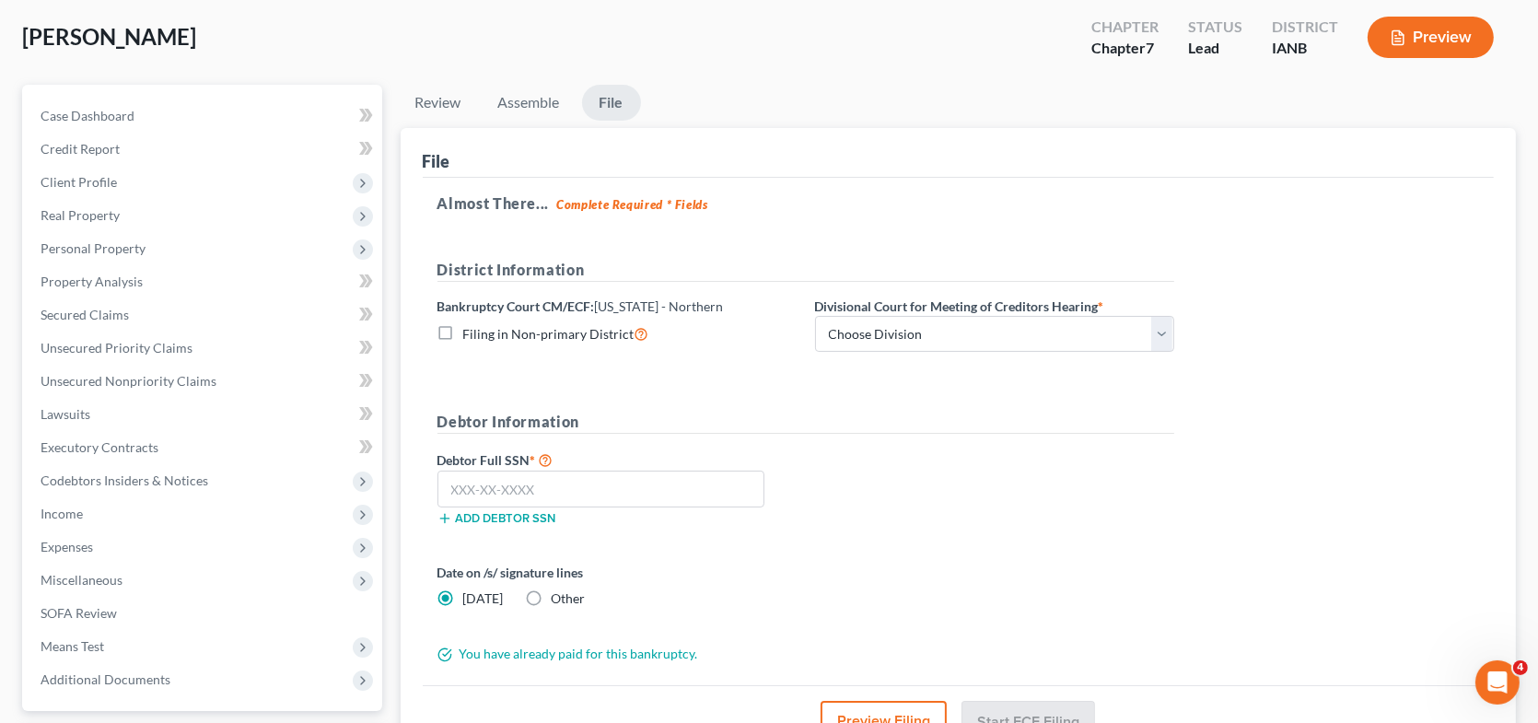
scroll to position [184, 0]
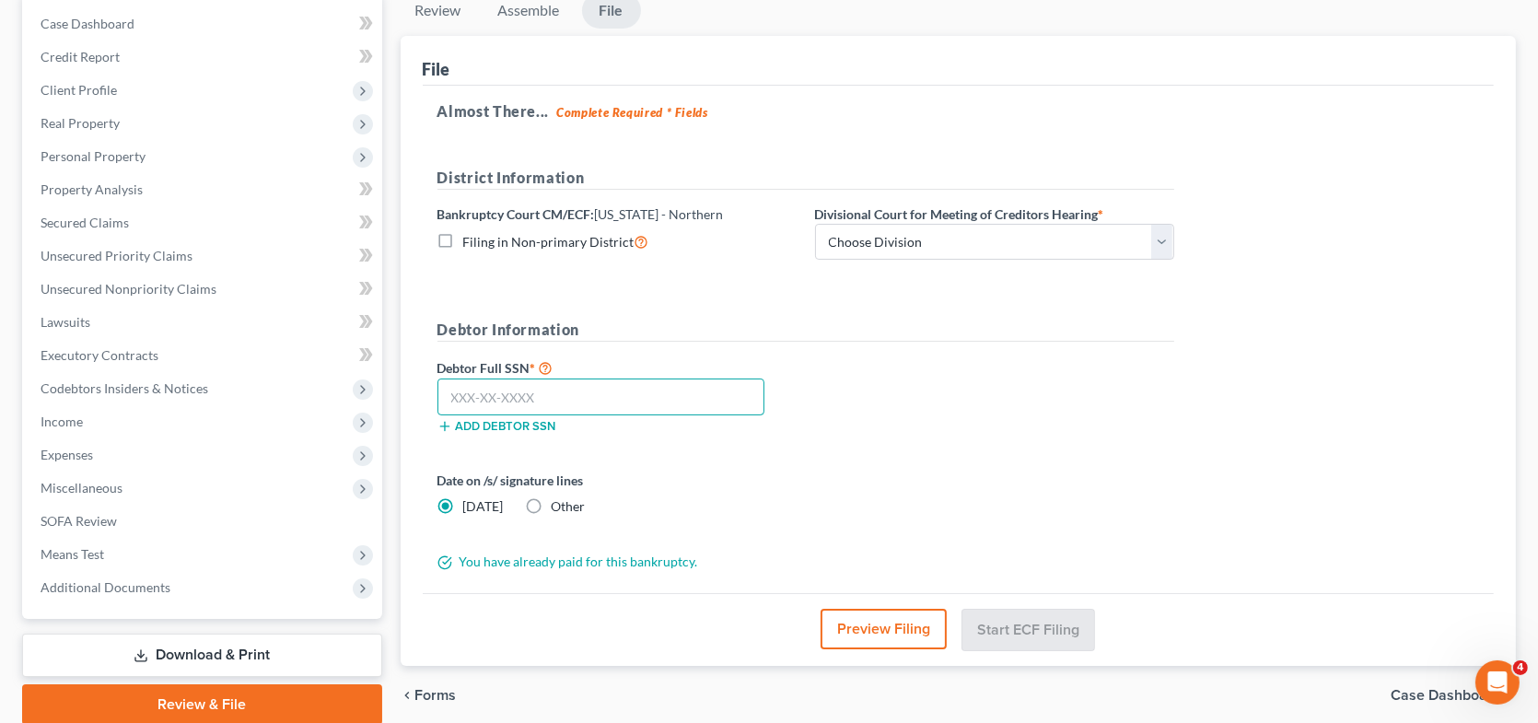
click at [465, 397] on input "text" at bounding box center [601, 397] width 328 height 37
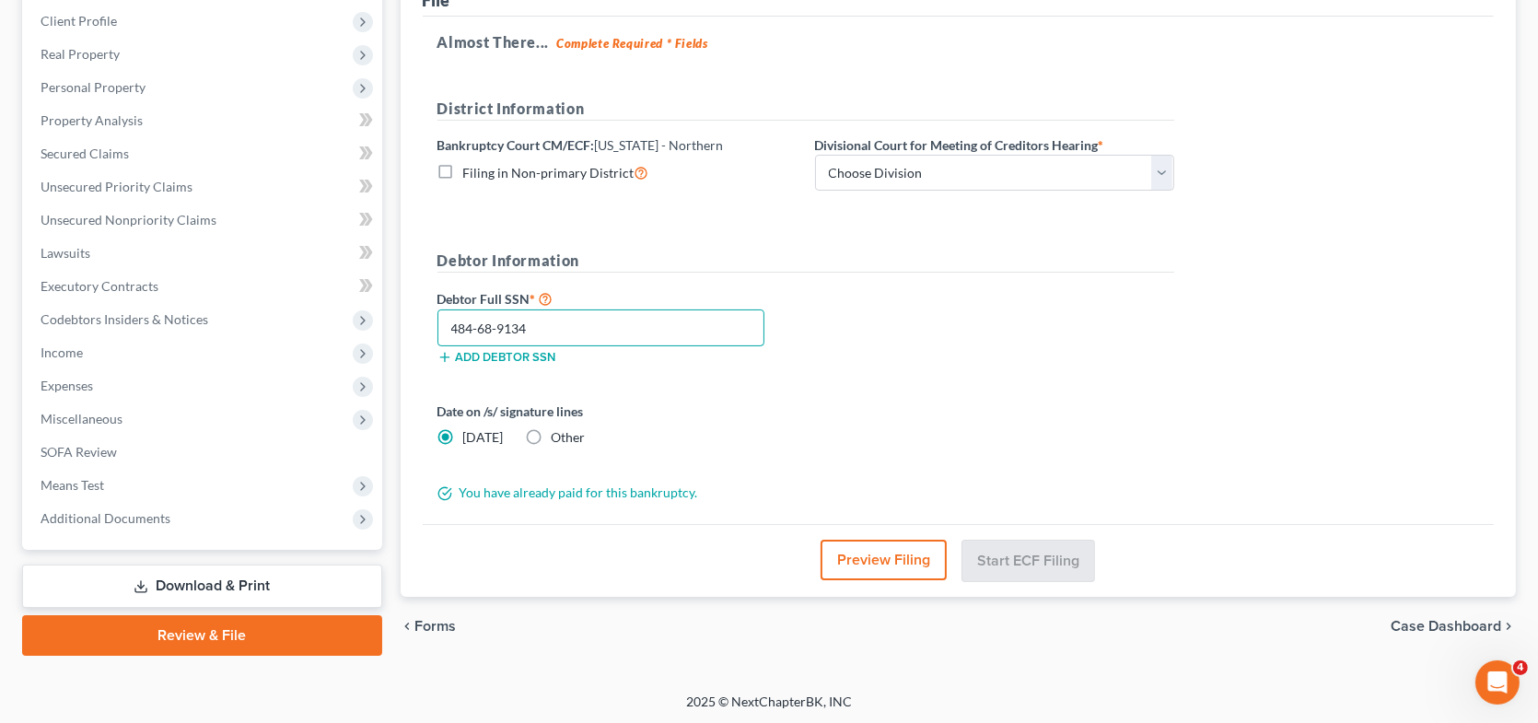
type input "484-68-9134"
click at [921, 559] on button "Preview Filing" at bounding box center [884, 560] width 126 height 41
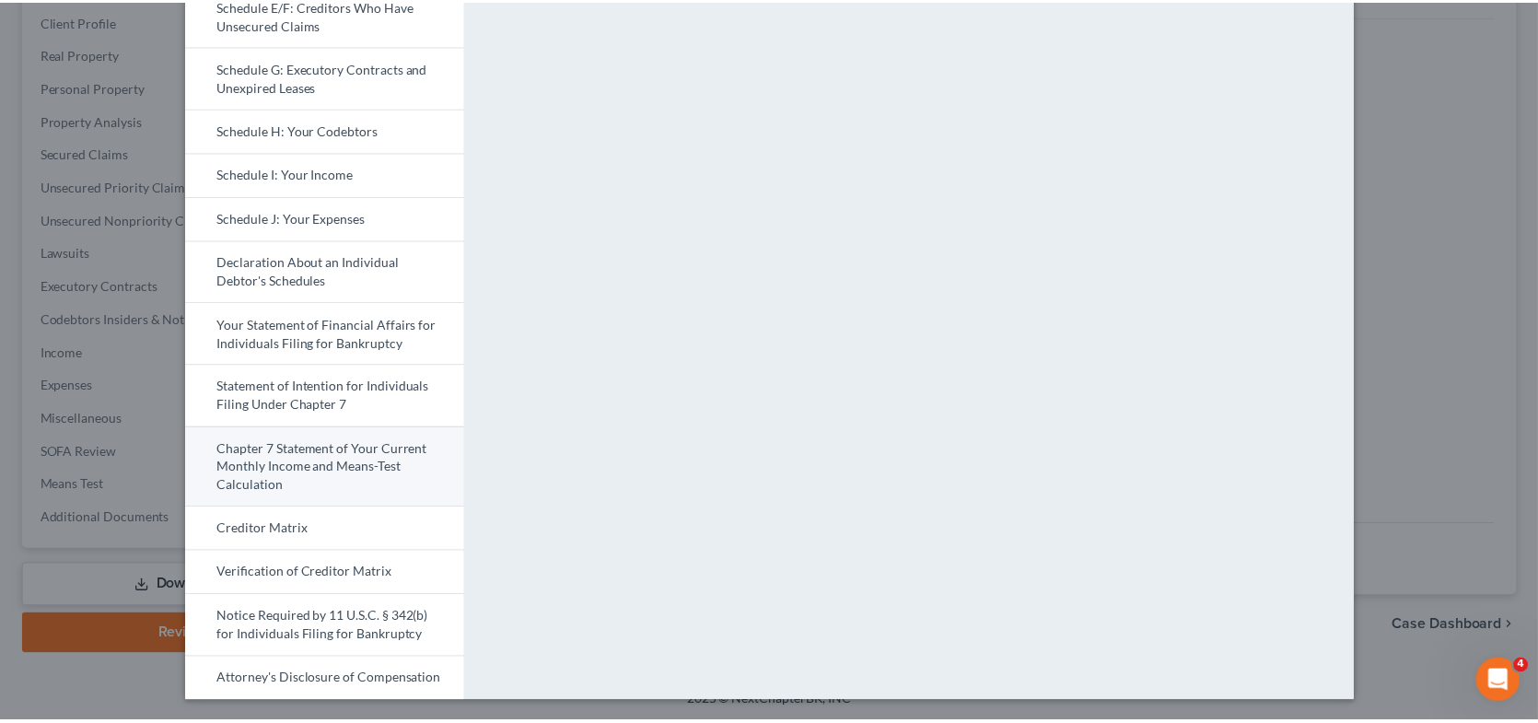
scroll to position [0, 0]
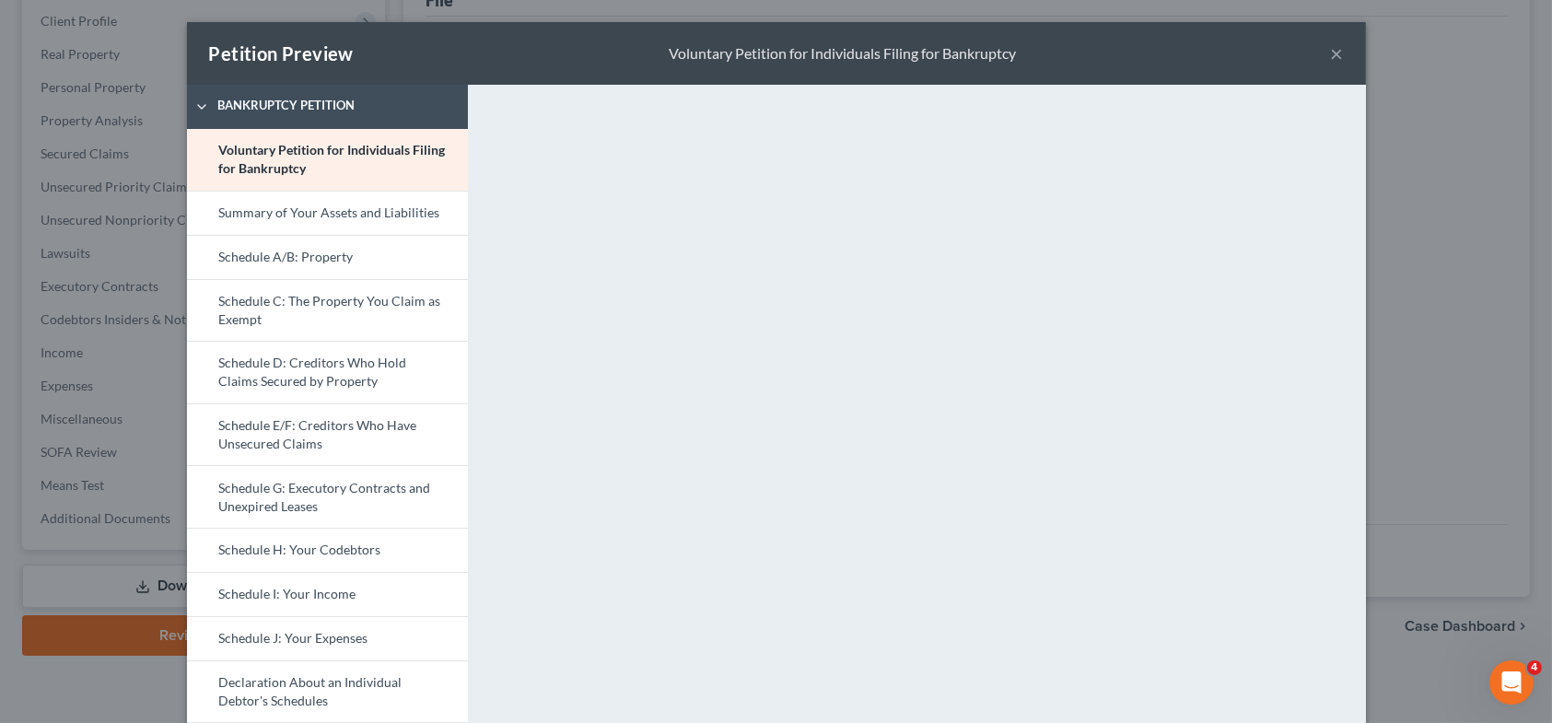
drag, startPoint x: 1330, startPoint y: 52, endPoint x: 1320, endPoint y: 61, distance: 13.1
click at [1331, 52] on button "×" at bounding box center [1337, 53] width 13 height 22
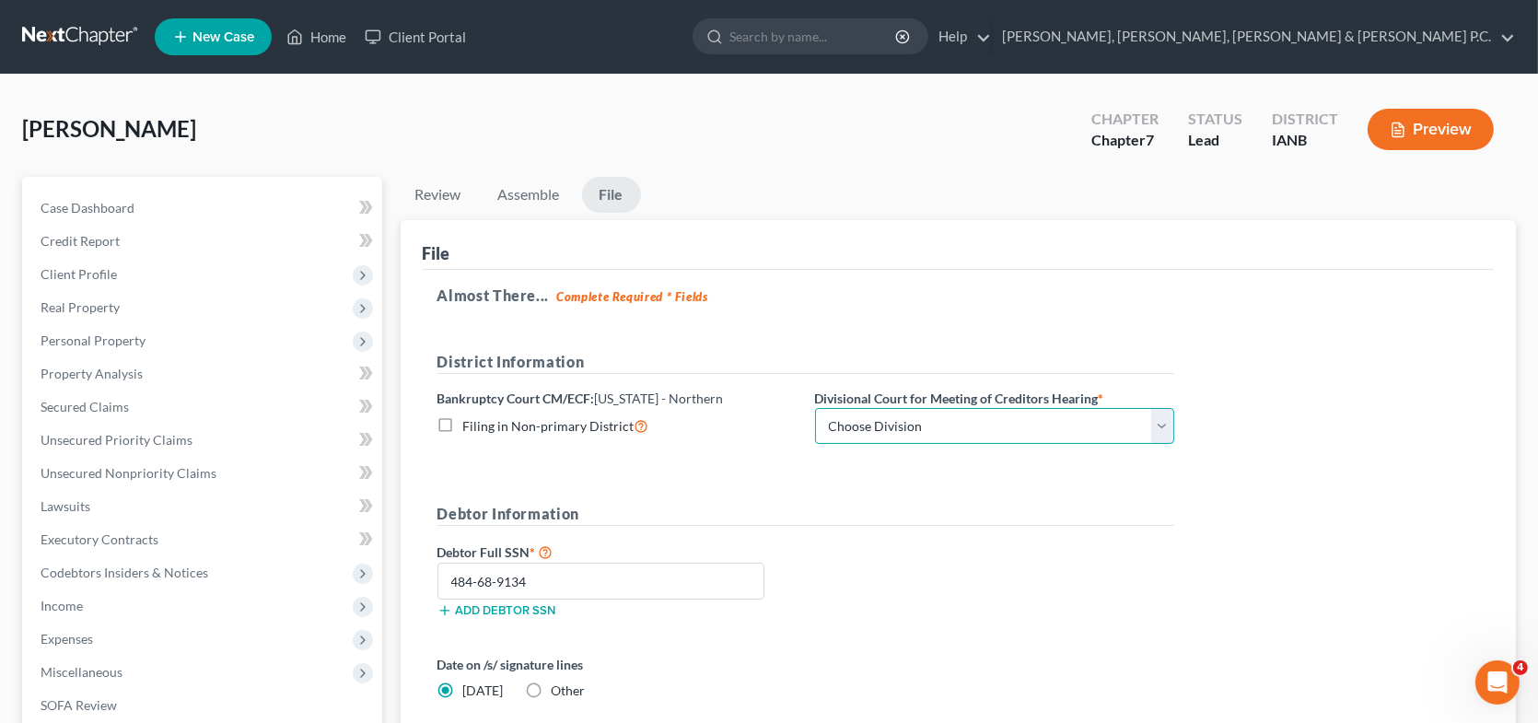
click at [900, 426] on select "Choose Division [GEOGRAPHIC_DATA] [GEOGRAPHIC_DATA] [GEOGRAPHIC_DATA] [GEOGRAPH…" at bounding box center [994, 426] width 359 height 37
select select "3"
click at [815, 408] on select "Choose Division [GEOGRAPHIC_DATA] [GEOGRAPHIC_DATA] [GEOGRAPHIC_DATA] [GEOGRAPH…" at bounding box center [994, 426] width 359 height 37
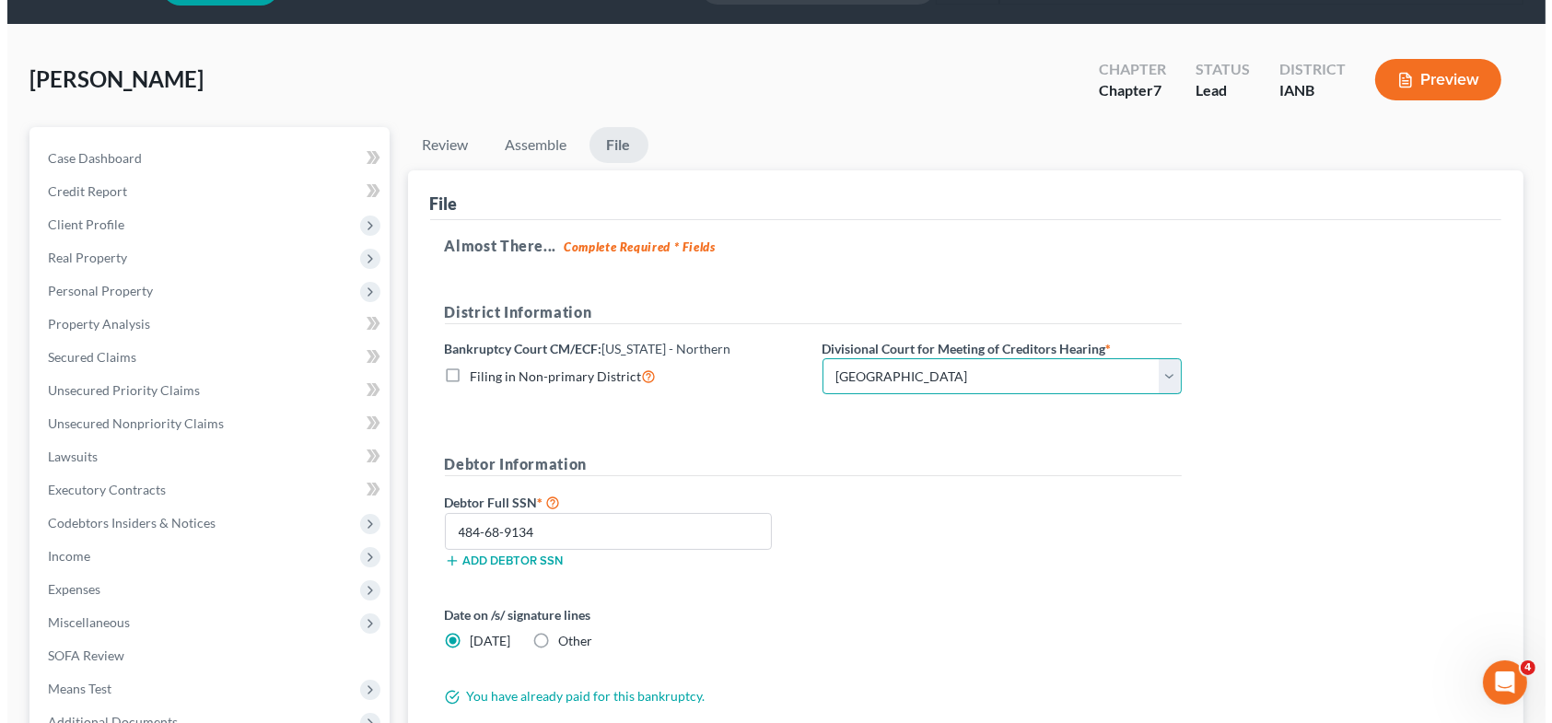
scroll to position [253, 0]
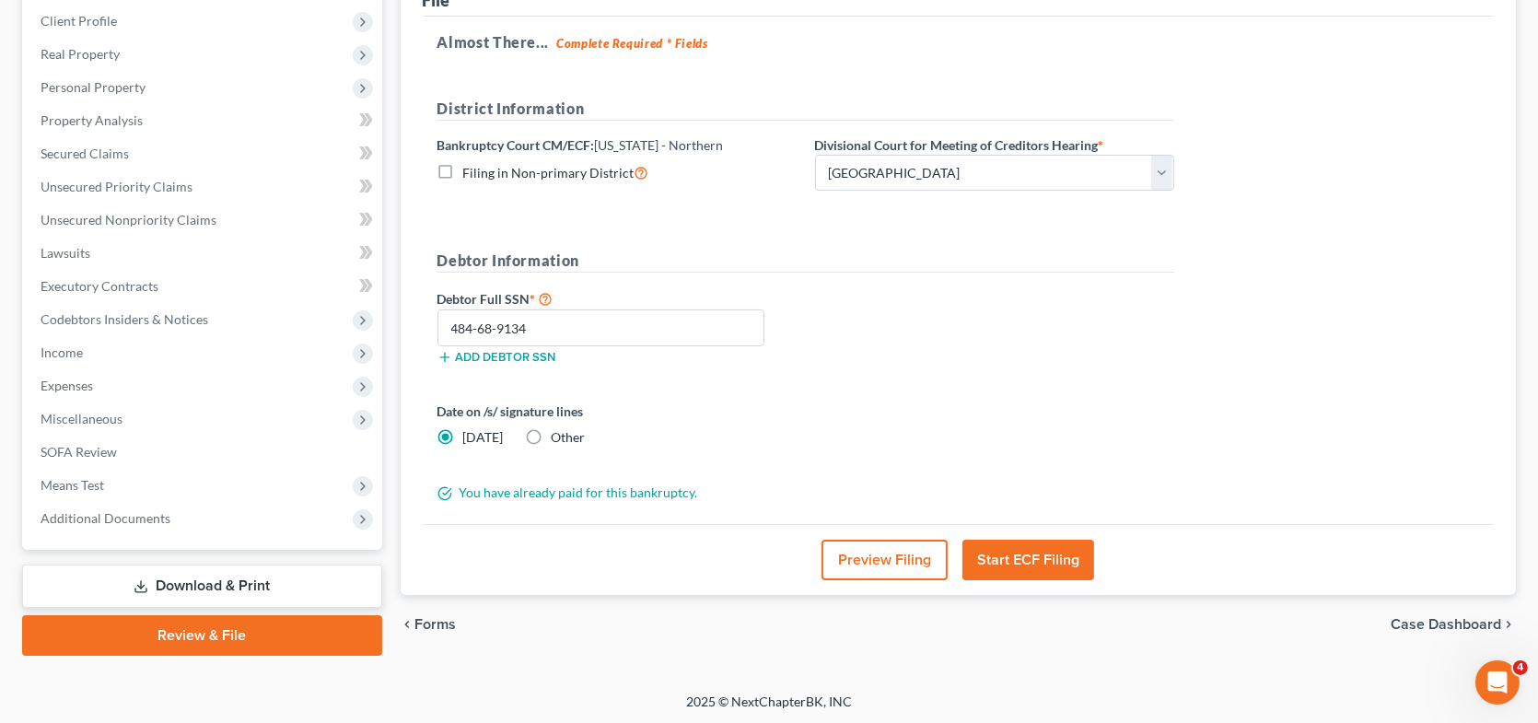
click at [1032, 555] on button "Start ECF Filing" at bounding box center [1028, 560] width 132 height 41
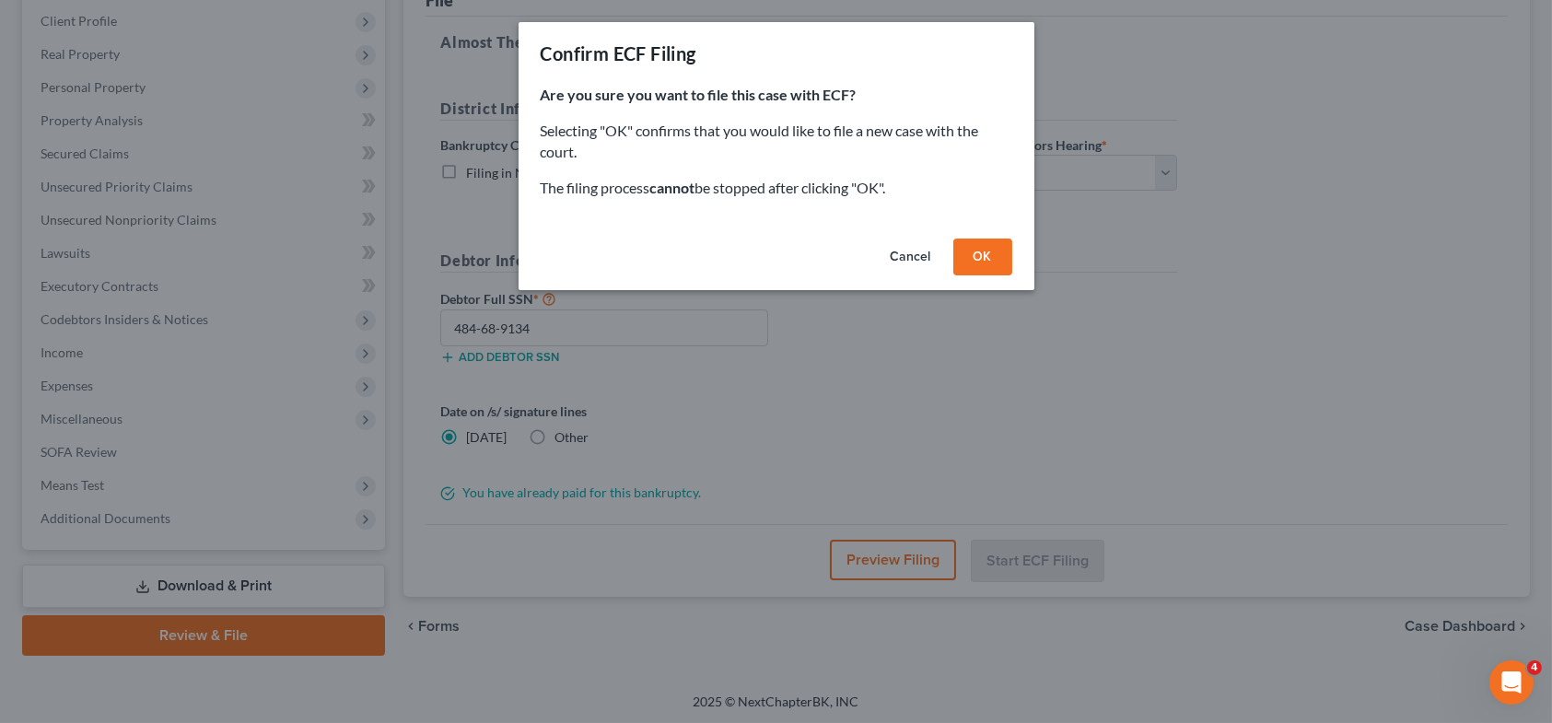
click at [988, 251] on button "OK" at bounding box center [982, 257] width 59 height 37
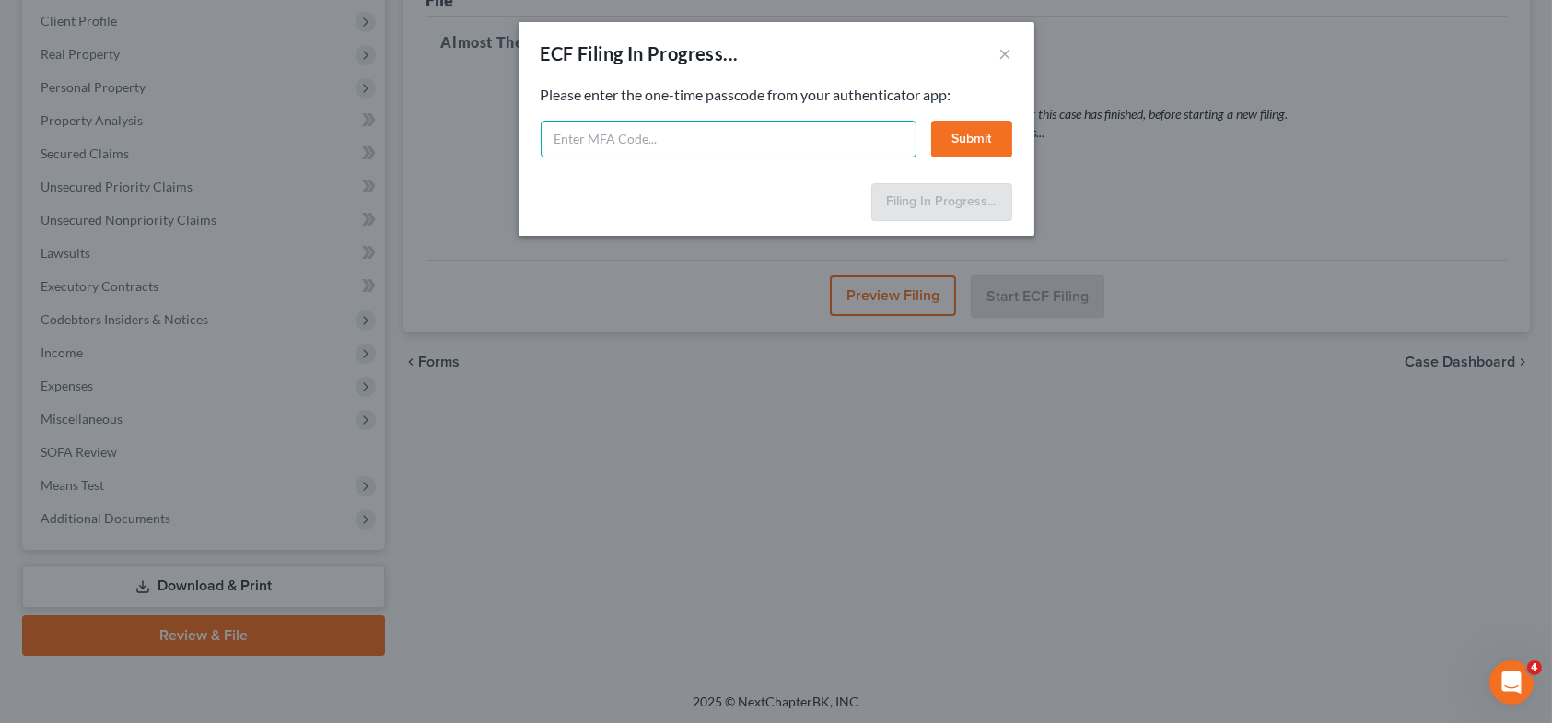
click at [645, 136] on input "text" at bounding box center [729, 139] width 376 height 37
type input "259485"
click at [994, 130] on button "Submit" at bounding box center [971, 139] width 81 height 37
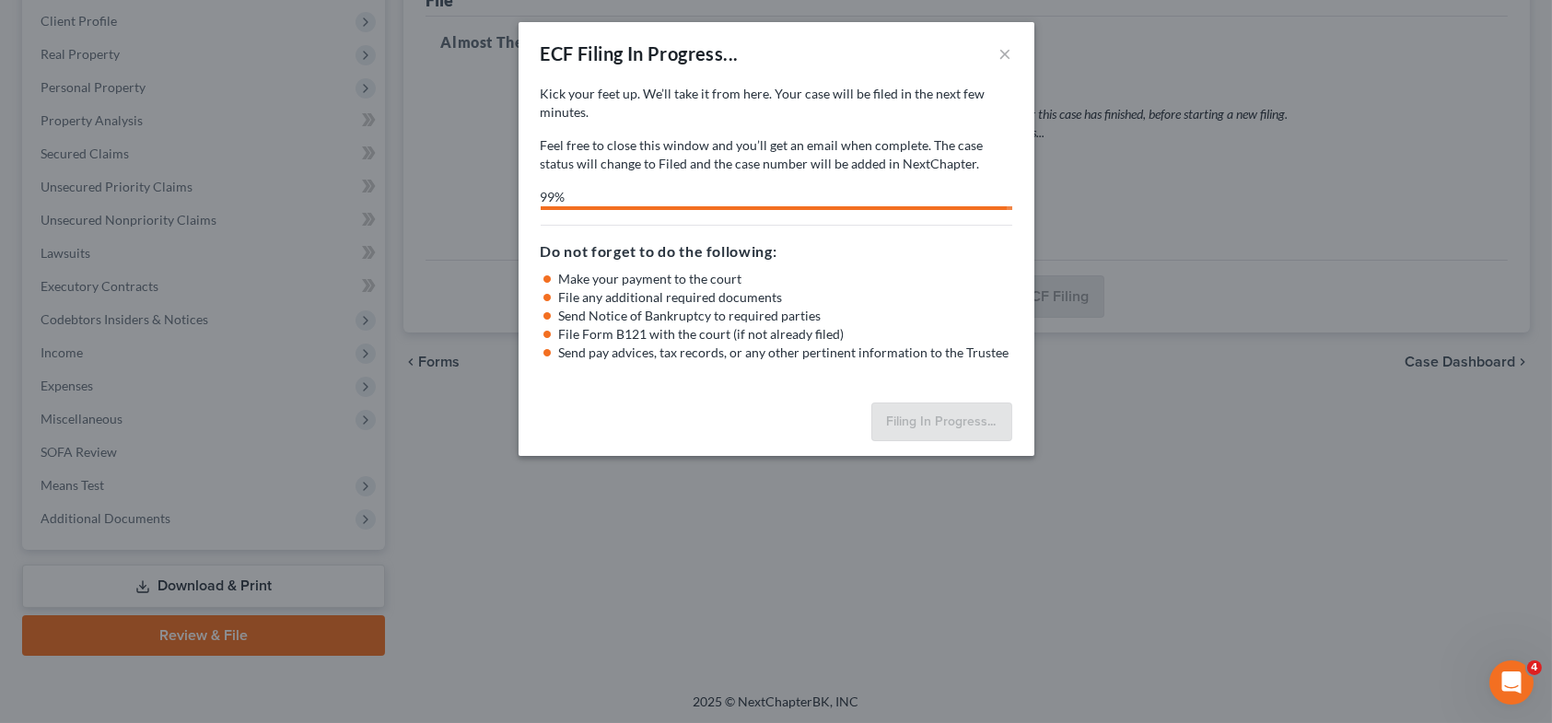
select select "3"
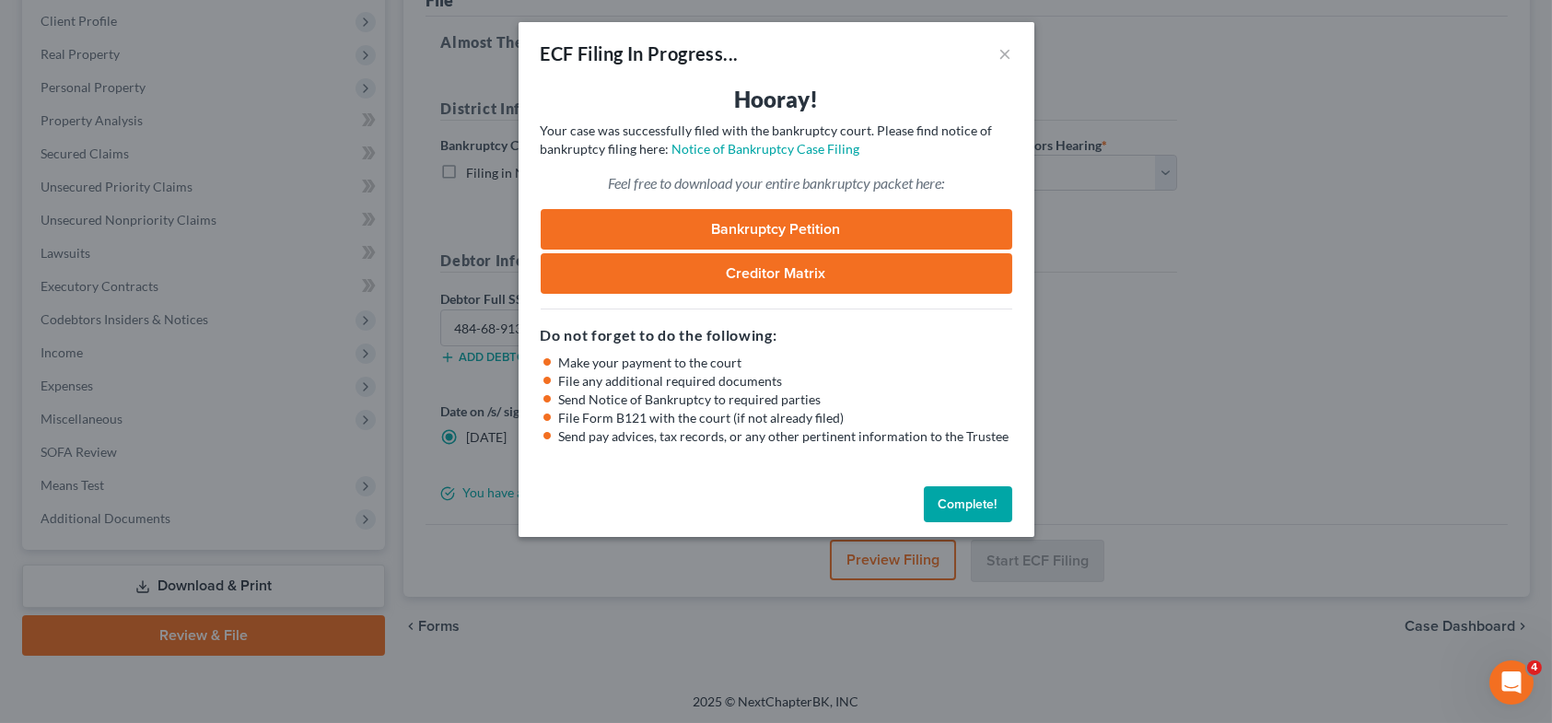
click at [783, 224] on link "Bankruptcy Petition" at bounding box center [777, 229] width 472 height 41
click at [806, 275] on link "Creditor Matrix" at bounding box center [777, 273] width 472 height 41
click at [792, 151] on link "Notice of Bankruptcy Case Filing" at bounding box center [766, 149] width 188 height 16
